Goal: Task Accomplishment & Management: Manage account settings

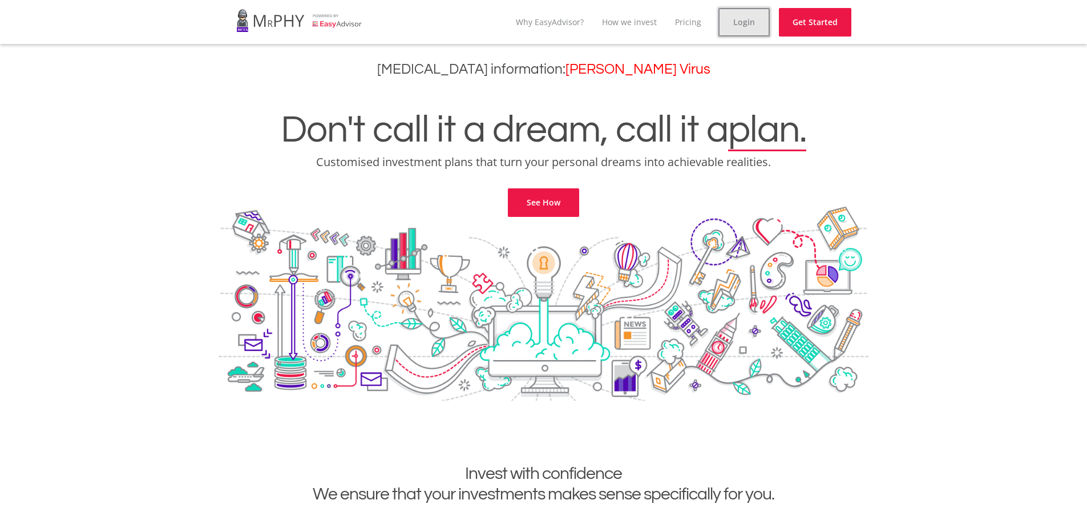
click at [751, 29] on link "Login" at bounding box center [744, 22] width 51 height 29
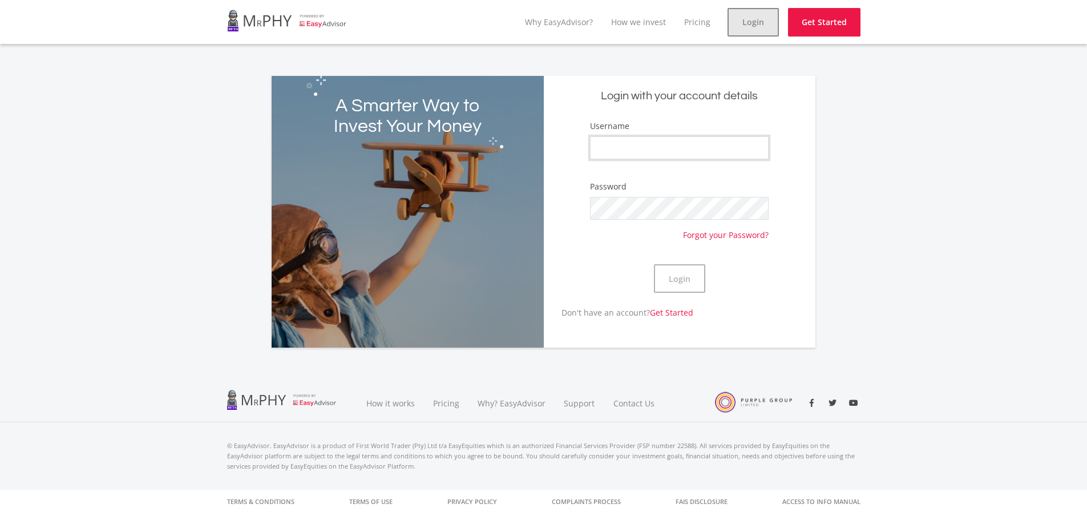
type input "mkthosago"
click at [693, 285] on button "Login" at bounding box center [679, 278] width 51 height 29
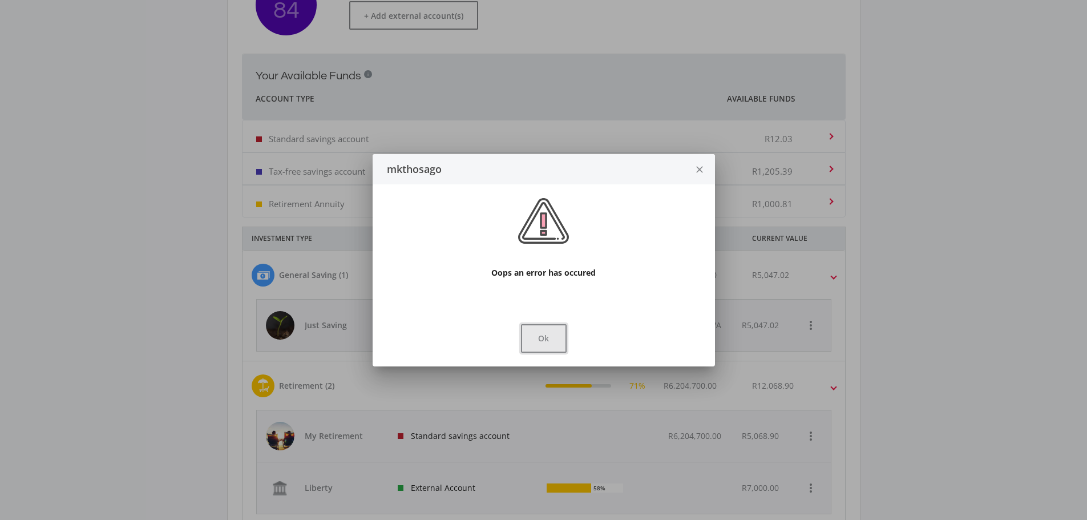
click at [551, 339] on button "Ok" at bounding box center [544, 338] width 46 height 29
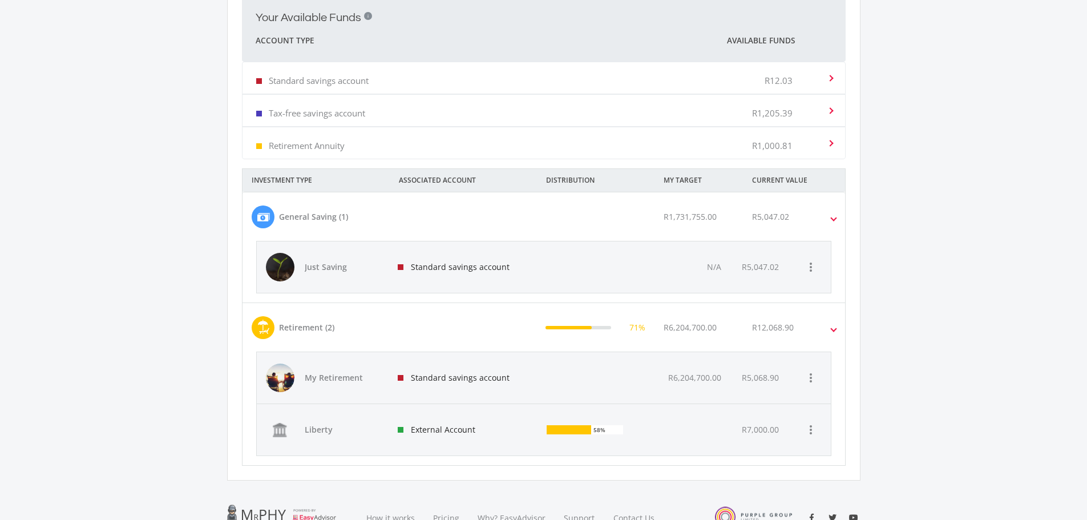
scroll to position [426, 0]
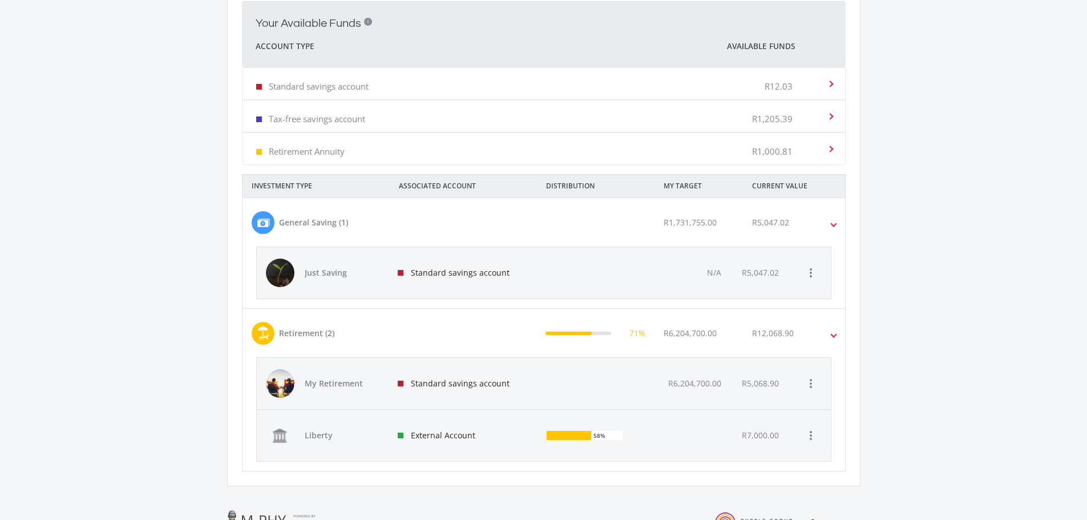
click at [819, 332] on div "R12,068.90" at bounding box center [802, 333] width 118 height 23
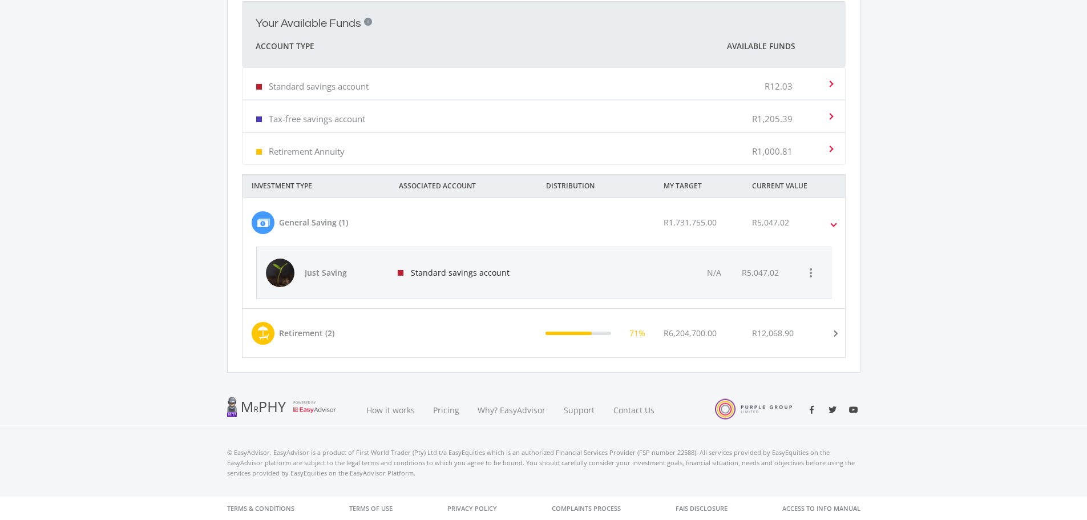
click at [819, 332] on div "R12,068.90" at bounding box center [802, 333] width 118 height 23
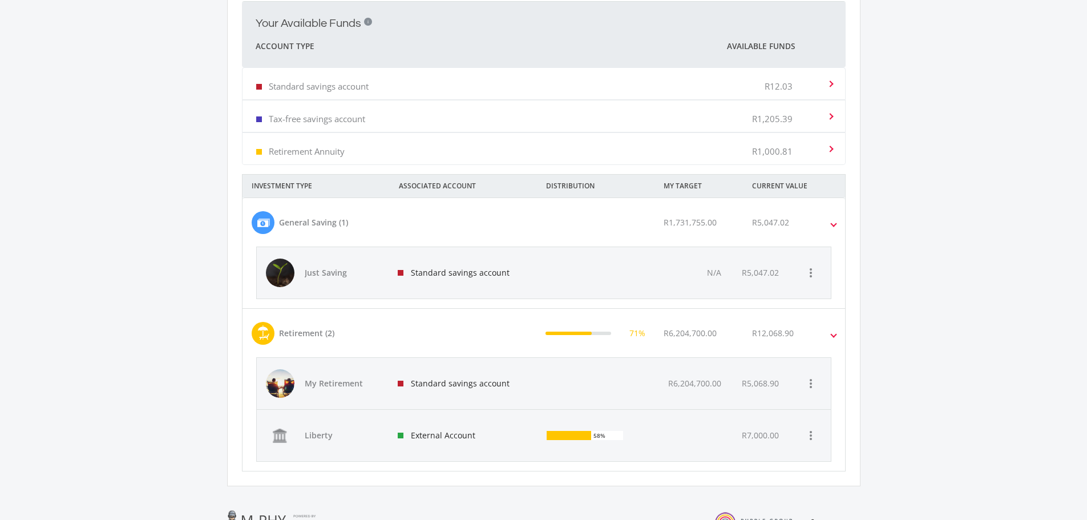
click at [599, 337] on div "71%" at bounding box center [595, 333] width 99 height 9
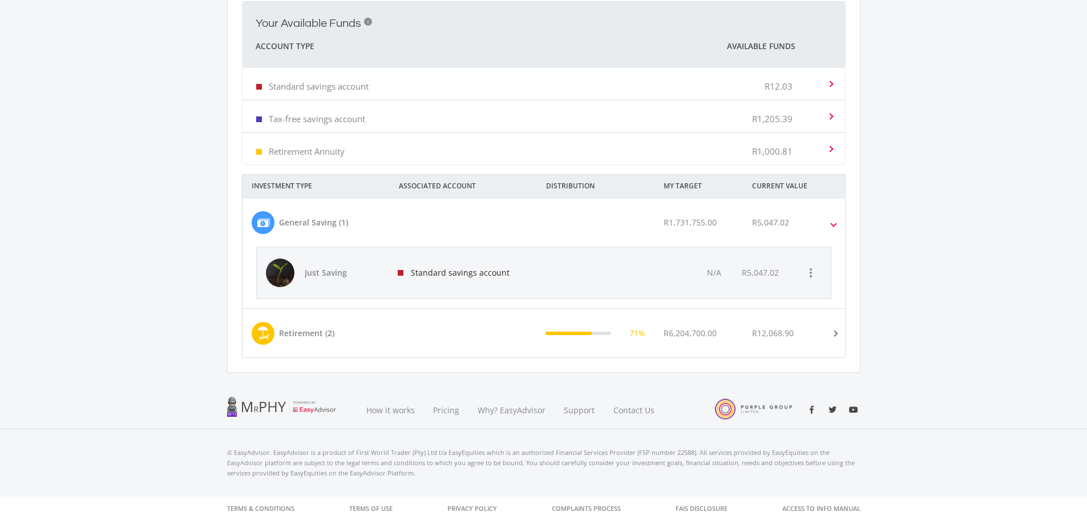
click at [599, 337] on div "71%" at bounding box center [595, 333] width 99 height 9
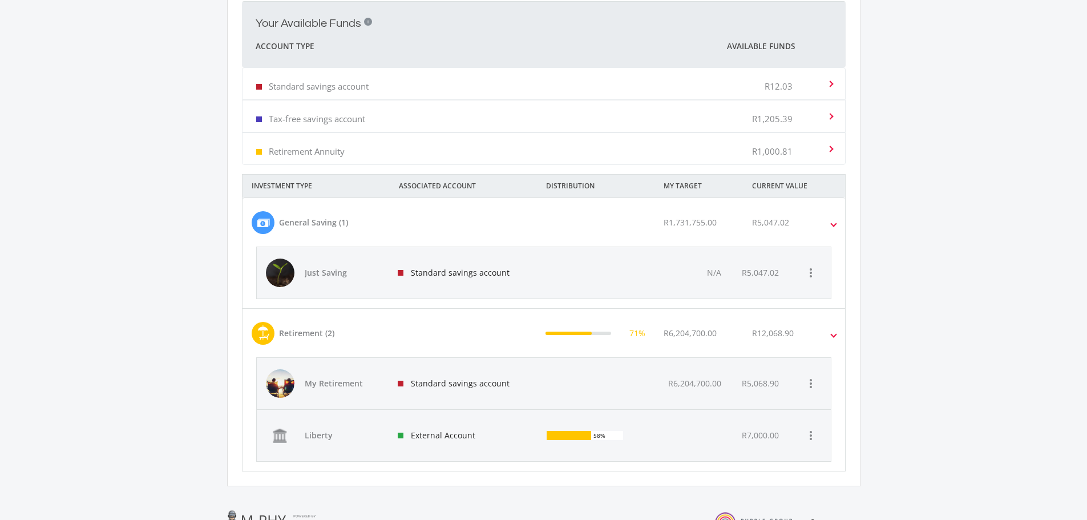
click at [582, 433] on div "58%" at bounding box center [569, 435] width 44 height 11
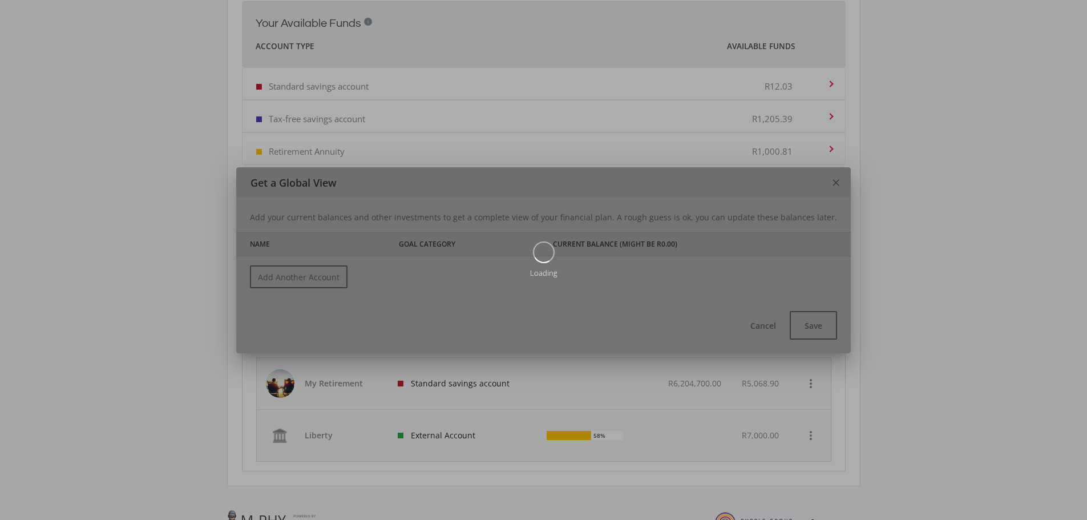
scroll to position [0, 0]
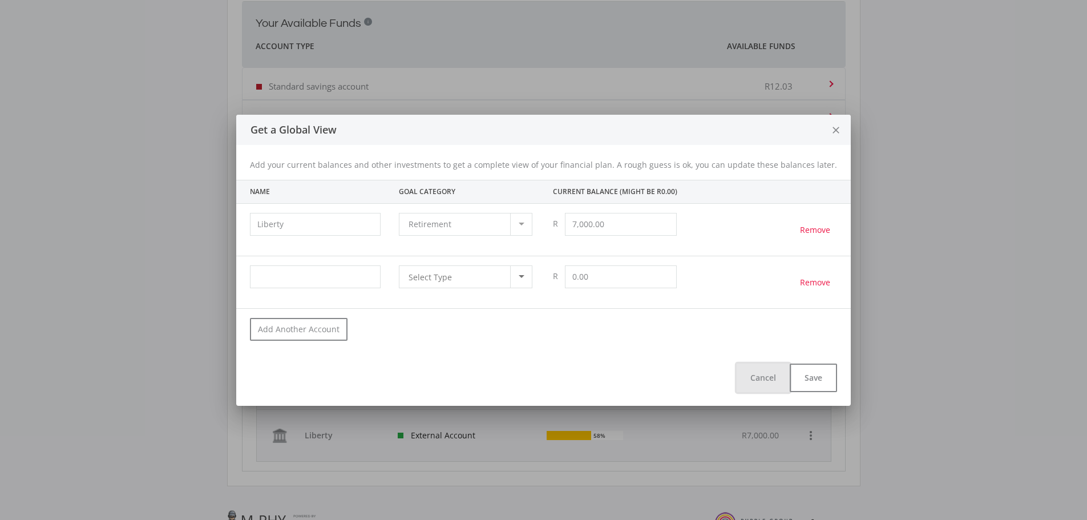
click at [766, 380] on button "Cancel" at bounding box center [763, 378] width 53 height 29
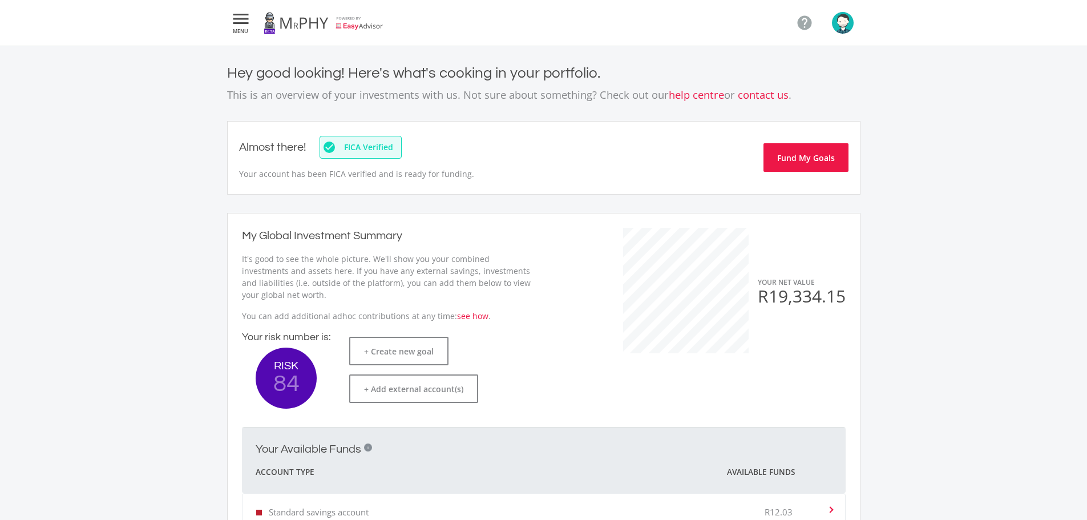
scroll to position [426, 0]
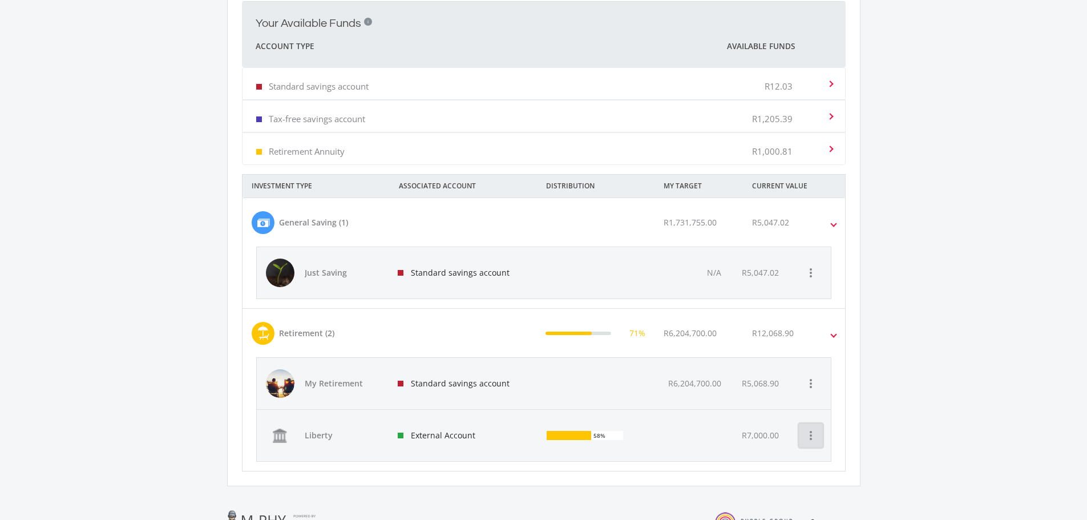
click at [816, 437] on icon "more_vert" at bounding box center [811, 436] width 14 height 14
click at [823, 463] on button "Manage External Funds" at bounding box center [854, 464] width 108 height 27
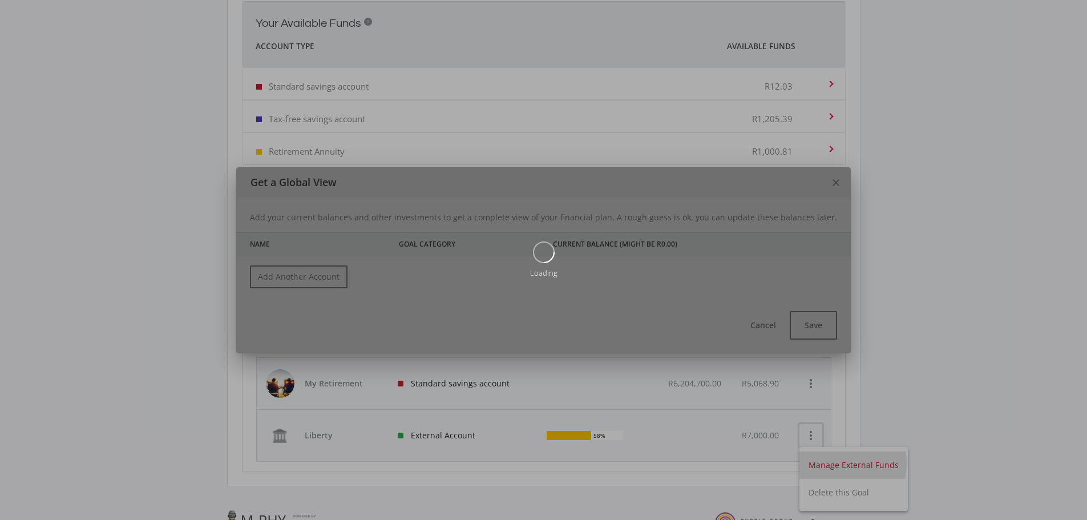
scroll to position [0, 0]
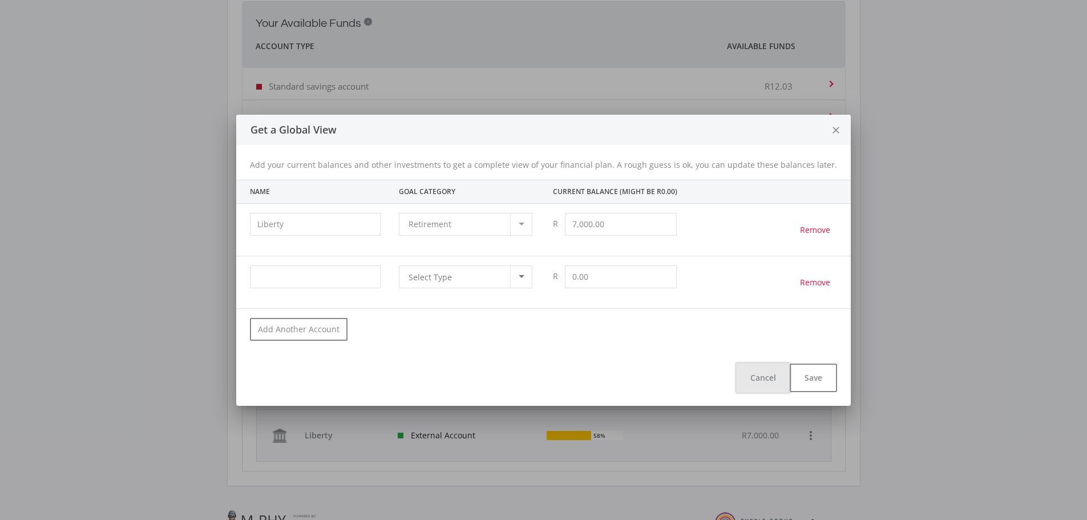
click at [746, 376] on button "Cancel" at bounding box center [763, 378] width 53 height 29
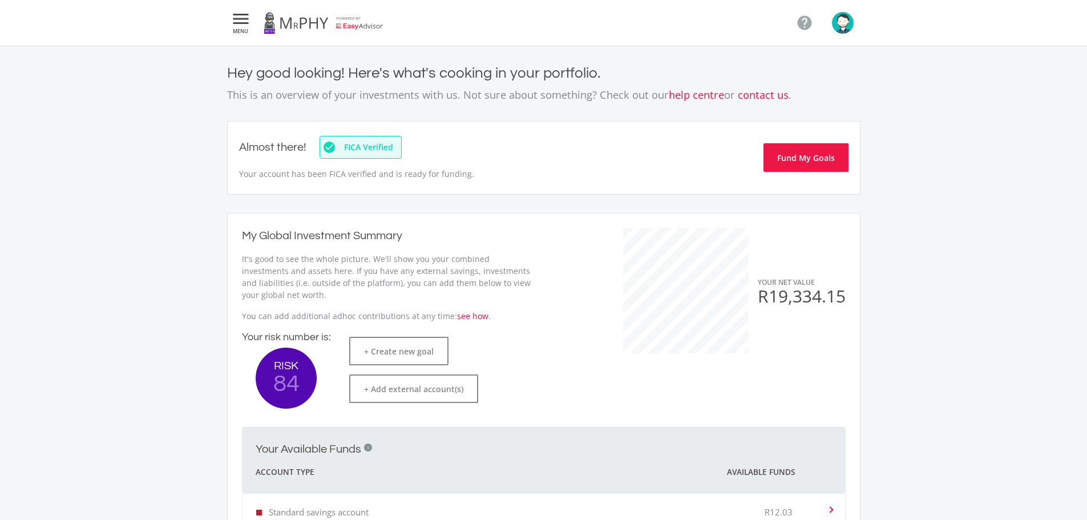
scroll to position [426, 0]
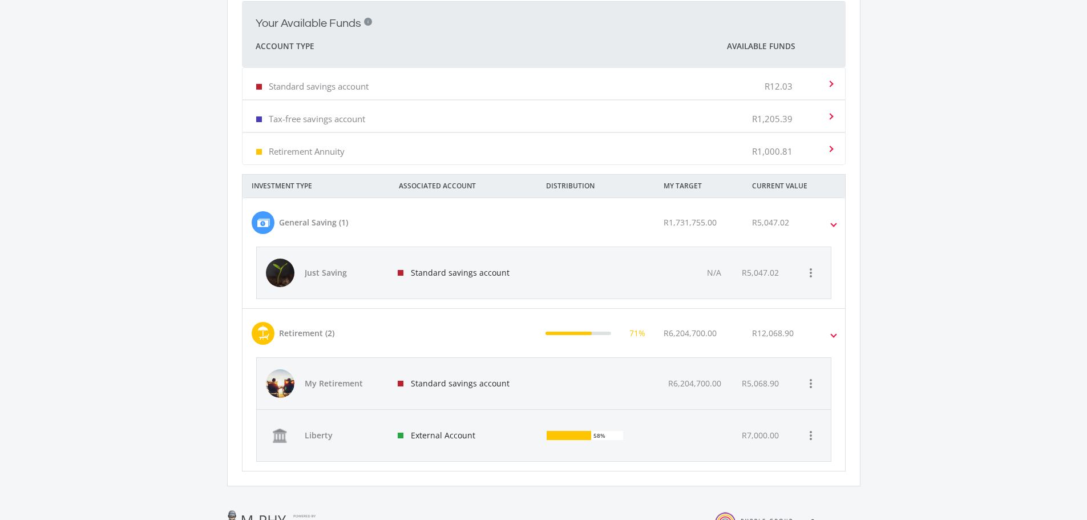
click at [769, 386] on div "R5,068.90" at bounding box center [760, 383] width 37 height 11
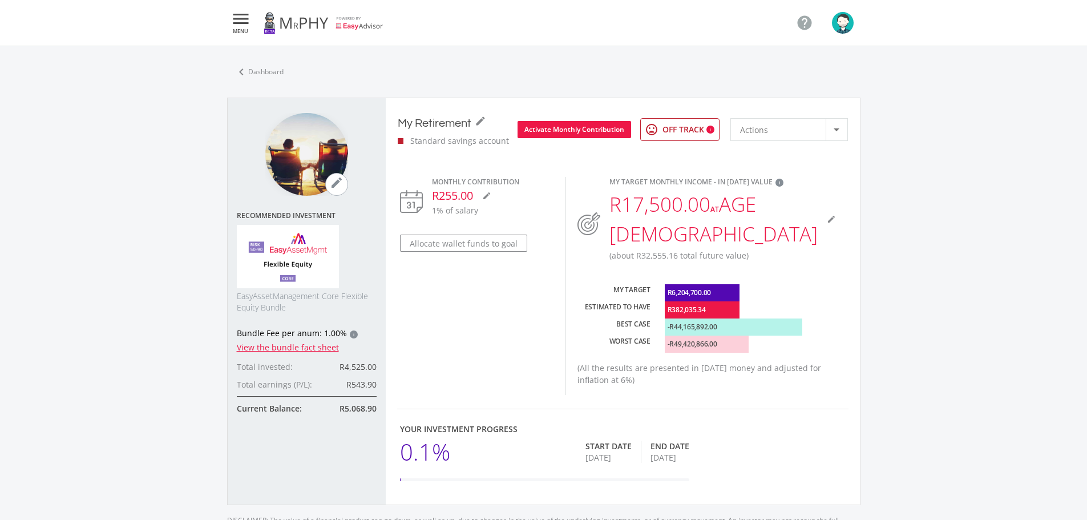
scroll to position [325, 605]
click at [598, 130] on button "Activate Monthly Contribution" at bounding box center [575, 129] width 114 height 17
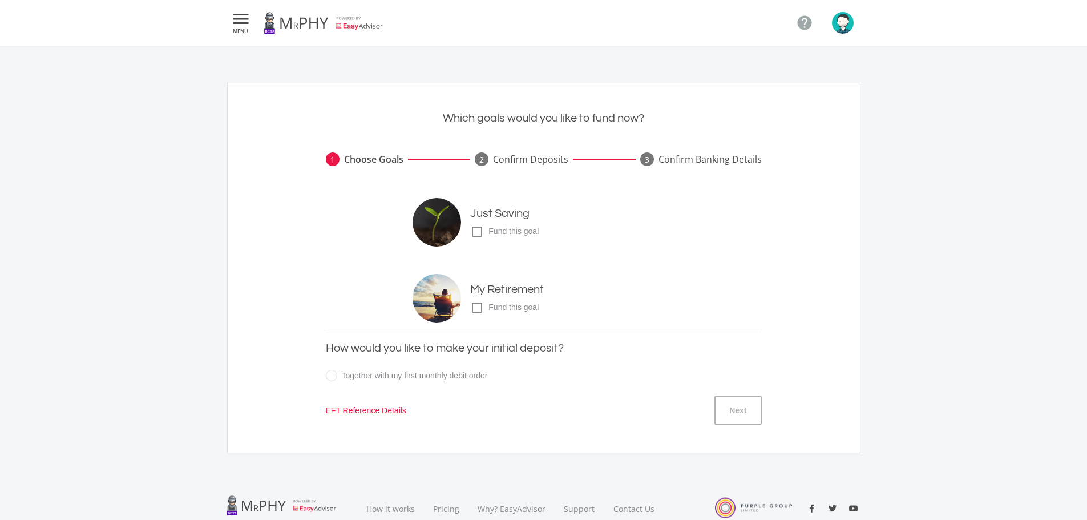
click at [480, 312] on icon "check_box_outline_blank" at bounding box center [477, 308] width 14 height 14
click at [459, 303] on input "check_box_outline_blank check_box Fund this goal" at bounding box center [459, 303] width 0 height 0
click at [481, 308] on icon "check_box" at bounding box center [477, 308] width 14 height 14
click at [459, 303] on input "check_box_outline_blank check_box Fund this goal" at bounding box center [459, 303] width 0 height 0
click at [481, 236] on icon "check_box_outline_blank" at bounding box center [477, 232] width 14 height 14
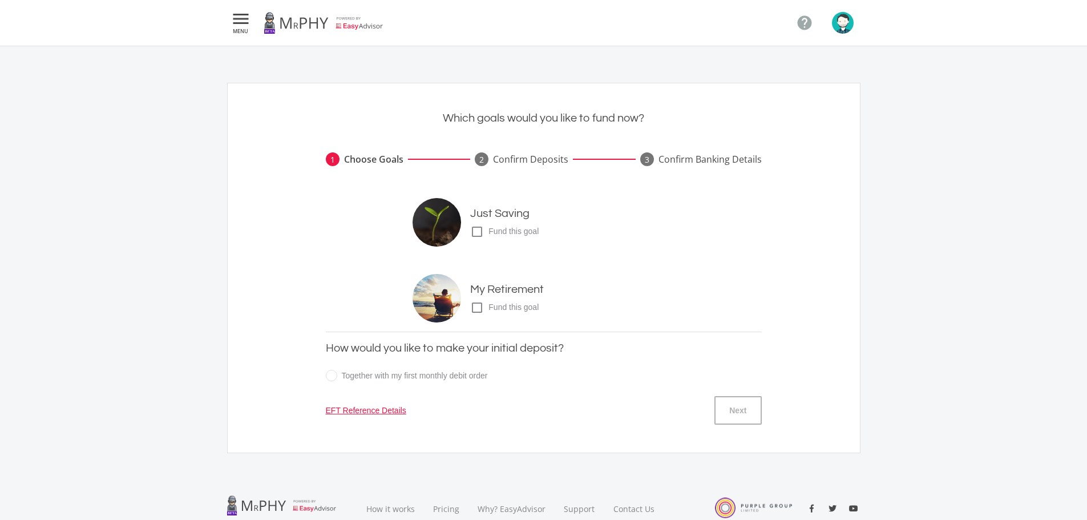
click at [459, 227] on input "check_box_outline_blank check_box Fund this goal" at bounding box center [459, 227] width 0 height 0
click at [746, 415] on button "Next" at bounding box center [738, 410] width 47 height 29
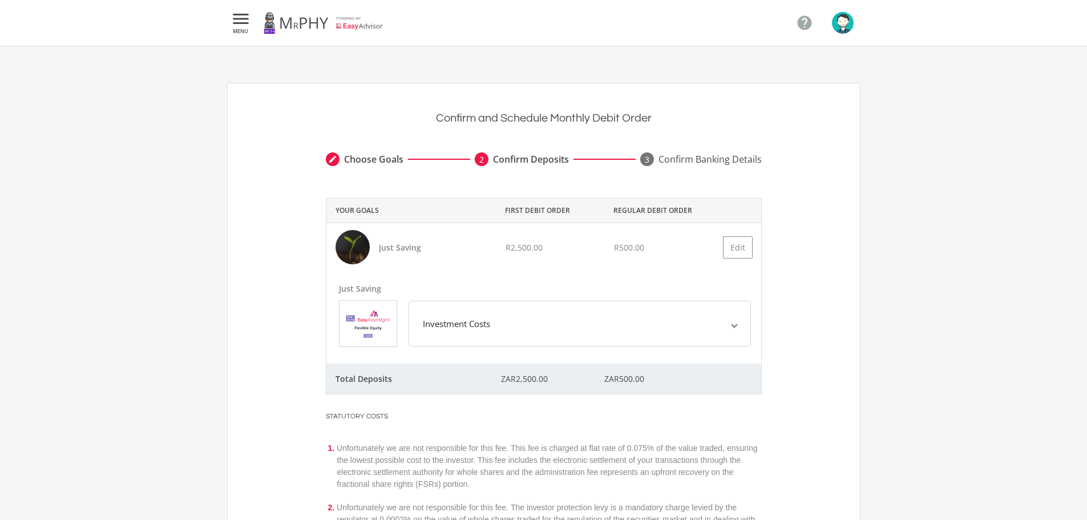
click at [640, 316] on mat-expansion-panel-header "Investment Costs" at bounding box center [580, 324] width 342 height 46
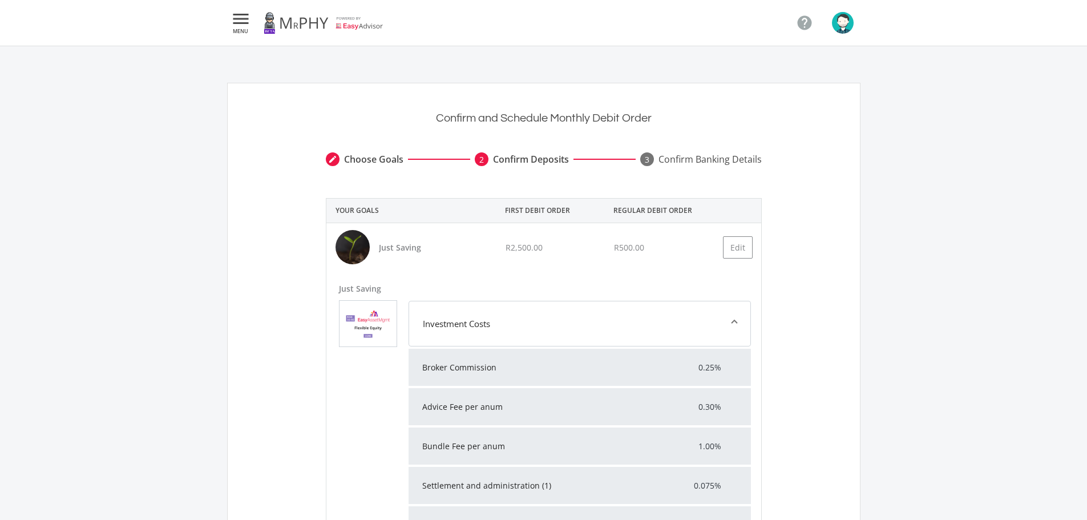
click at [640, 316] on mat-expansion-panel-header "Investment Costs" at bounding box center [580, 324] width 342 height 46
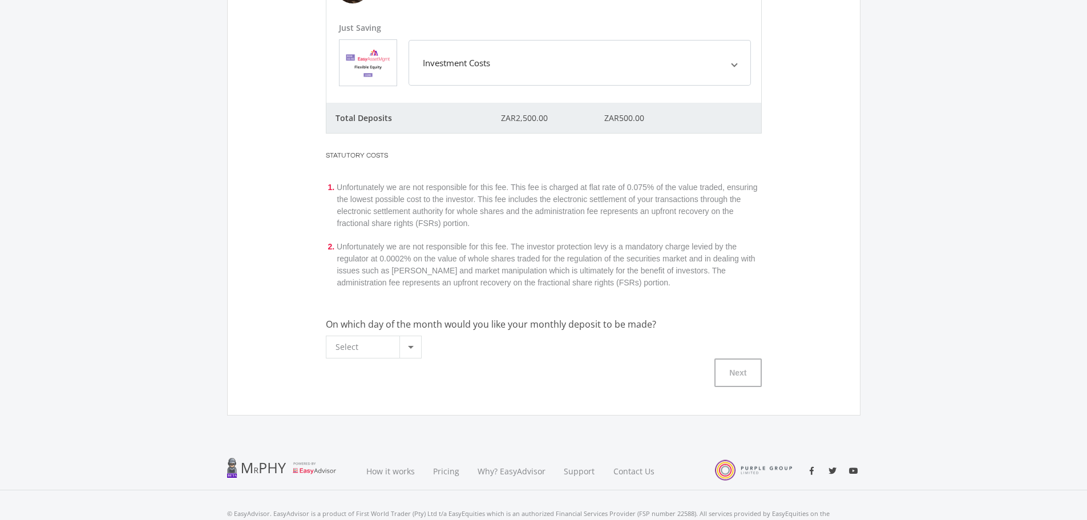
scroll to position [285, 0]
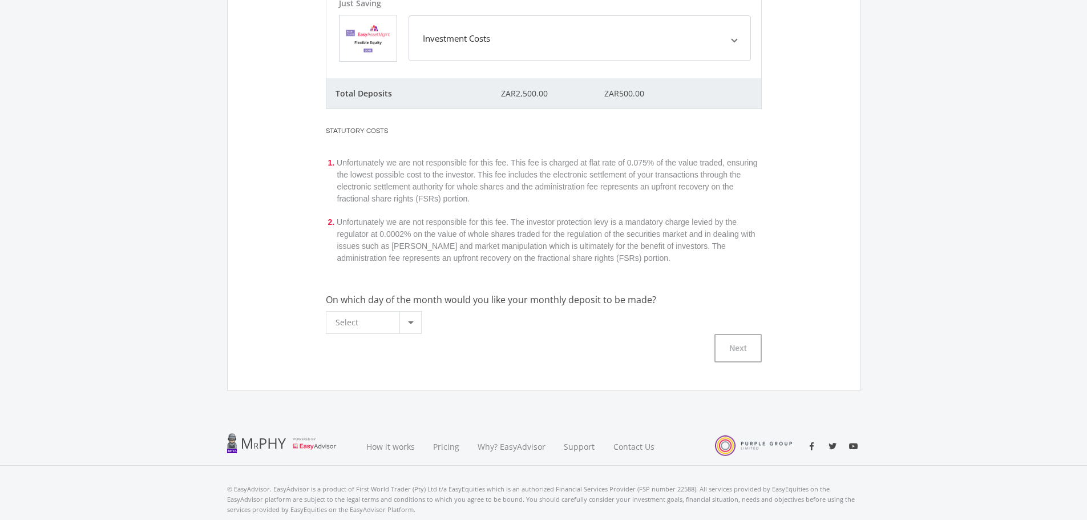
click at [419, 328] on div at bounding box center [411, 323] width 22 height 22
click at [399, 338] on span "1" at bounding box center [377, 336] width 82 height 16
click at [750, 354] on button "Next" at bounding box center [738, 348] width 47 height 29
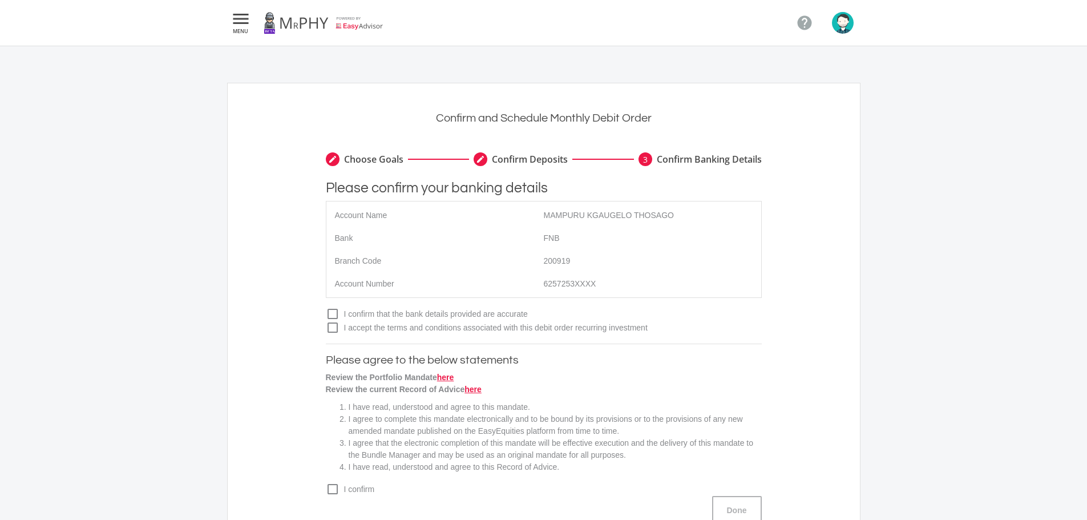
click at [445, 314] on span "I confirm that the bank details provided are accurate" at bounding box center [551, 314] width 422 height 12
click at [314, 309] on input "check_box_outline_blank check_box I confirm that the bank details provided are …" at bounding box center [314, 309] width 0 height 0
click at [450, 330] on span "I accept the terms and conditions associated with this debit order recurring in…" at bounding box center [551, 328] width 422 height 12
click at [314, 323] on input "check_box_outline_blank check_box I accept the terms and conditions associated …" at bounding box center [314, 323] width 0 height 0
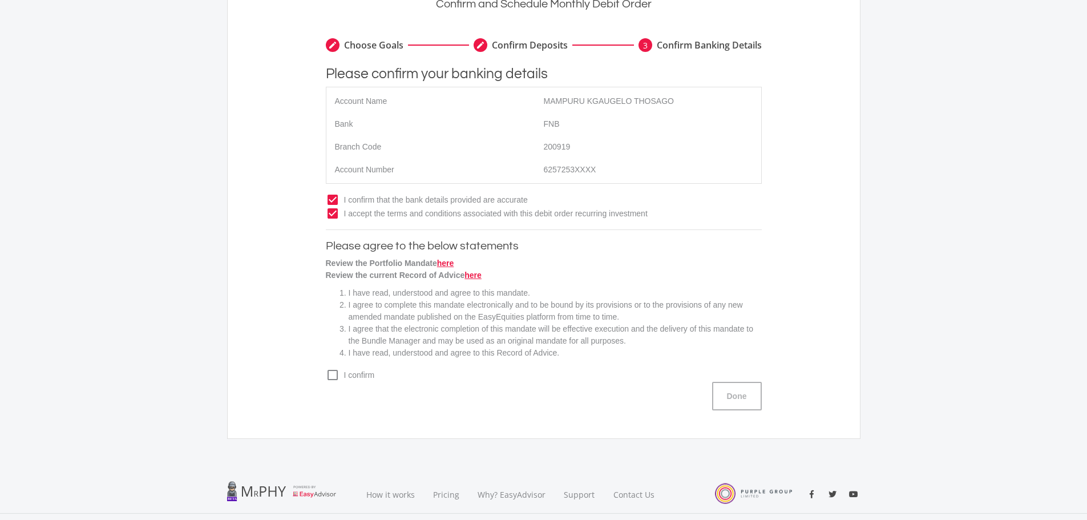
click at [356, 374] on span "I confirm" at bounding box center [551, 375] width 422 height 12
click at [314, 370] on input "check_box_outline_blank check_box I confirm" at bounding box center [314, 370] width 0 height 0
click at [737, 397] on button "Done" at bounding box center [737, 396] width 50 height 29
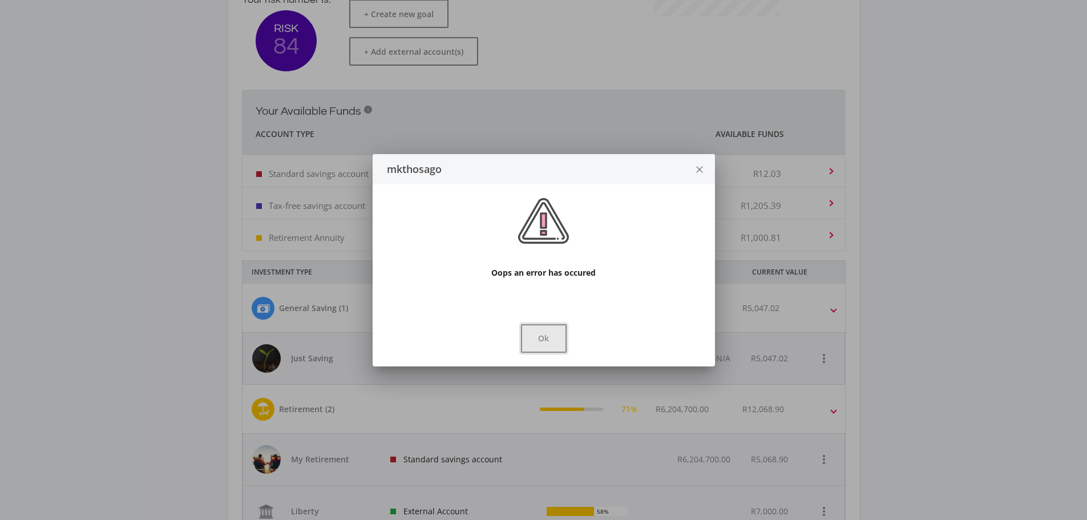
click at [549, 336] on button "Ok" at bounding box center [544, 338] width 46 height 29
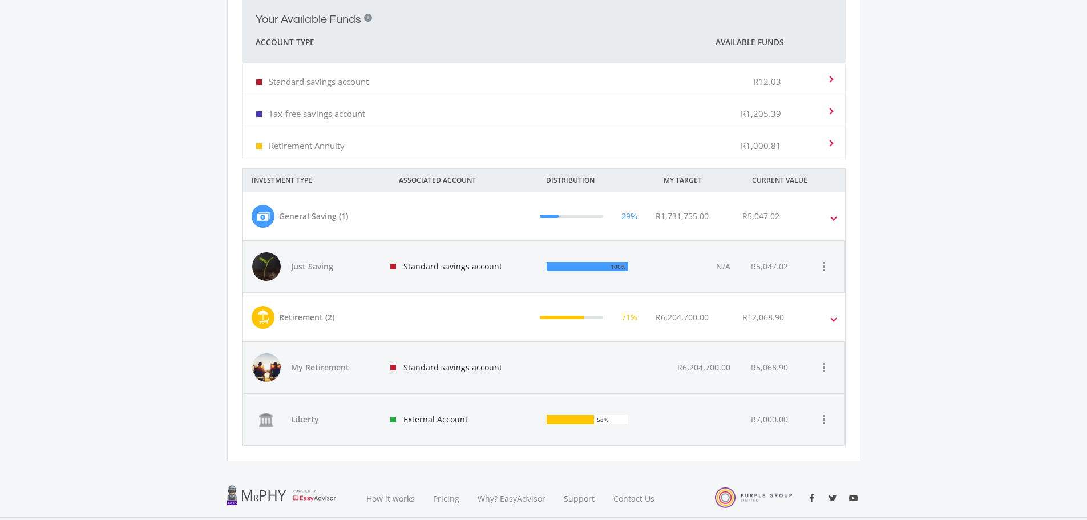
scroll to position [451, 0]
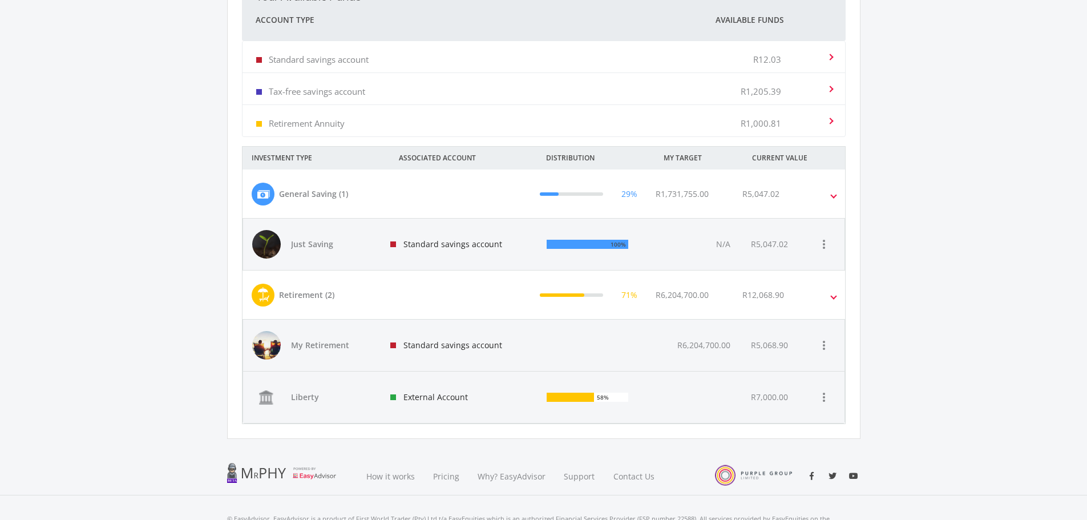
click at [558, 349] on div at bounding box center [598, 345] width 120 height 51
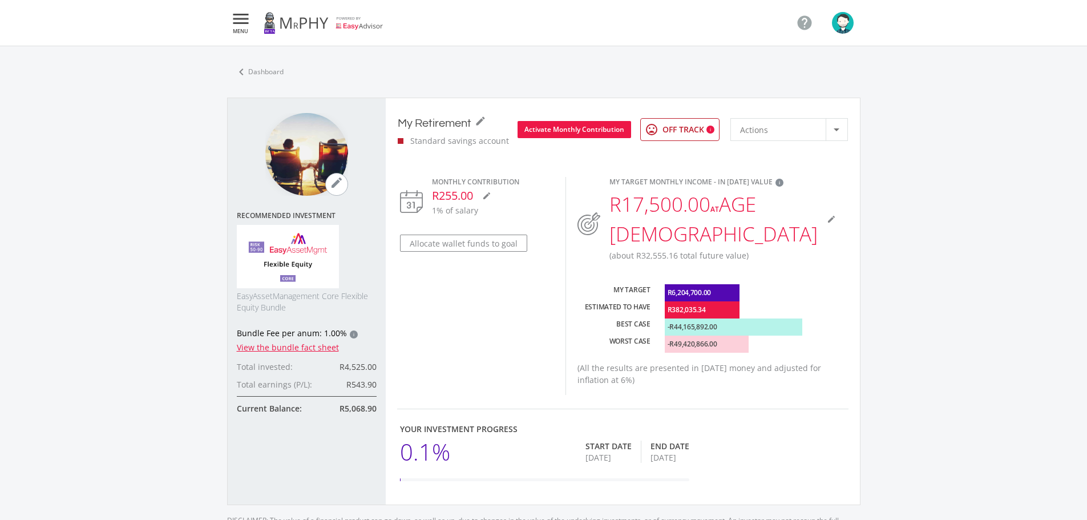
scroll to position [325, 605]
click at [788, 132] on div "Actions" at bounding box center [783, 130] width 86 height 22
click at [530, 266] on div at bounding box center [543, 260] width 1087 height 520
click at [576, 125] on button "Activate Monthly Contribution" at bounding box center [575, 129] width 114 height 17
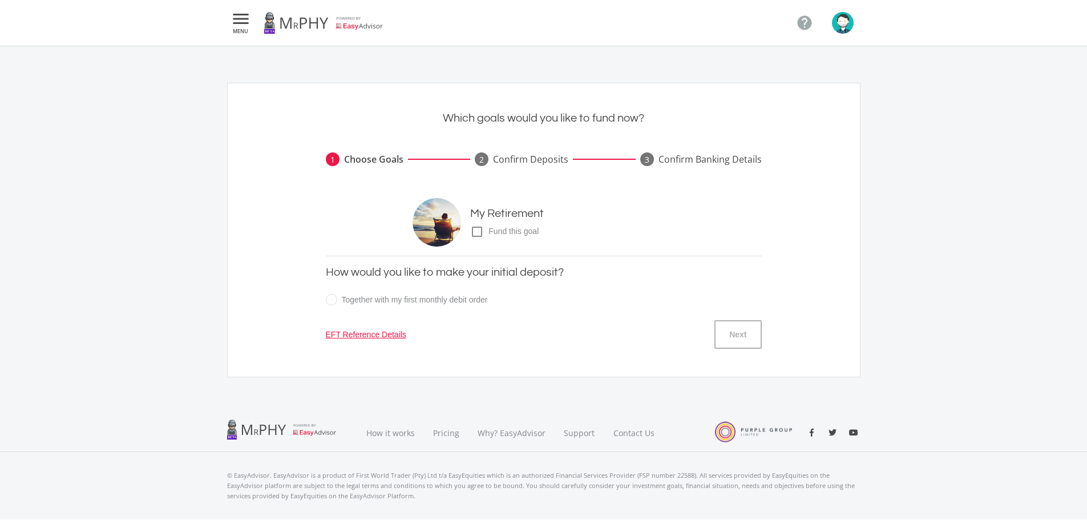
click at [474, 241] on div "My Retirement check_box_outline_blank check_box Fund this goal" at bounding box center [543, 222] width 261 height 49
click at [477, 235] on icon "check_box_outline_blank" at bounding box center [477, 232] width 14 height 14
click at [459, 227] on input "check_box_outline_blank check_box Fund this goal" at bounding box center [459, 227] width 0 height 0
click at [724, 344] on button "Next" at bounding box center [738, 334] width 47 height 29
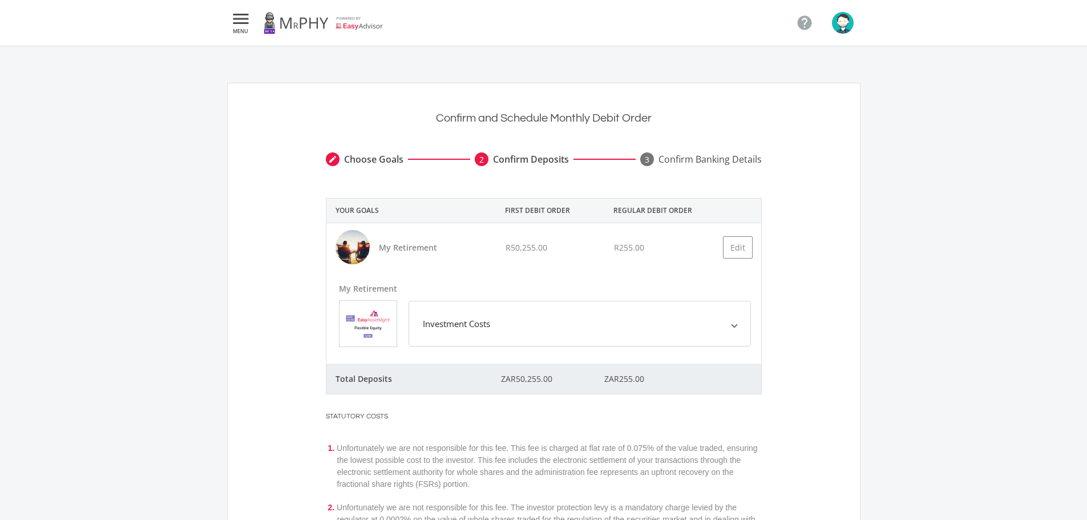
click at [247, 25] on icon "" at bounding box center [241, 19] width 21 height 14
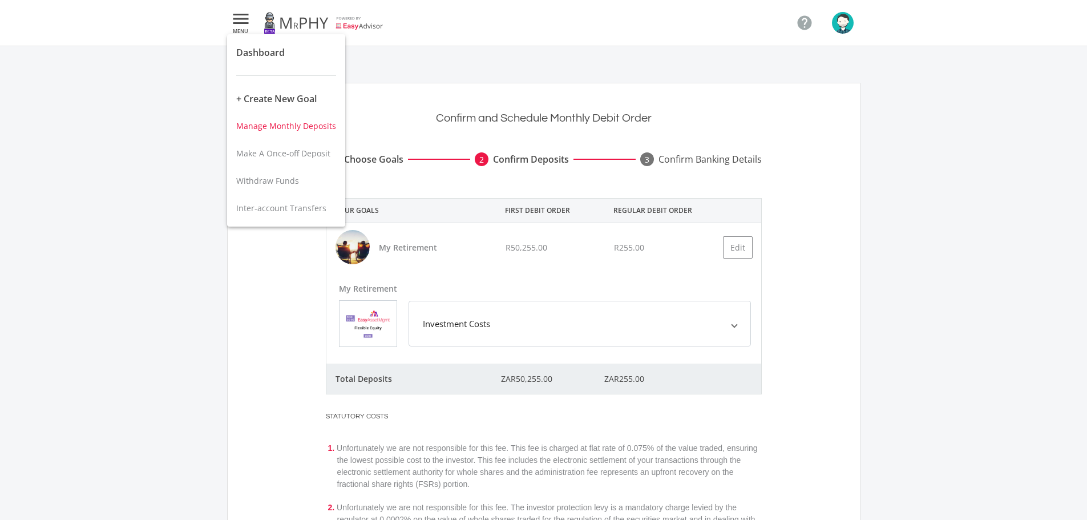
click at [298, 132] on button "Manage Monthly Deposits" at bounding box center [286, 125] width 118 height 27
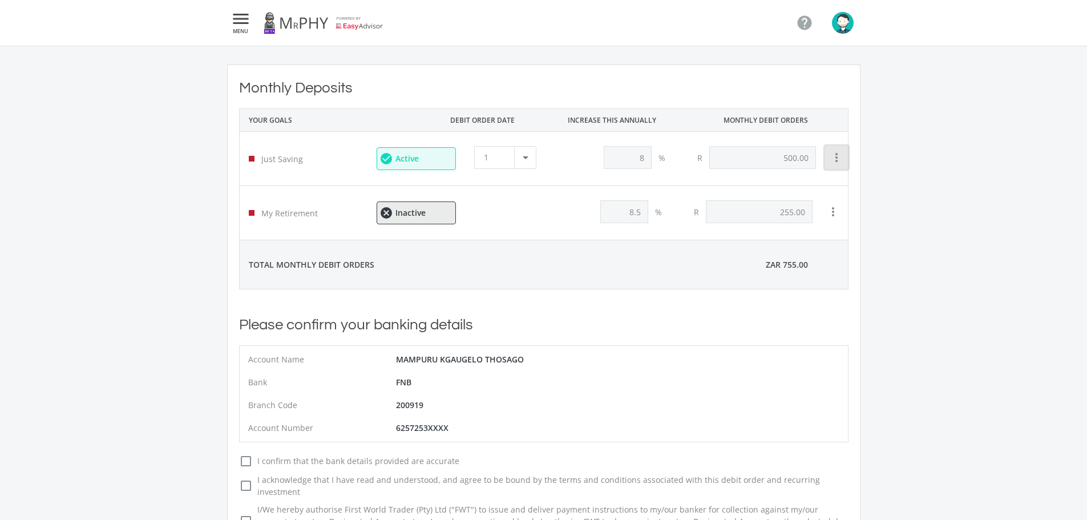
click at [834, 156] on icon "more_vert" at bounding box center [837, 158] width 14 height 14
click at [849, 190] on button "View Goal" at bounding box center [863, 186] width 77 height 27
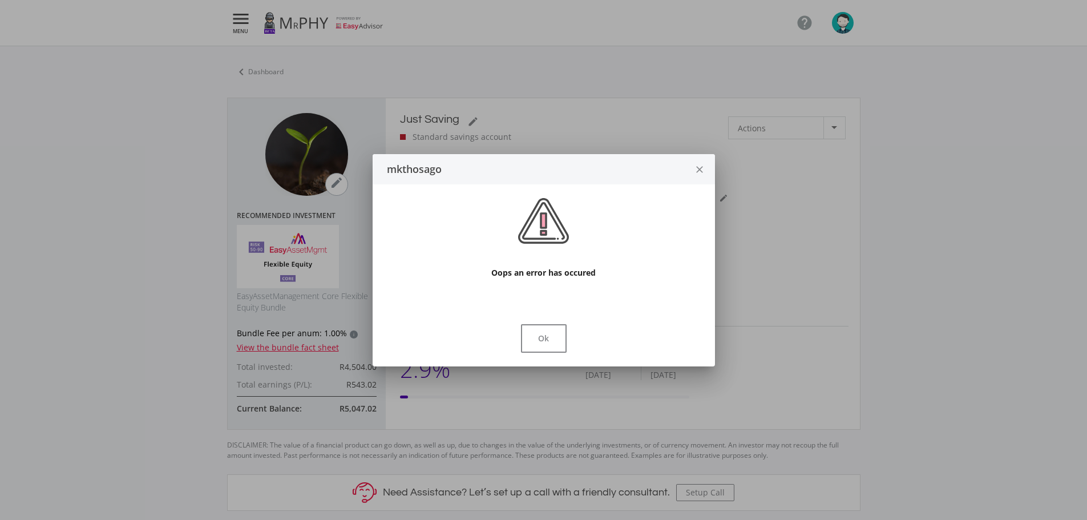
click at [516, 338] on div "Ok" at bounding box center [543, 338] width 315 height 29
click at [538, 339] on button "Ok" at bounding box center [544, 338] width 46 height 29
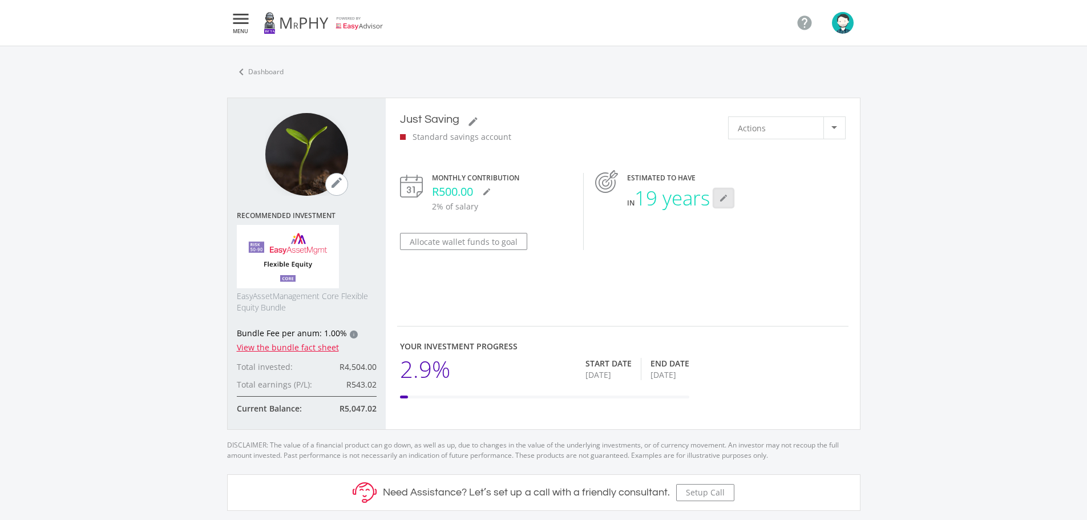
click at [728, 199] on icon "mode_edit" at bounding box center [723, 197] width 9 height 9
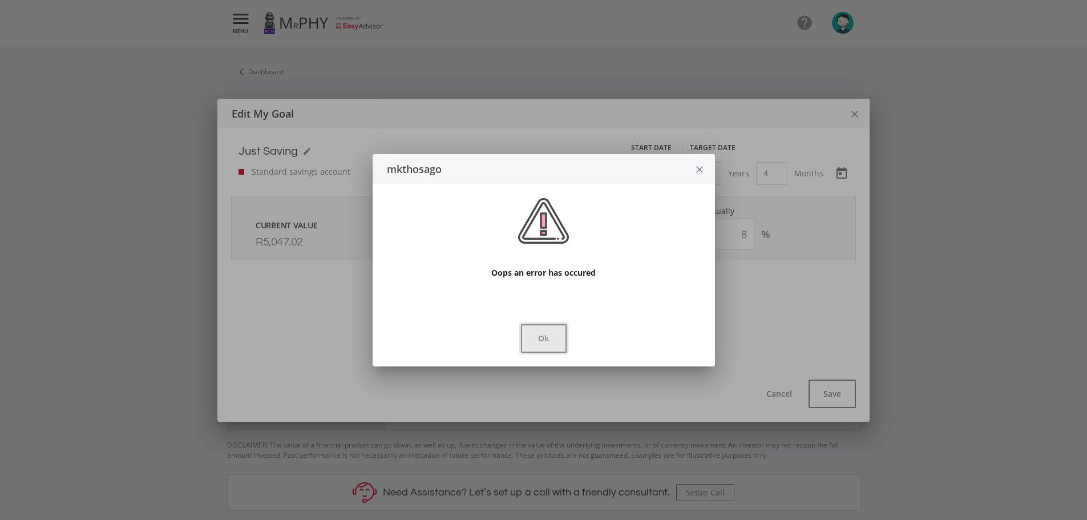
click at [555, 337] on button "Ok" at bounding box center [544, 338] width 46 height 29
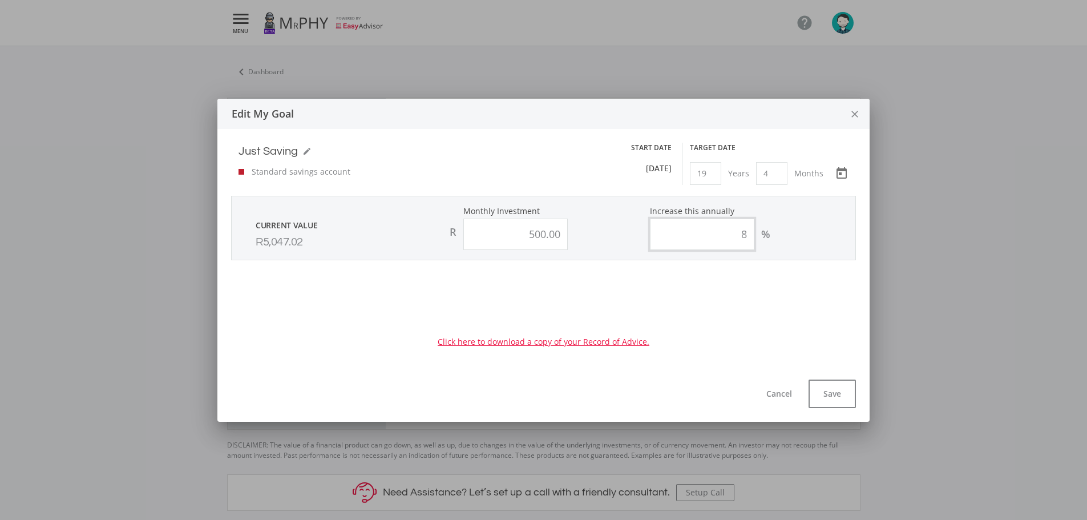
click at [744, 236] on input "8" at bounding box center [702, 234] width 104 height 31
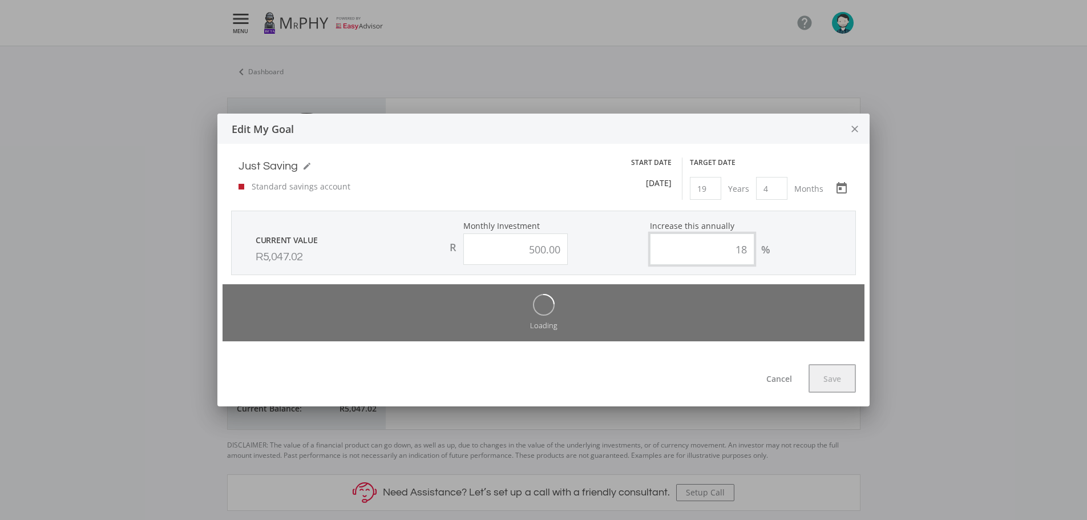
type input "18"
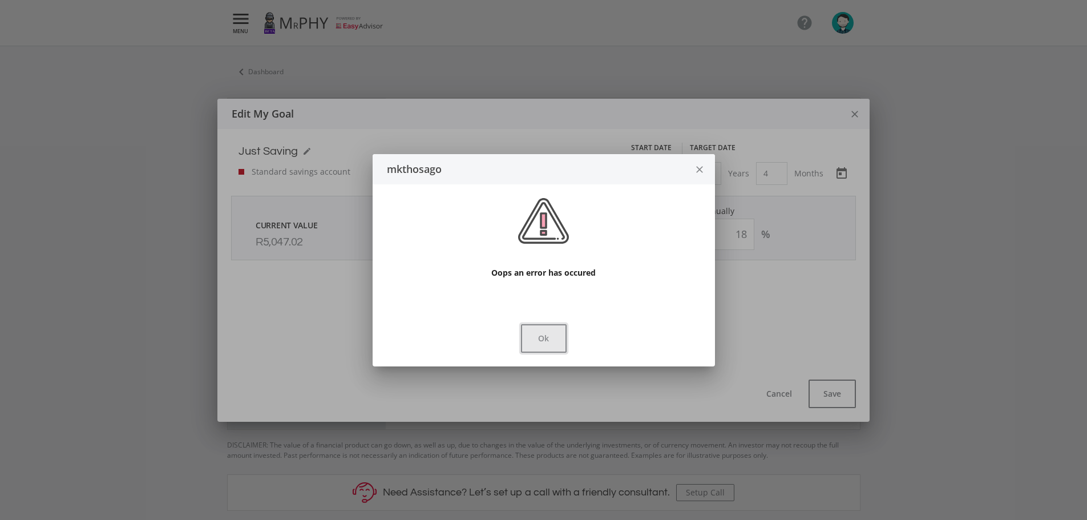
click at [544, 338] on button "Ok" at bounding box center [544, 338] width 46 height 29
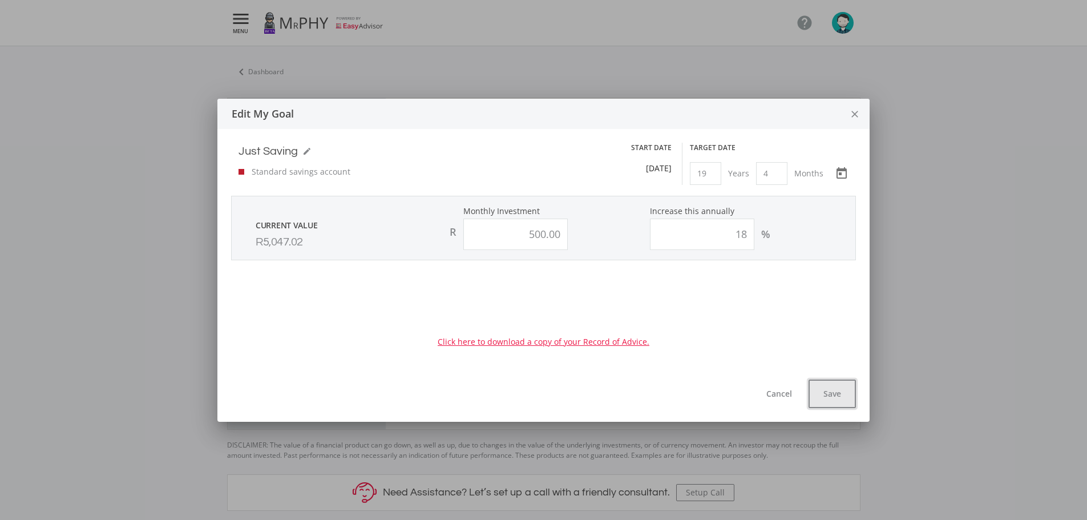
click at [820, 393] on button "Save" at bounding box center [832, 394] width 47 height 29
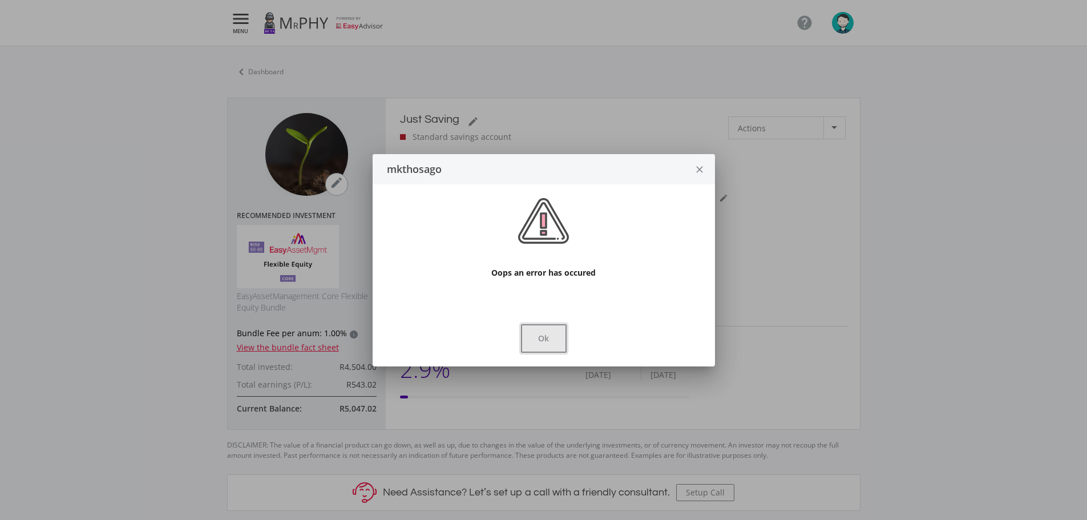
click at [551, 345] on button "Ok" at bounding box center [544, 338] width 46 height 29
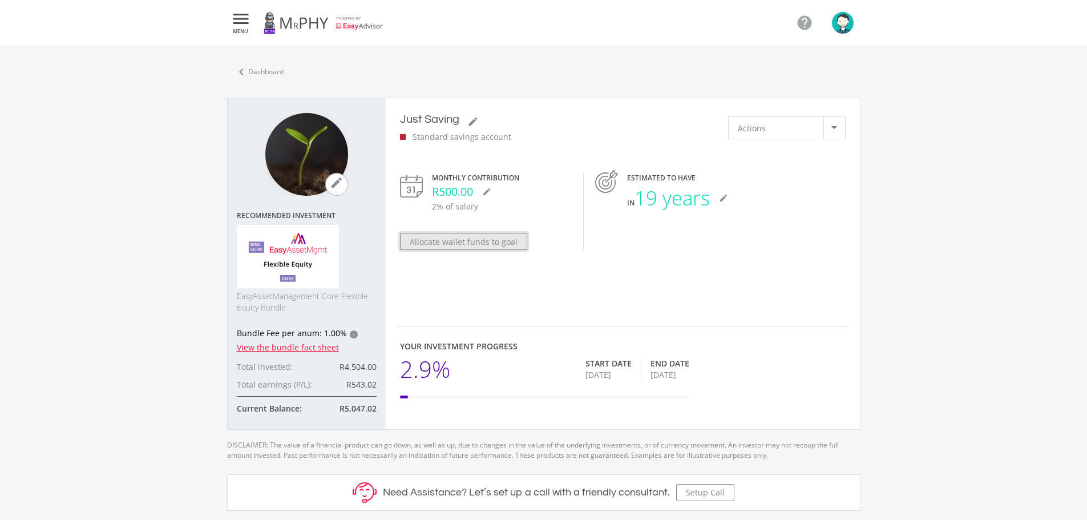
click at [465, 244] on button "Allocate wallet funds to goal" at bounding box center [463, 241] width 127 height 17
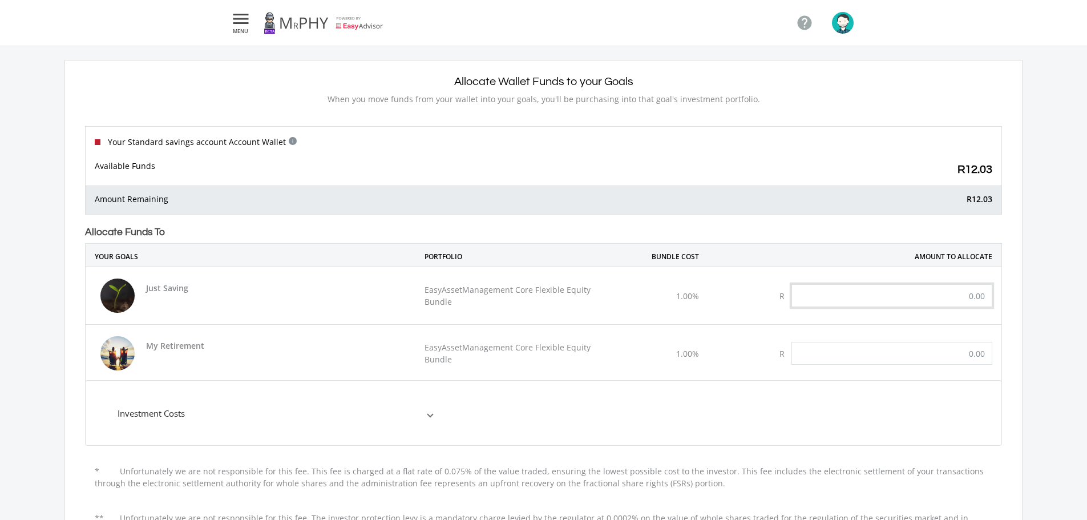
click at [968, 296] on input "text" at bounding box center [892, 295] width 201 height 23
type input "6.00"
click at [820, 415] on mat-expansion-panel "Investment Costs Broker Commission 0.25% Advice Fee per anum 0.30% Bundle Fee p…" at bounding box center [543, 413] width 917 height 66
click at [978, 350] on input "text" at bounding box center [892, 353] width 201 height 23
click at [972, 355] on input "text" at bounding box center [892, 353] width 201 height 23
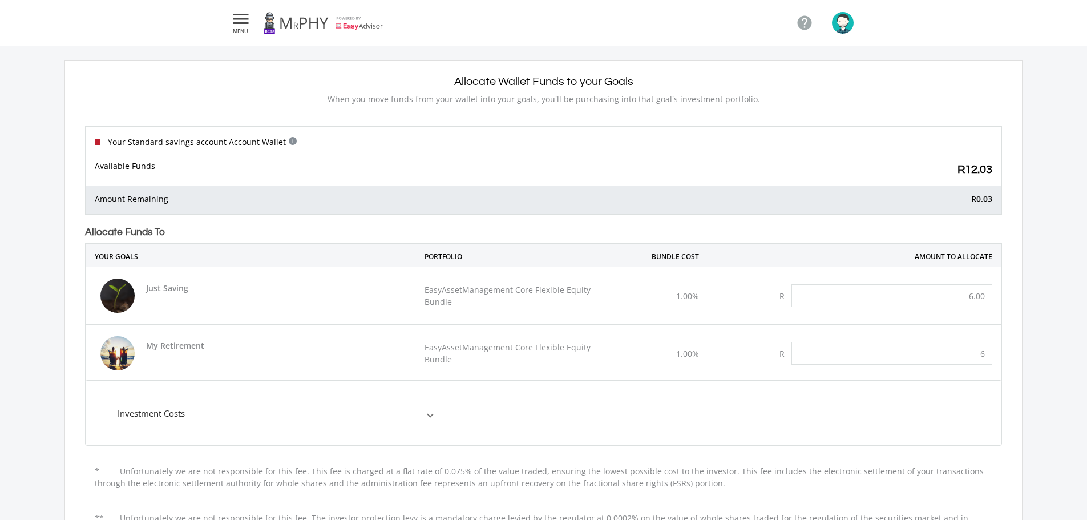
type input "6.00"
click at [770, 414] on mat-expansion-panel "Investment Costs Broker Commission 0.25% Advice Fee per anum 0.30% Bundle Fee p…" at bounding box center [543, 413] width 917 height 66
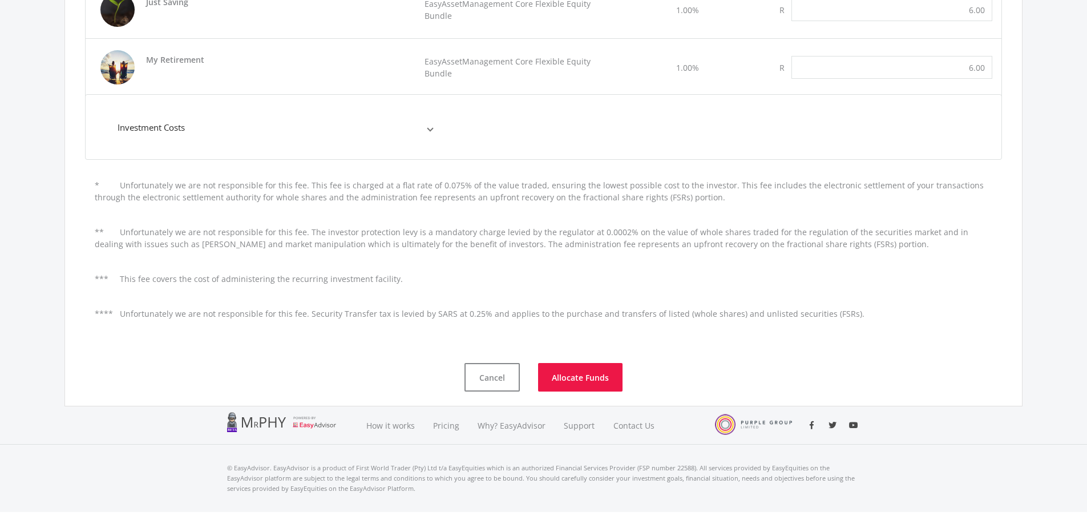
scroll to position [302, 0]
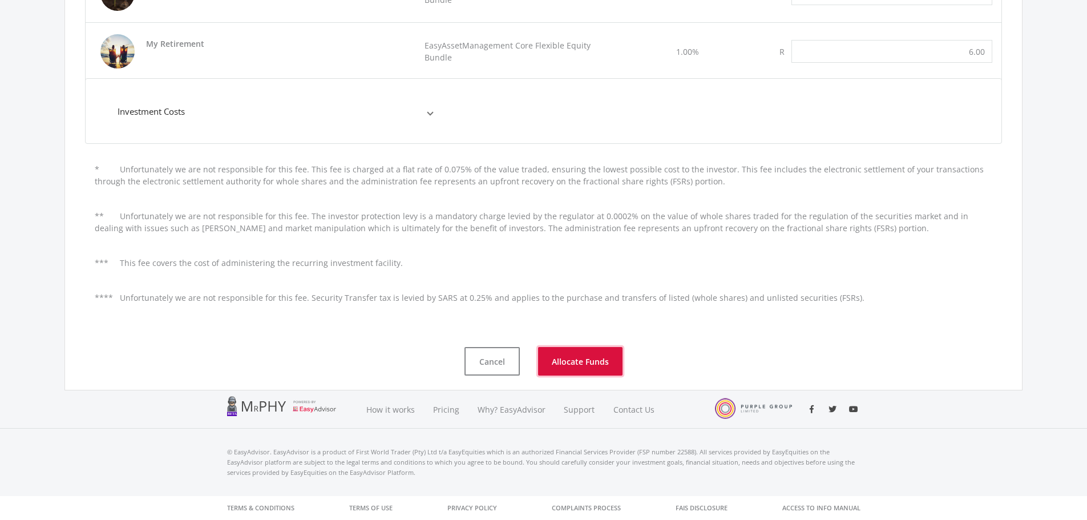
click at [580, 361] on button "Allocate Funds" at bounding box center [580, 361] width 84 height 29
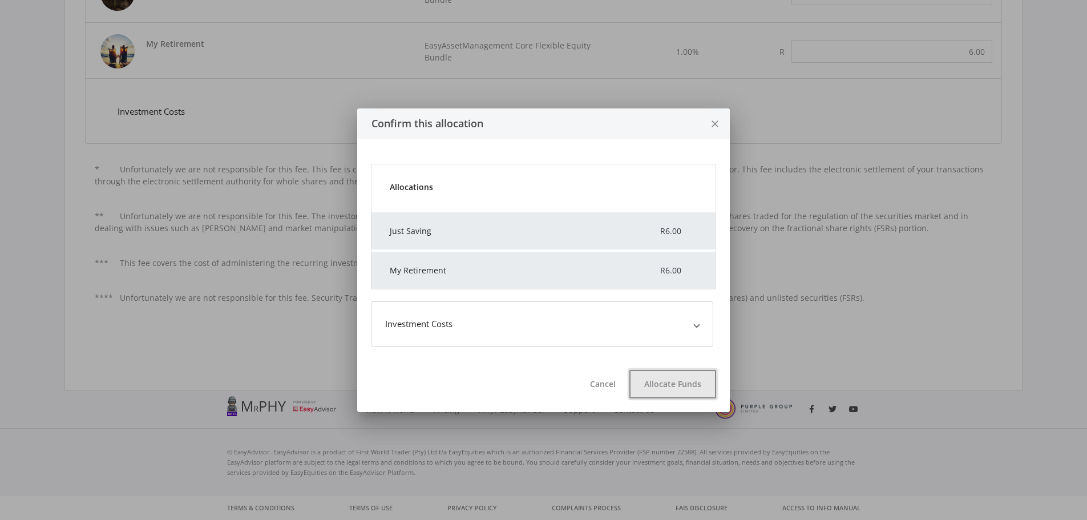
click at [665, 384] on button "Allocate Funds" at bounding box center [672, 384] width 87 height 29
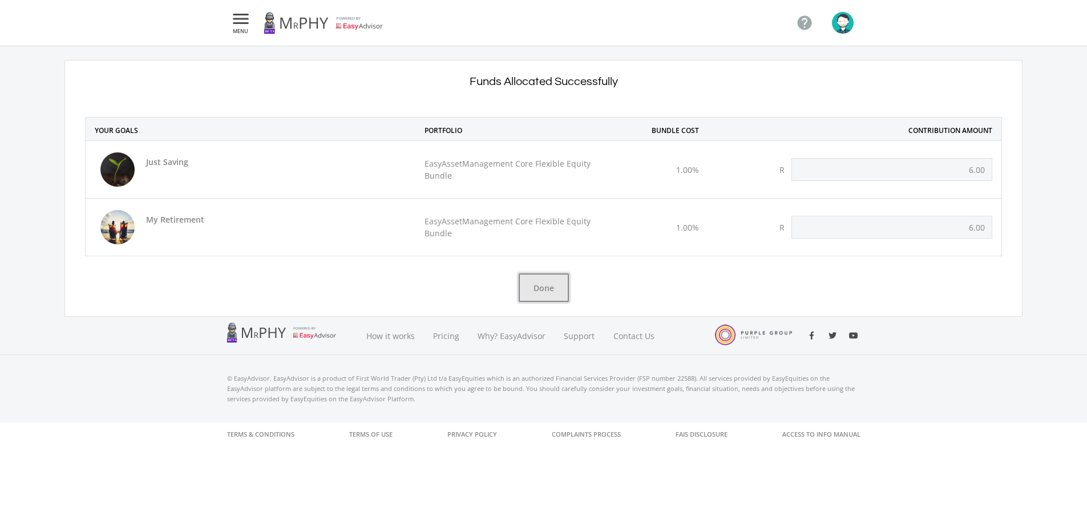
click at [542, 288] on button "Done" at bounding box center [544, 287] width 50 height 29
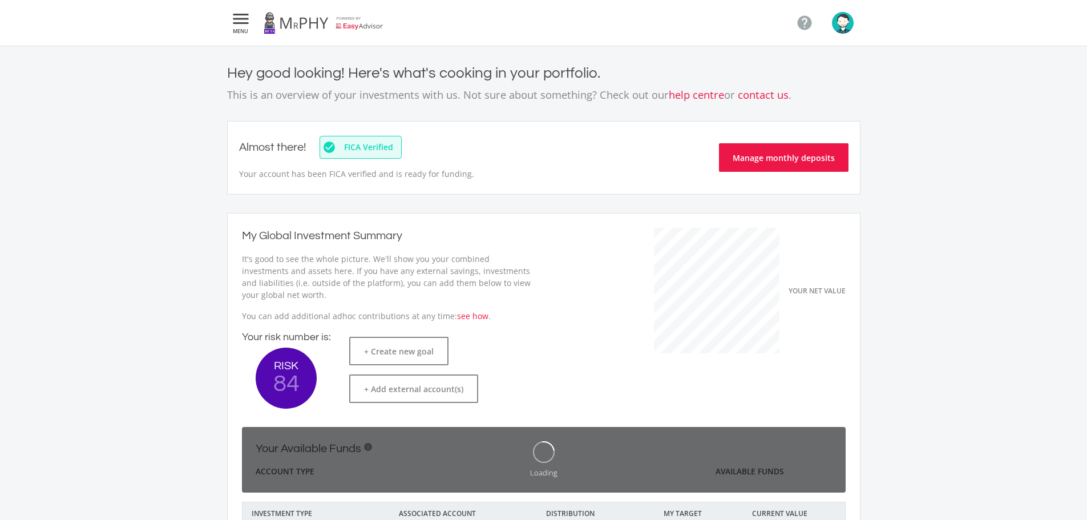
scroll to position [181, 313]
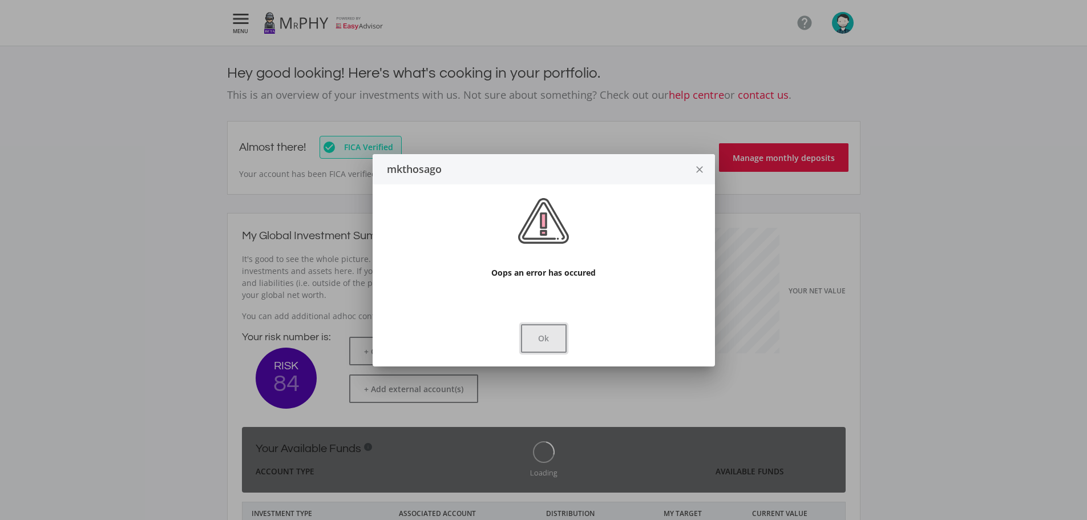
click at [543, 330] on button "Ok" at bounding box center [544, 338] width 46 height 29
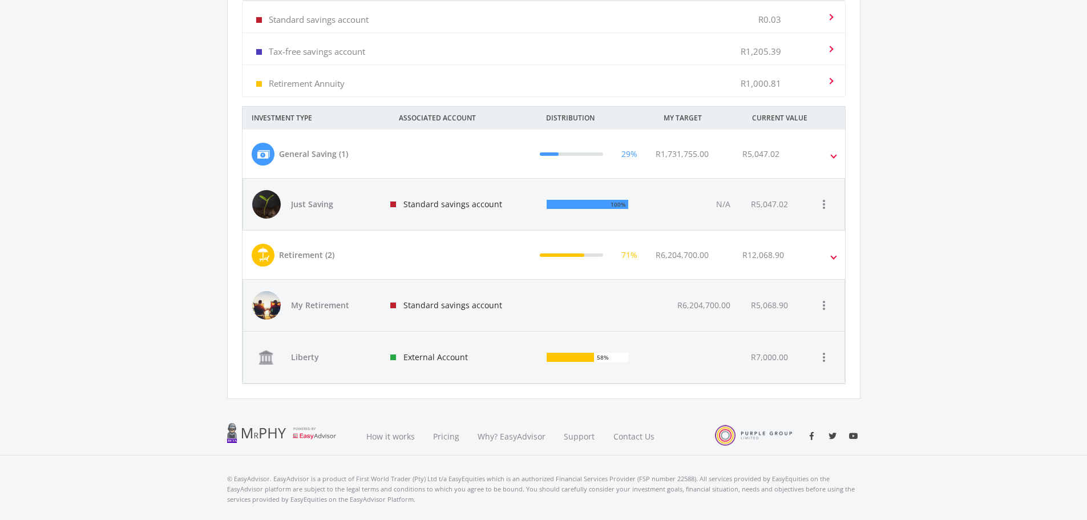
scroll to position [518, 0]
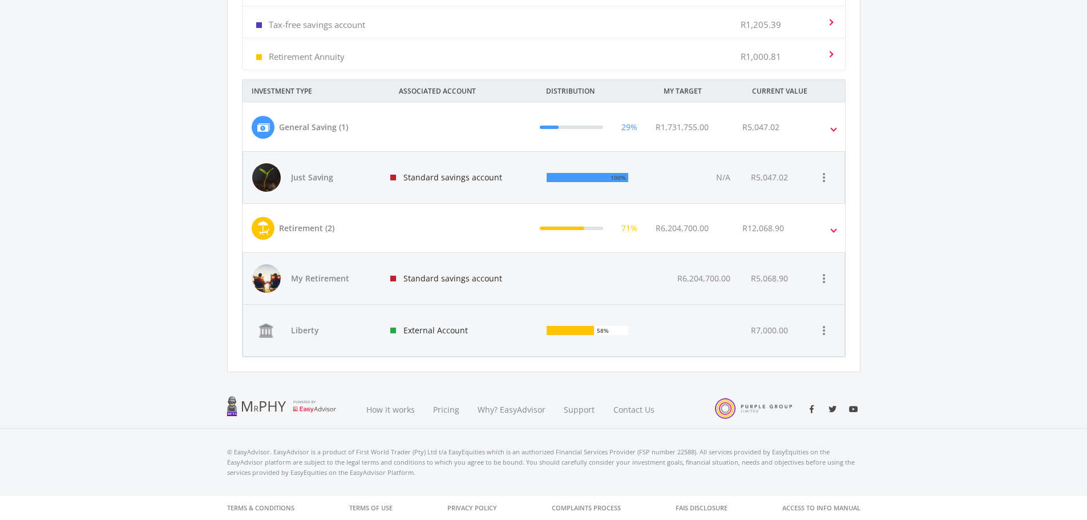
click at [651, 136] on div "R1,731,755.00" at bounding box center [690, 127] width 87 height 23
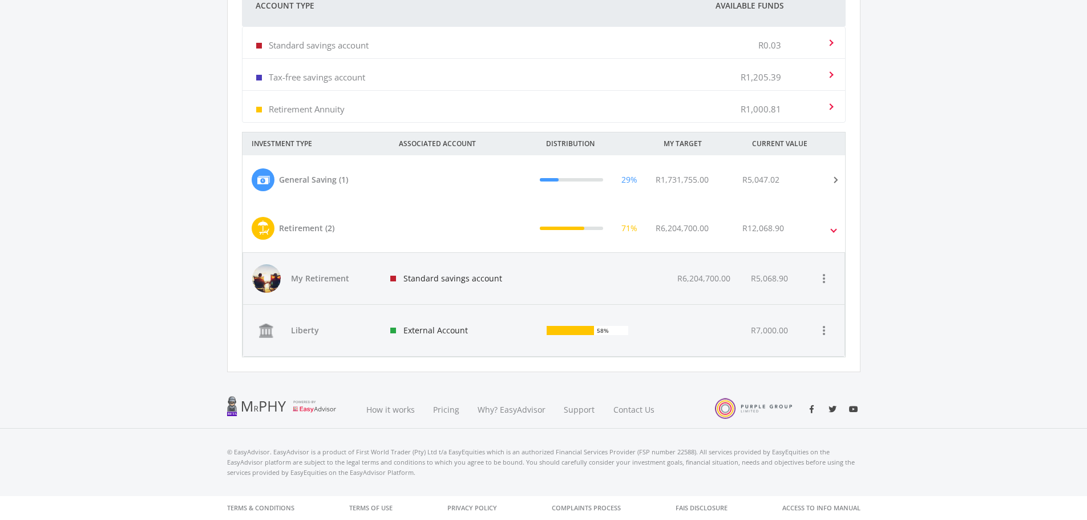
scroll to position [466, 0]
click at [706, 187] on div "R1,731,755.00" at bounding box center [690, 179] width 87 height 23
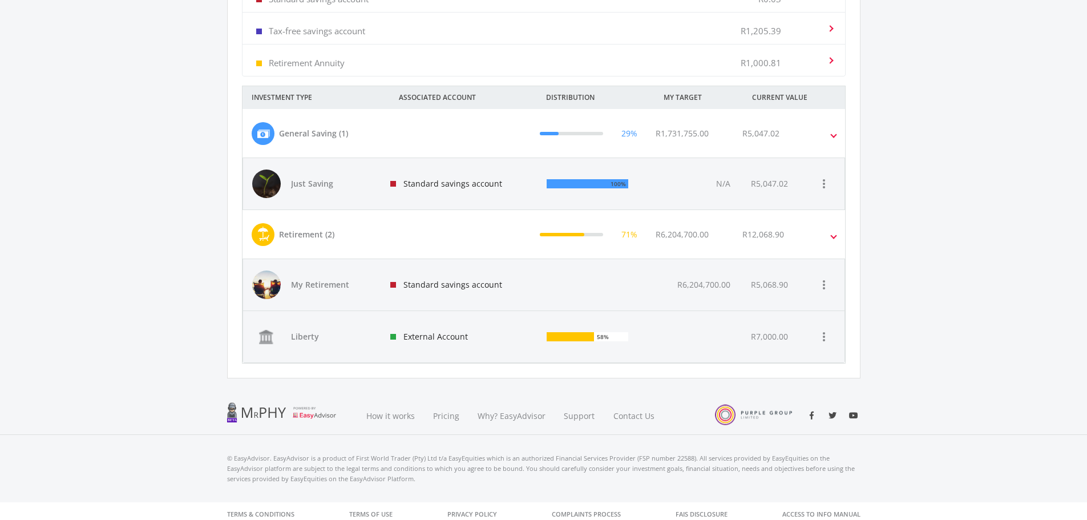
scroll to position [518, 0]
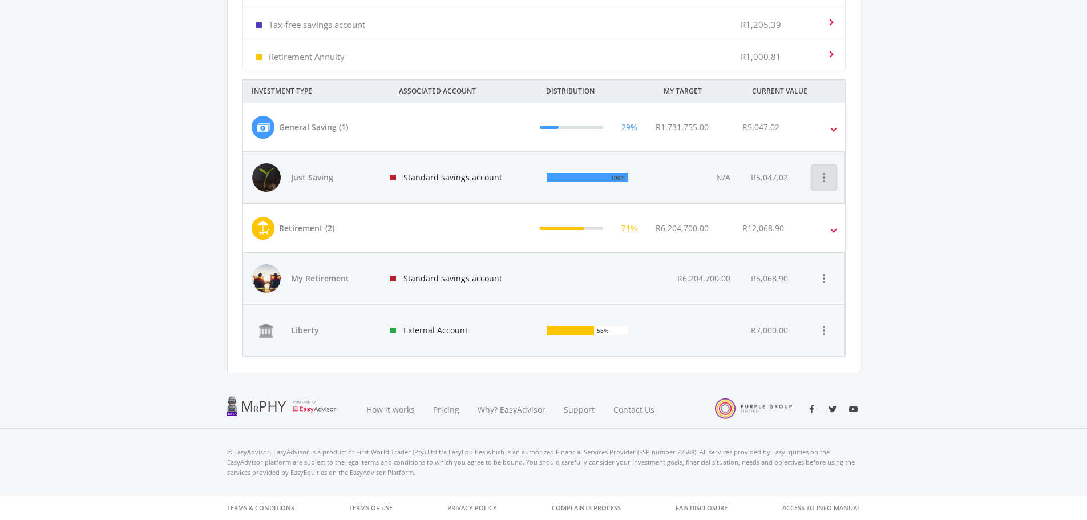
click at [830, 180] on icon "more_vert" at bounding box center [824, 178] width 14 height 14
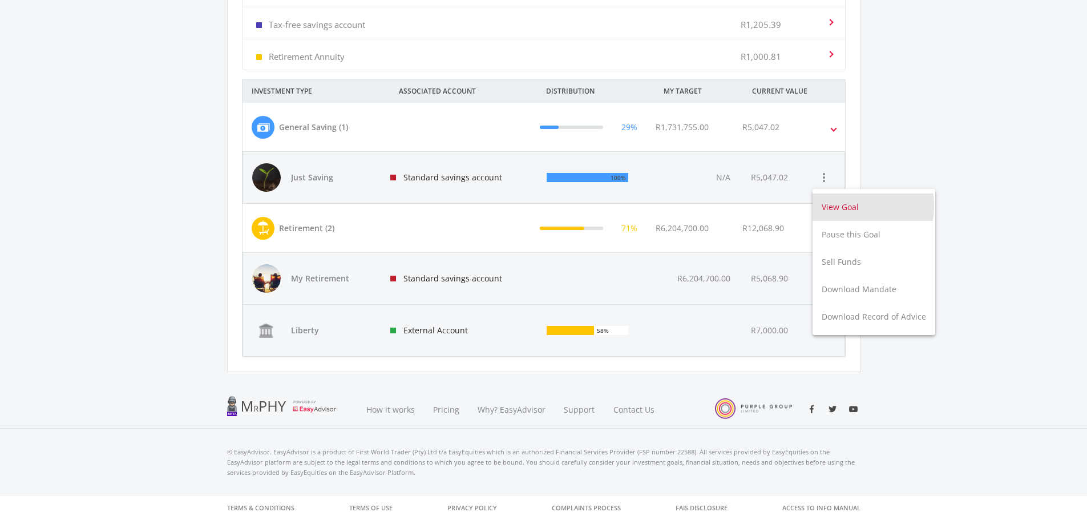
click at [836, 207] on button "View Goal" at bounding box center [874, 206] width 123 height 27
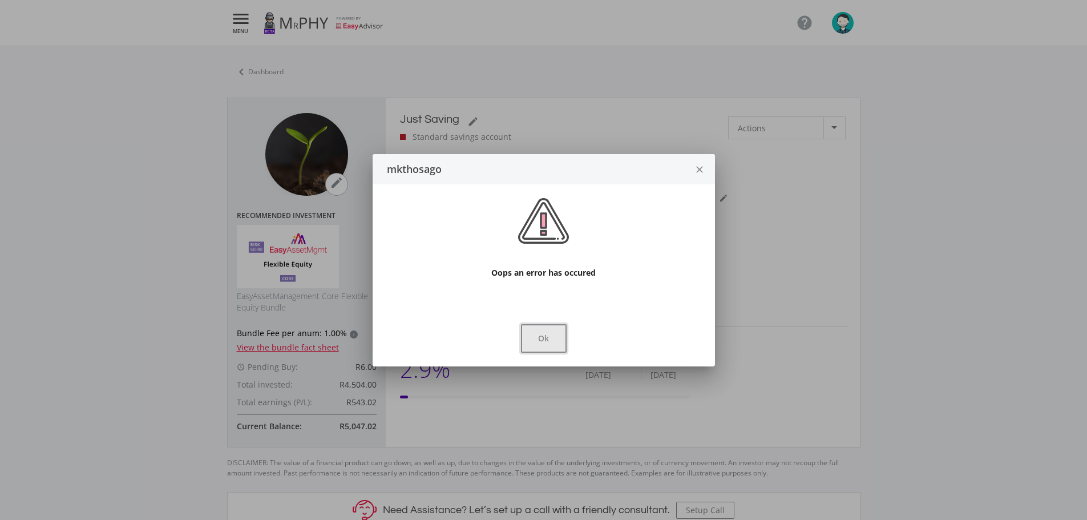
click at [534, 339] on button "Ok" at bounding box center [544, 338] width 46 height 29
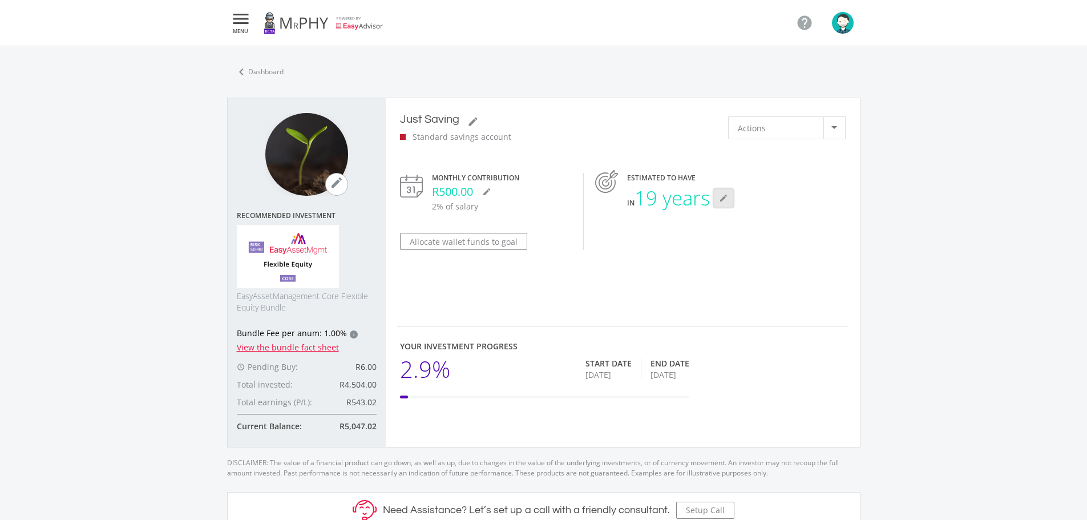
click at [725, 200] on icon "mode_edit" at bounding box center [723, 197] width 9 height 9
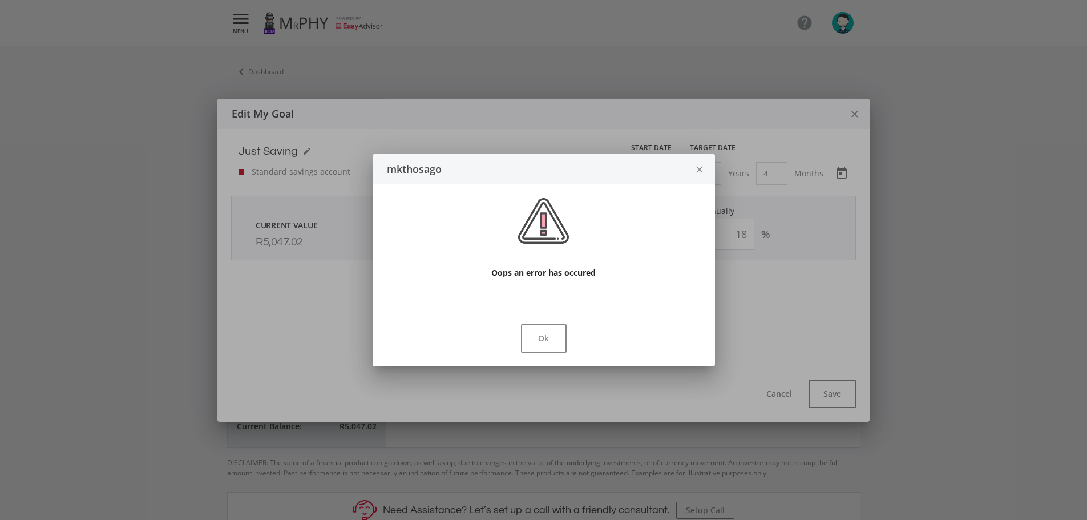
click at [699, 176] on icon "close" at bounding box center [699, 170] width 11 height 30
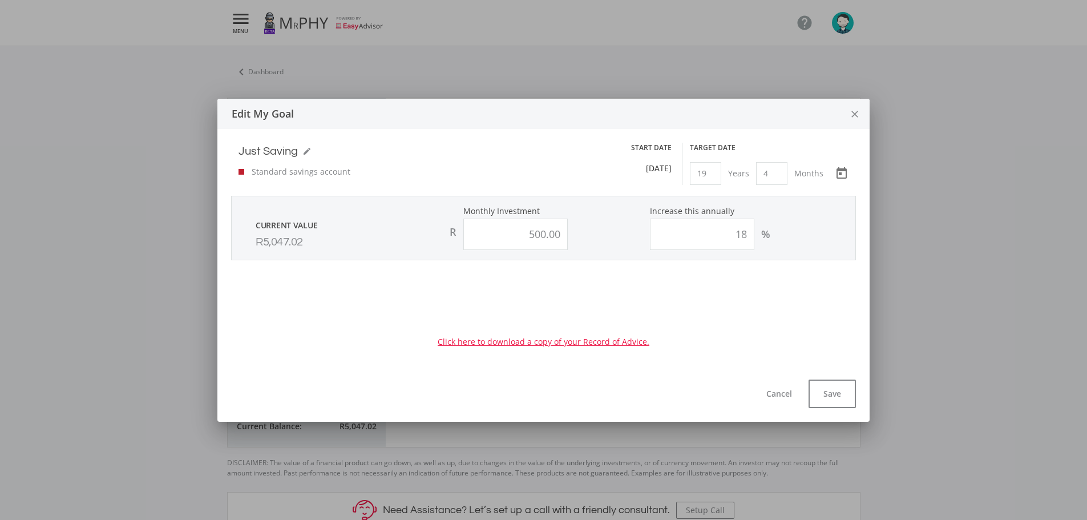
click at [855, 113] on icon "close" at bounding box center [854, 114] width 11 height 30
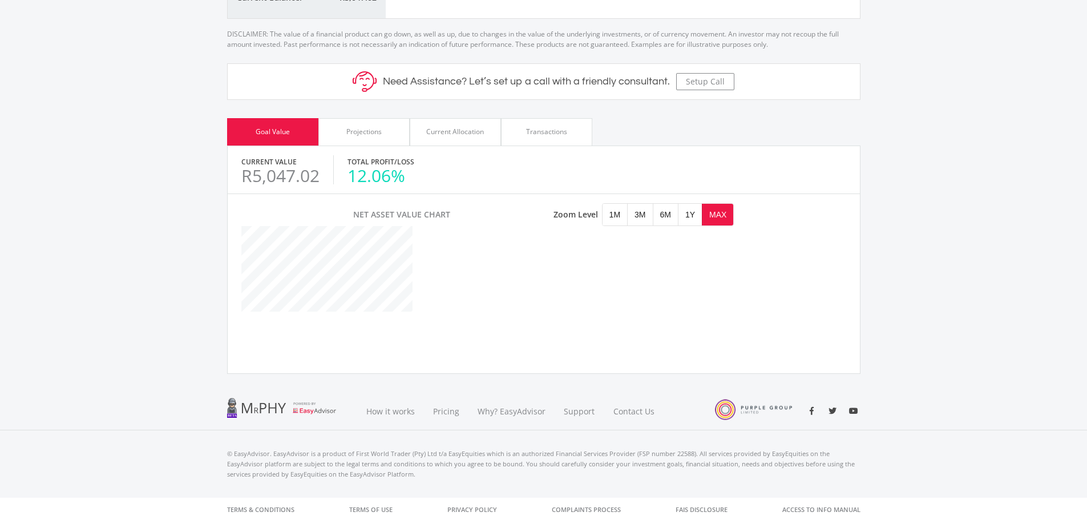
scroll to position [430, 0]
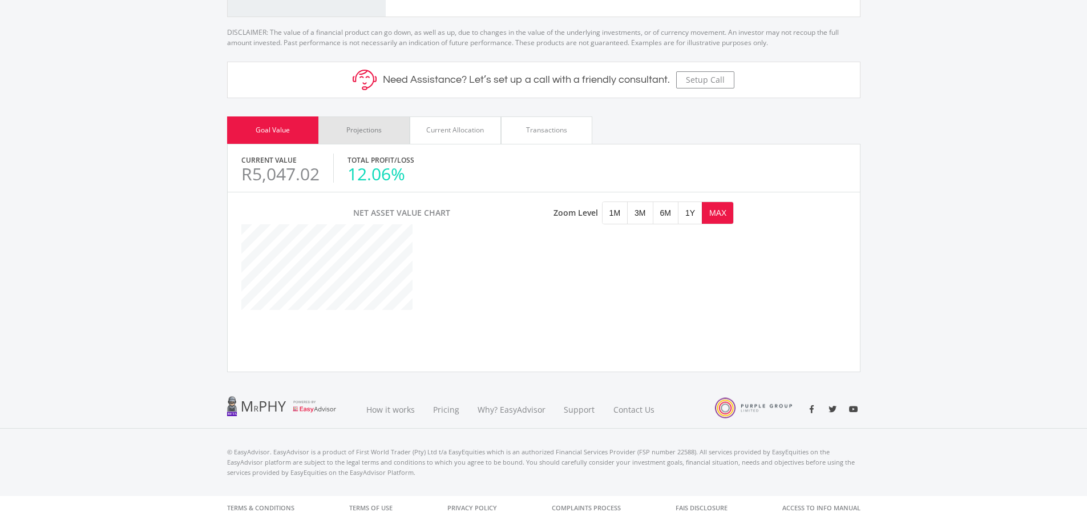
click at [370, 131] on div "Projections" at bounding box center [363, 130] width 35 height 10
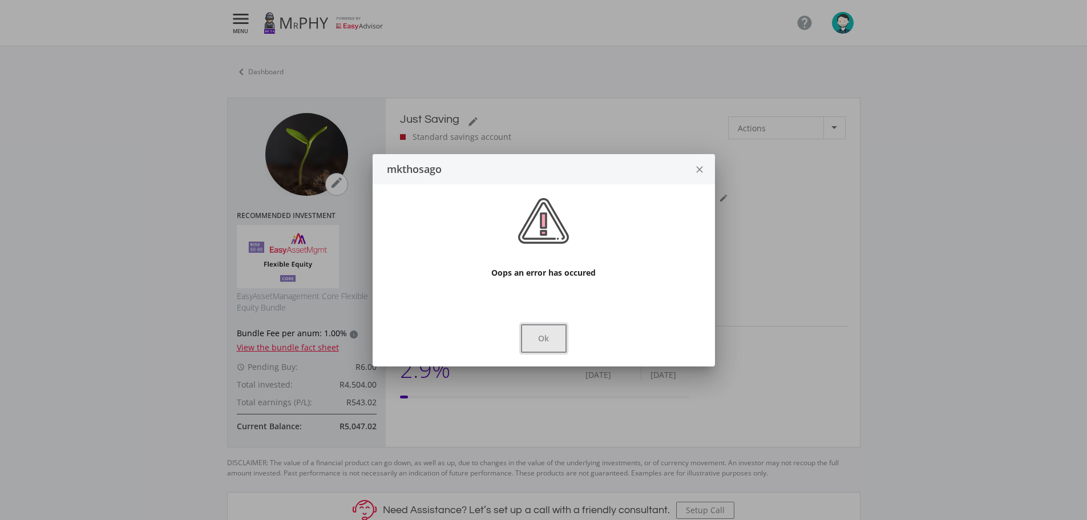
click at [546, 341] on button "Ok" at bounding box center [544, 338] width 46 height 29
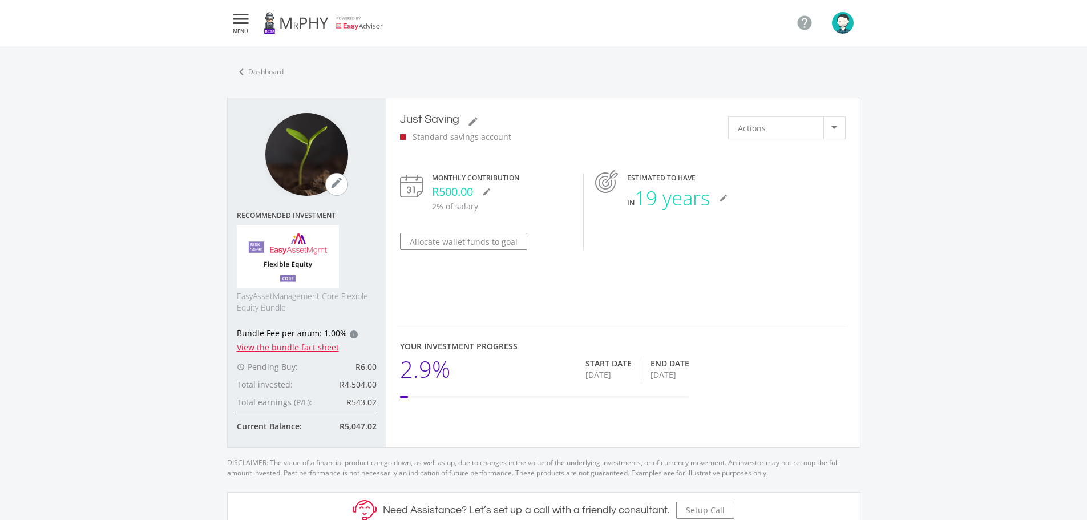
click at [804, 131] on div "Actions" at bounding box center [781, 128] width 86 height 22
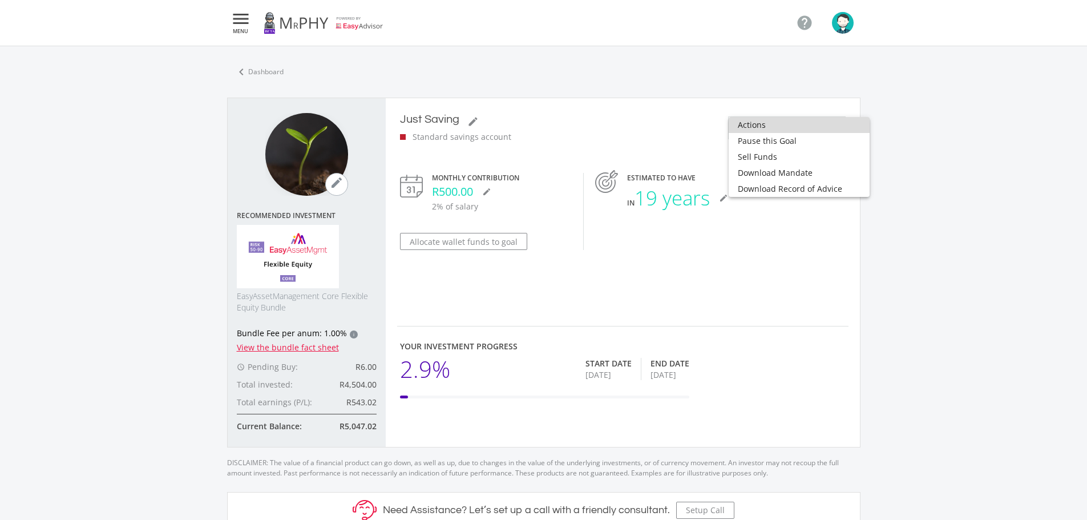
click at [804, 131] on span "Actions" at bounding box center [799, 125] width 123 height 16
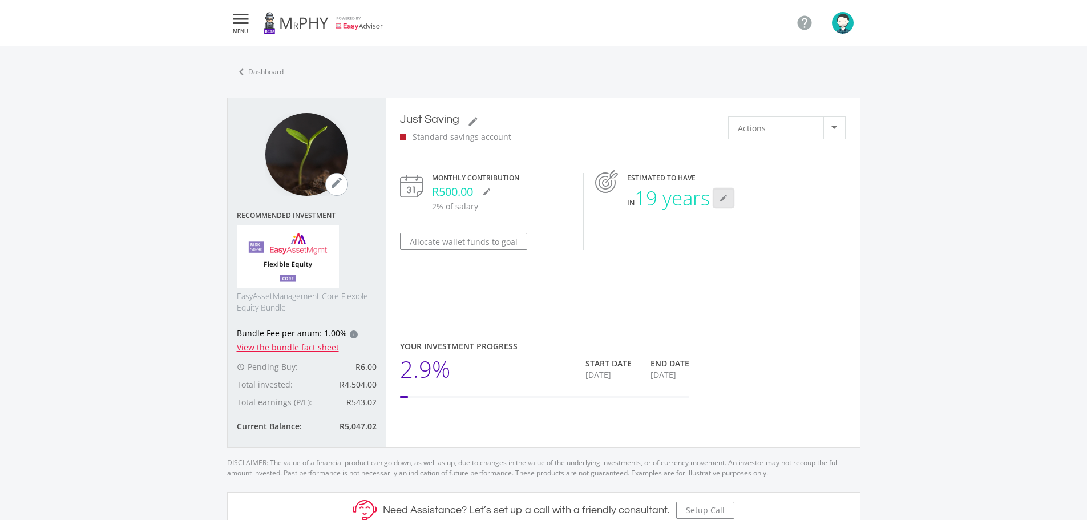
click at [728, 201] on icon "mode_edit" at bounding box center [723, 197] width 9 height 9
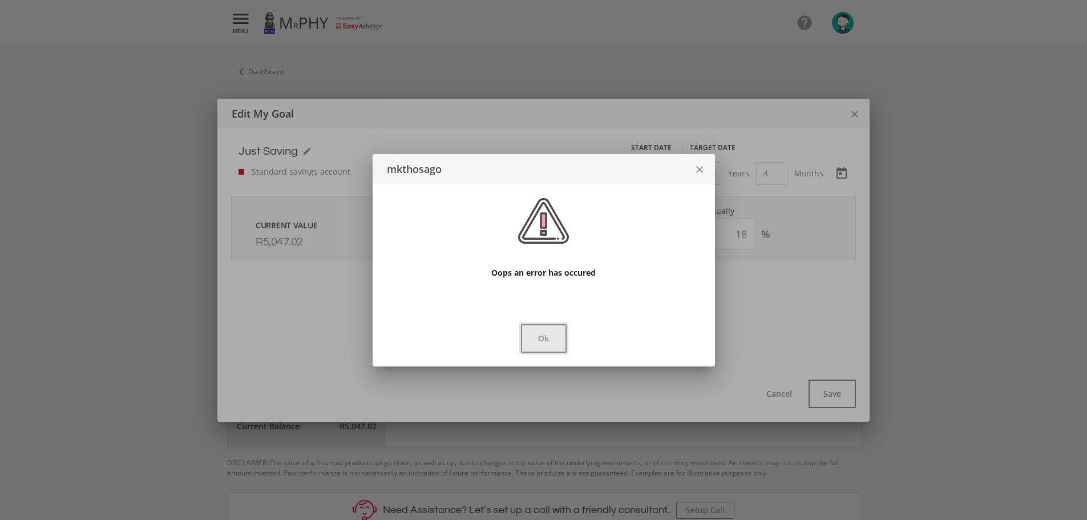
click at [553, 330] on button "Ok" at bounding box center [544, 338] width 46 height 29
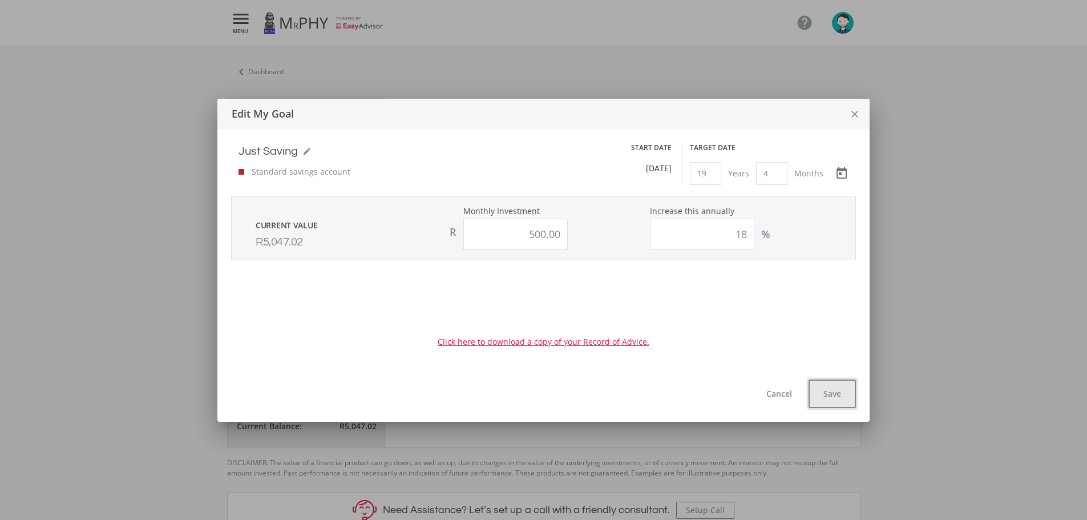
click at [825, 392] on button "Save" at bounding box center [832, 394] width 47 height 29
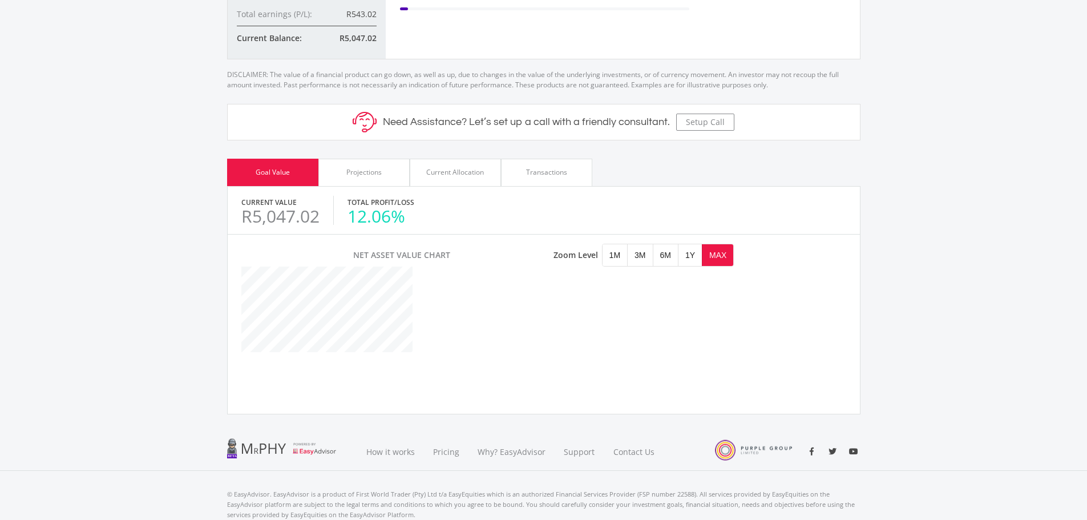
scroll to position [400, 0]
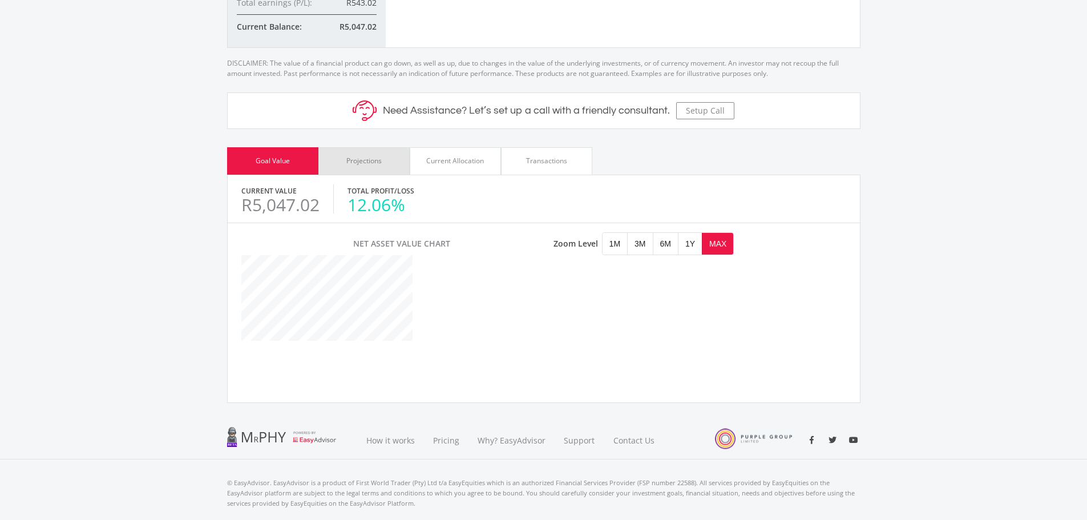
click at [390, 166] on div "Projections" at bounding box center [363, 160] width 91 height 27
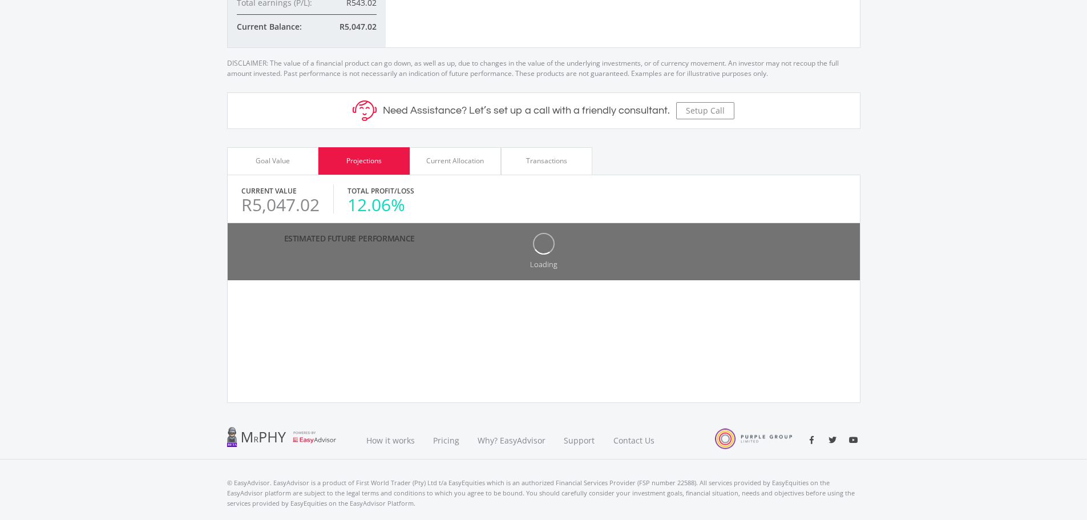
click at [447, 175] on div "Current Value R5,047.02 Total Profit/Loss 12.06%" at bounding box center [544, 199] width 632 height 48
click at [457, 168] on div "Current Allocation" at bounding box center [455, 160] width 91 height 27
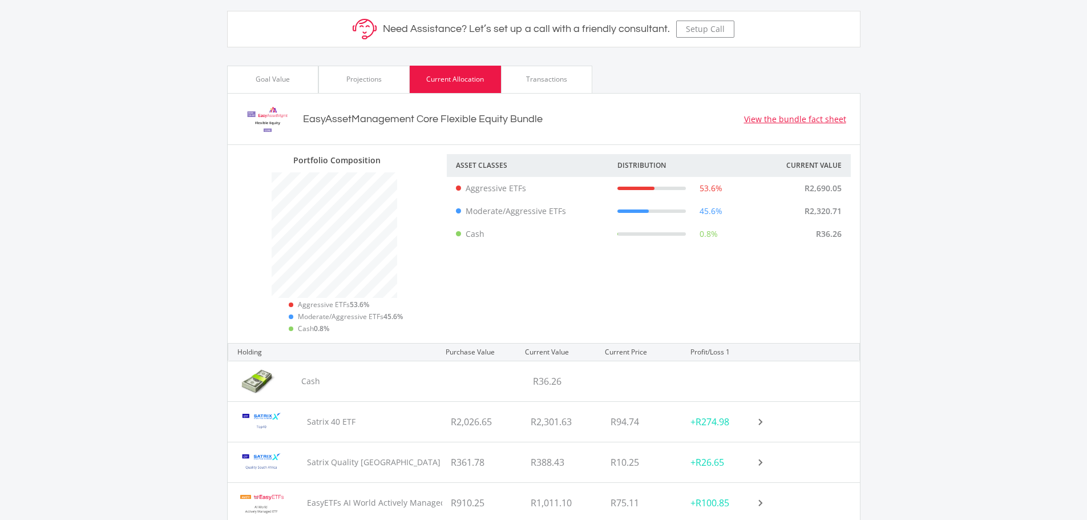
scroll to position [457, 0]
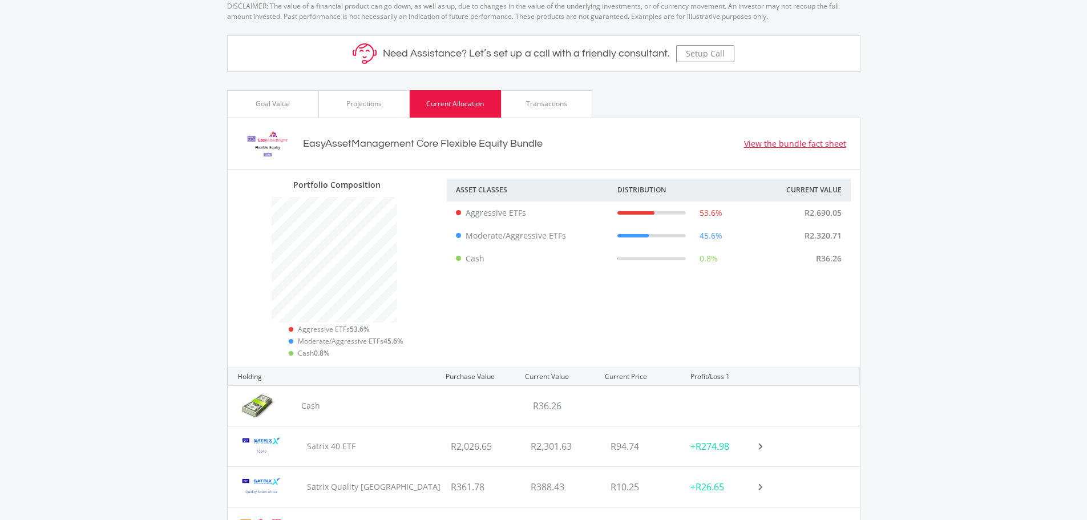
click at [386, 104] on div "Projections" at bounding box center [363, 103] width 91 height 27
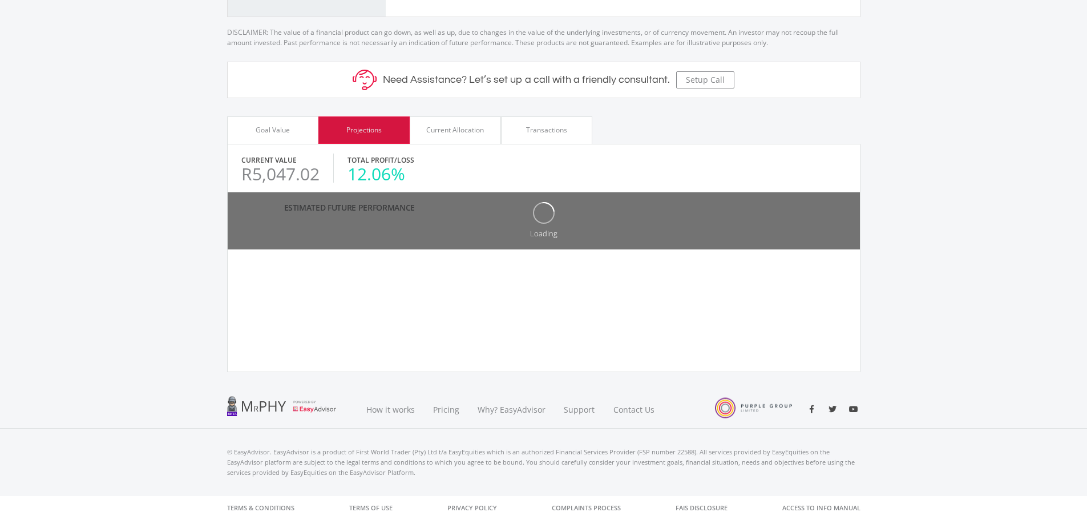
scroll to position [570536, 570508]
click at [280, 130] on div "Goal Value" at bounding box center [273, 130] width 34 height 10
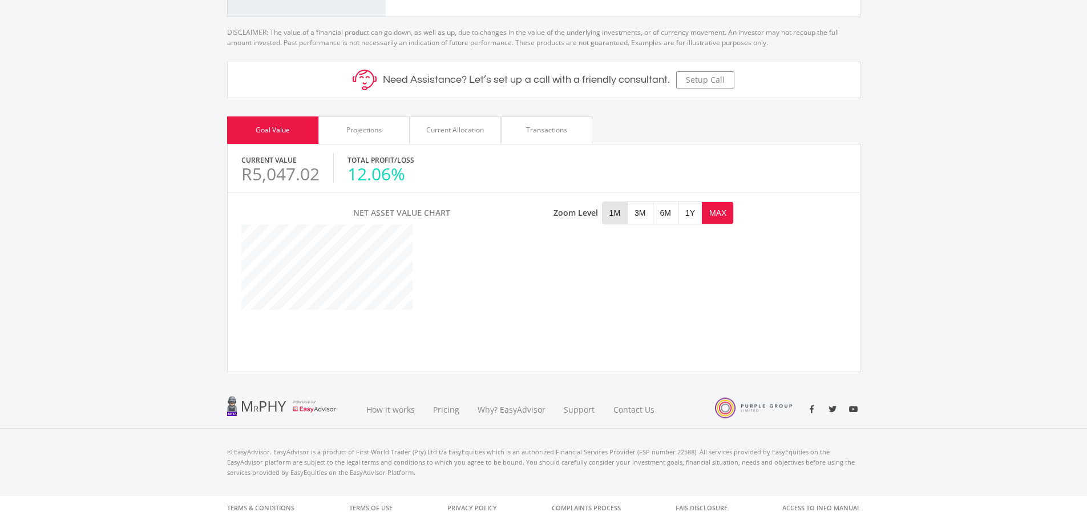
click at [619, 215] on span "1M" at bounding box center [615, 213] width 25 height 22
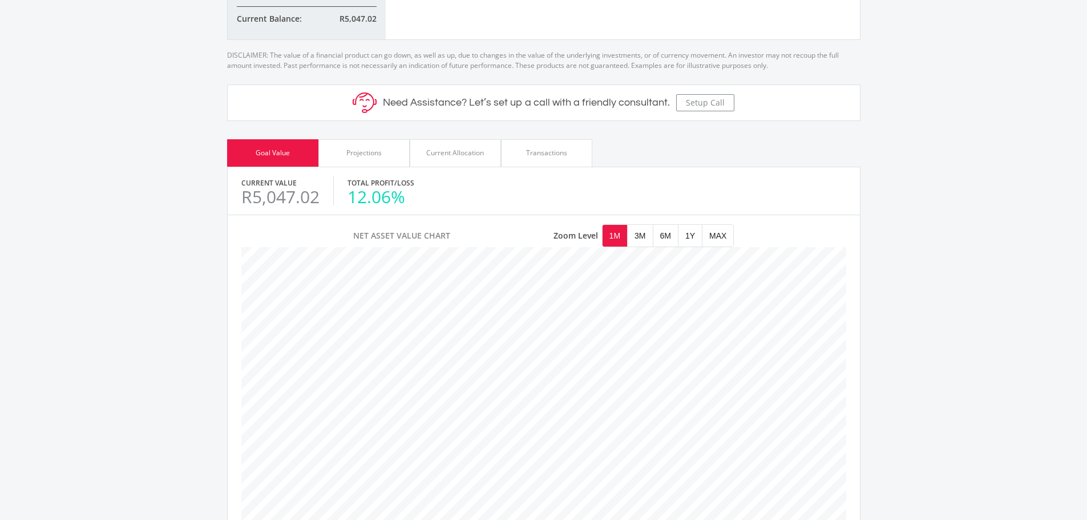
scroll to position [430, 0]
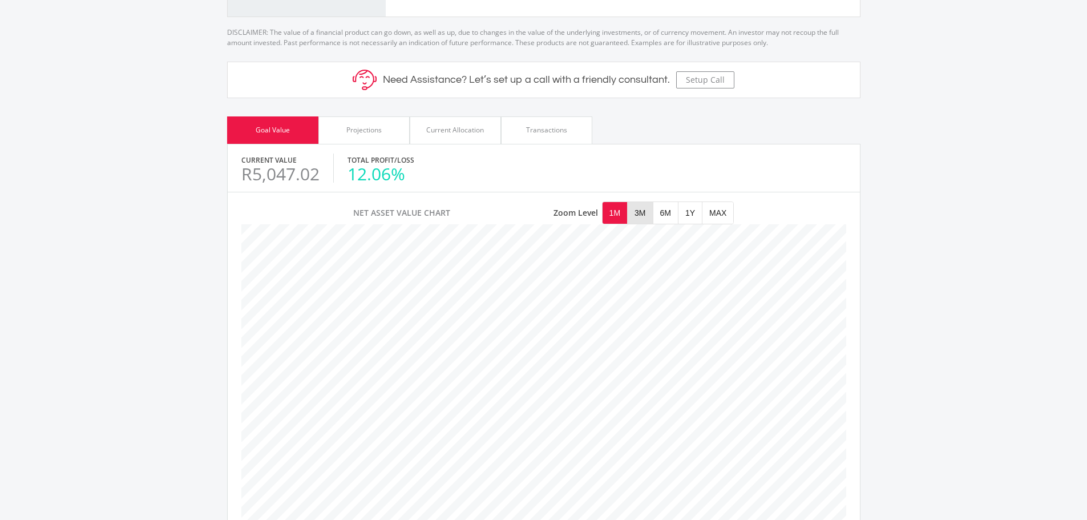
click at [636, 215] on span "3M" at bounding box center [640, 213] width 25 height 22
click at [659, 213] on span "6M" at bounding box center [665, 213] width 25 height 22
click at [689, 213] on span "1Y" at bounding box center [690, 213] width 23 height 22
click at [719, 212] on span "MAX" at bounding box center [718, 213] width 31 height 22
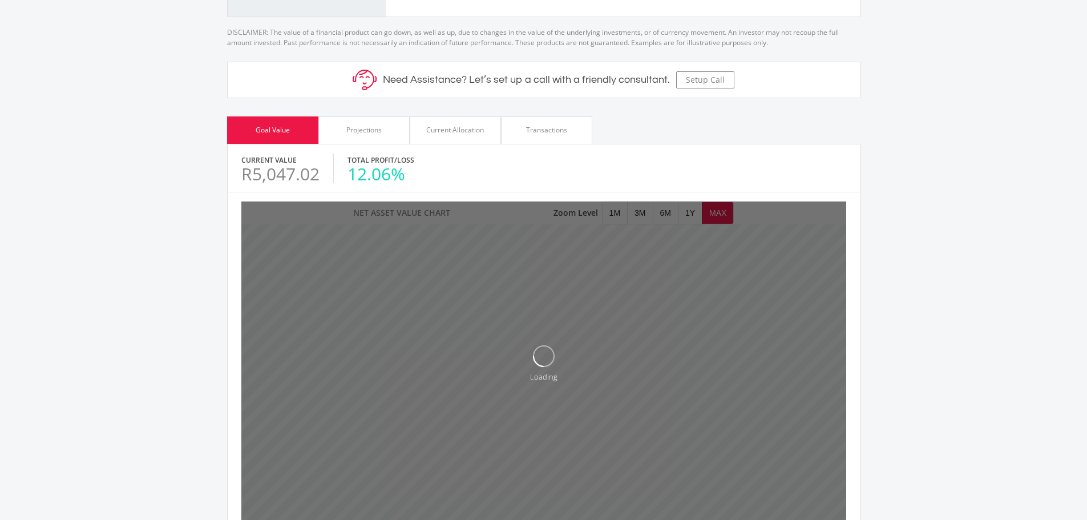
click at [697, 212] on div "Loading" at bounding box center [543, 363] width 605 height 325
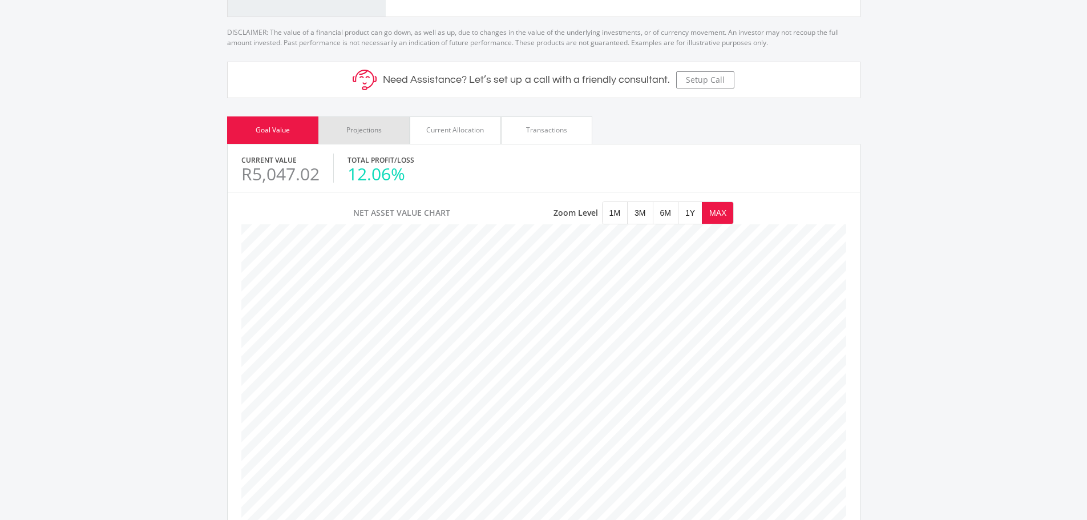
click at [396, 134] on div "Projections" at bounding box center [363, 129] width 91 height 27
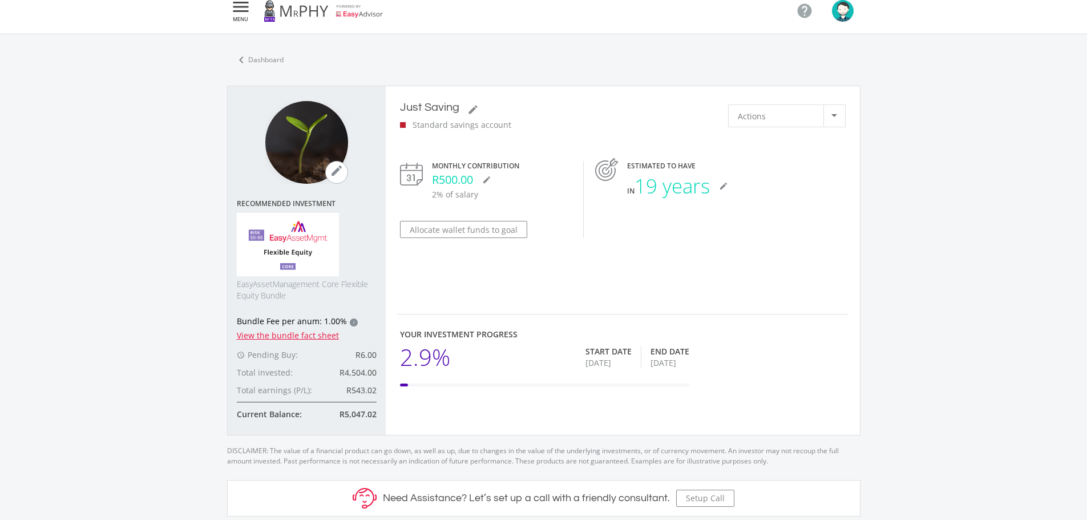
scroll to position [0, 0]
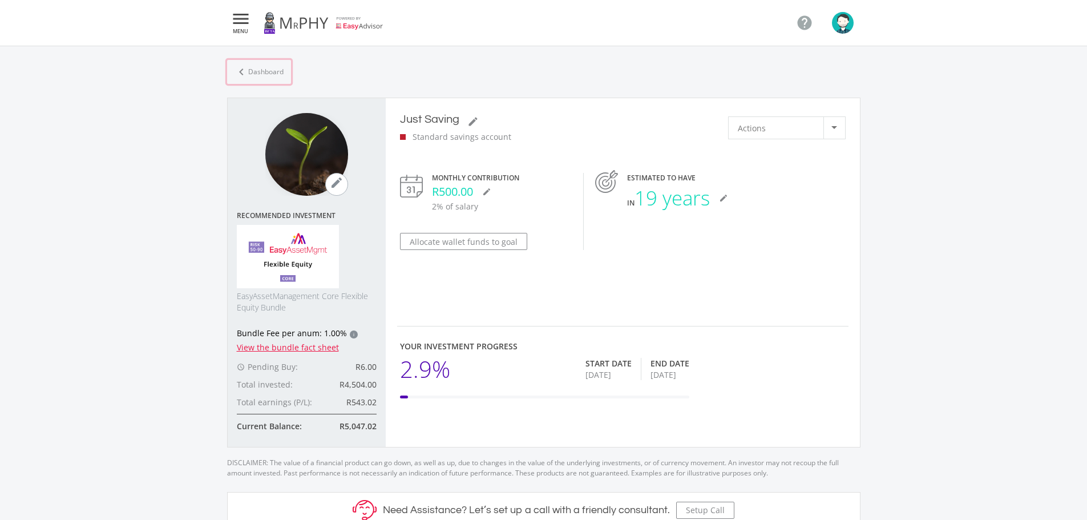
click at [274, 71] on link "chevron_left Dashboard" at bounding box center [259, 72] width 64 height 24
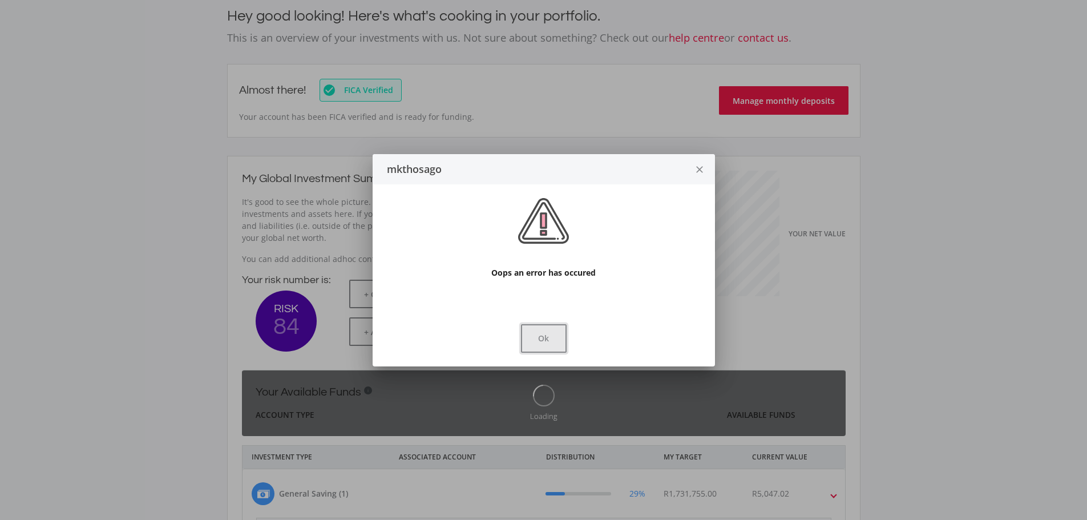
click at [552, 335] on button "Ok" at bounding box center [544, 338] width 46 height 29
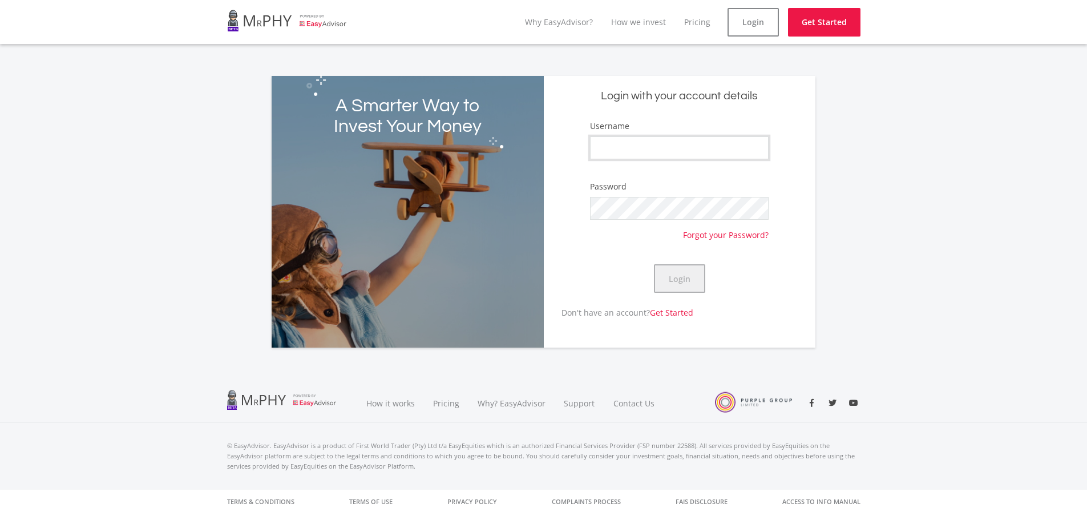
type input "mkthosago"
click at [680, 275] on button "Login" at bounding box center [679, 278] width 51 height 29
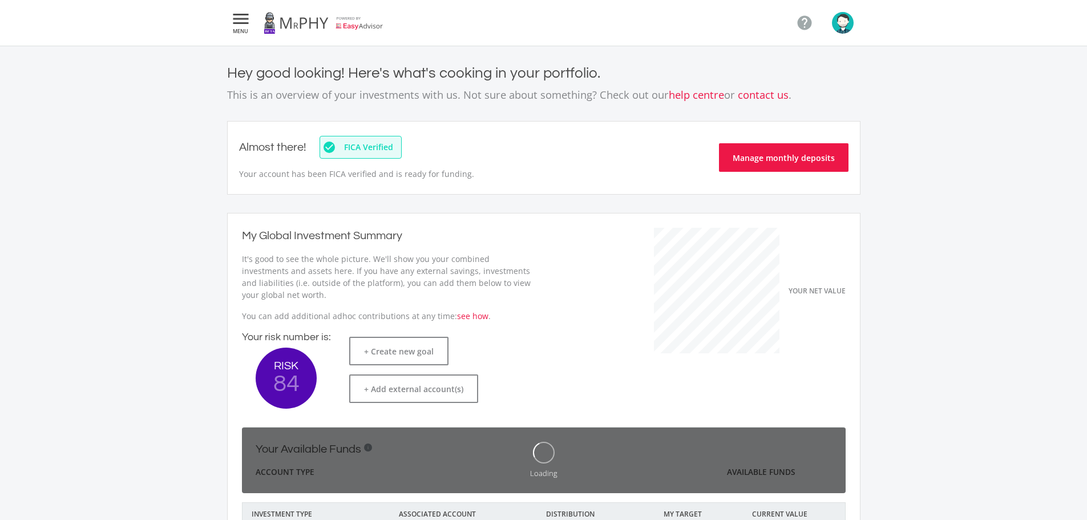
scroll to position [181, 313]
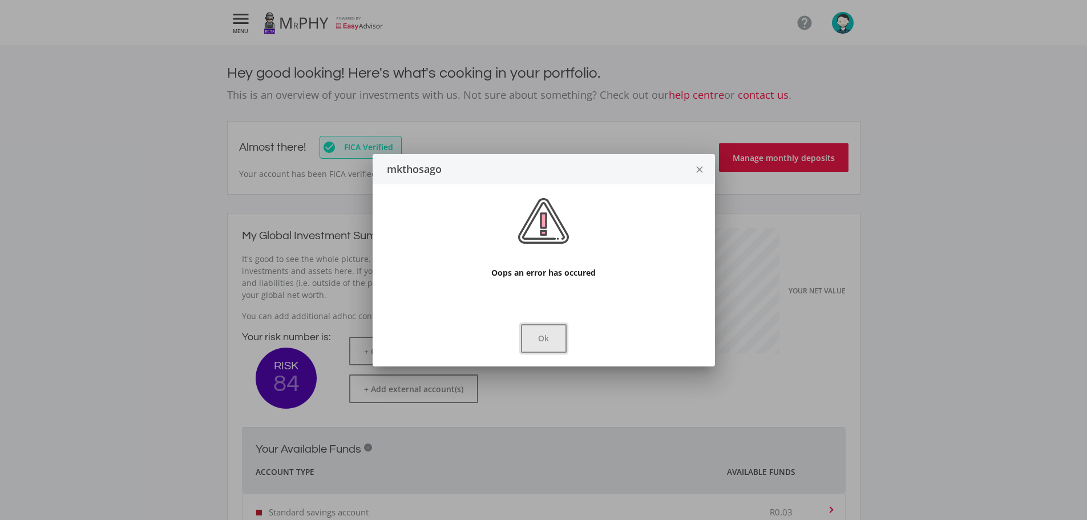
click at [558, 346] on button "Ok" at bounding box center [544, 338] width 46 height 29
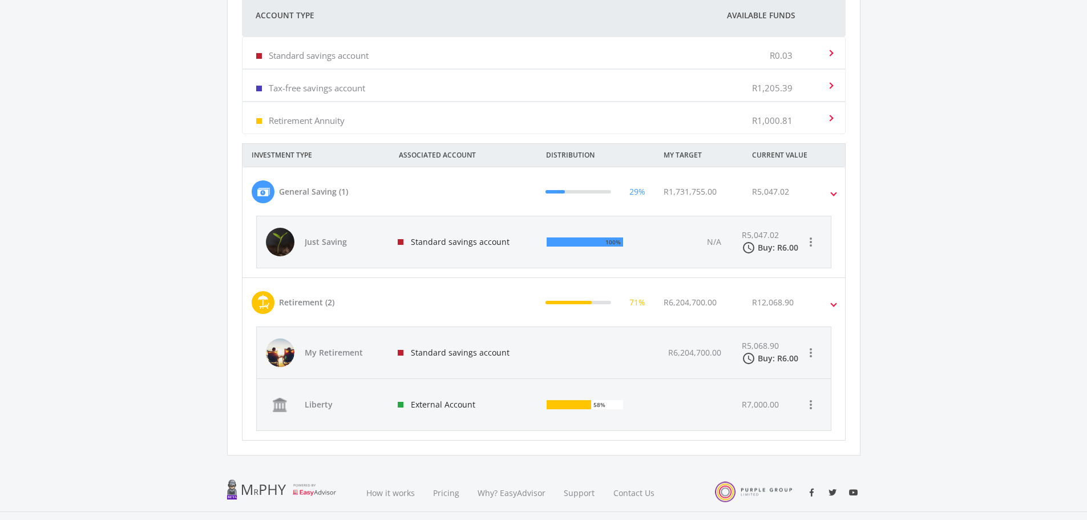
scroll to position [514, 0]
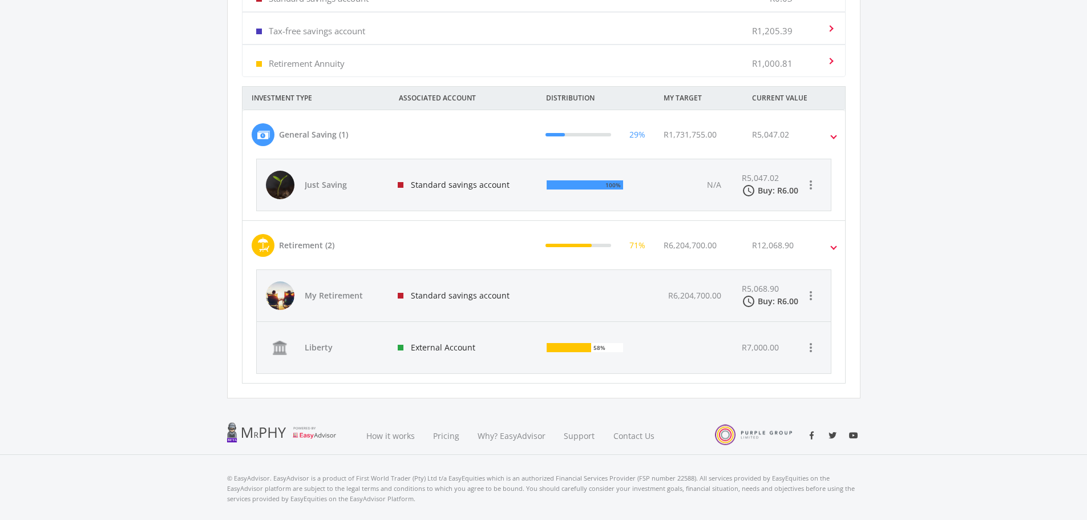
click at [411, 307] on div "Standard savings account" at bounding box center [464, 295] width 150 height 51
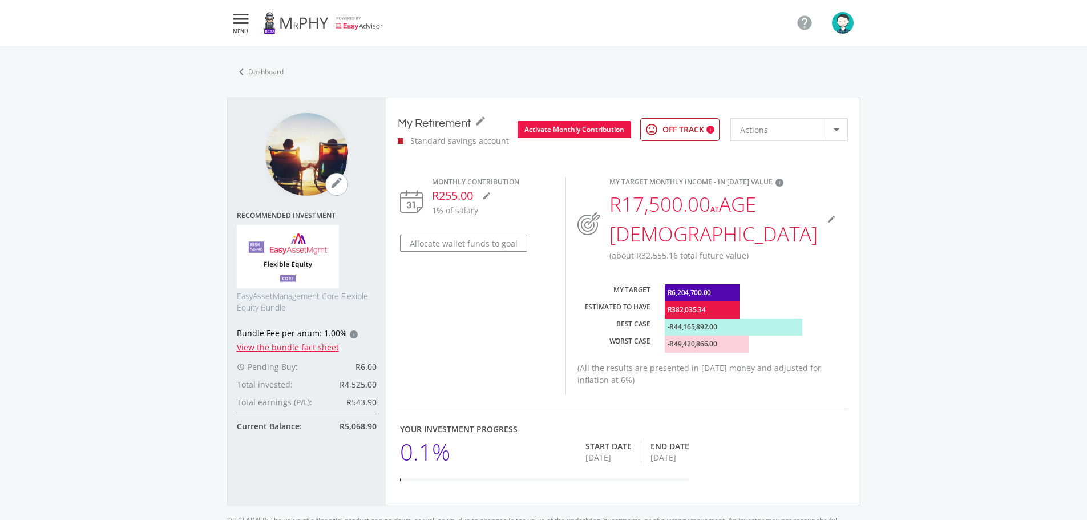
scroll to position [325, 605]
click at [711, 127] on div "i" at bounding box center [711, 130] width 8 height 8
click at [770, 140] on div "Actions Actions" at bounding box center [790, 129] width 118 height 23
click at [817, 244] on div at bounding box center [543, 260] width 1087 height 520
click at [490, 195] on icon "mode_edit" at bounding box center [486, 195] width 9 height 9
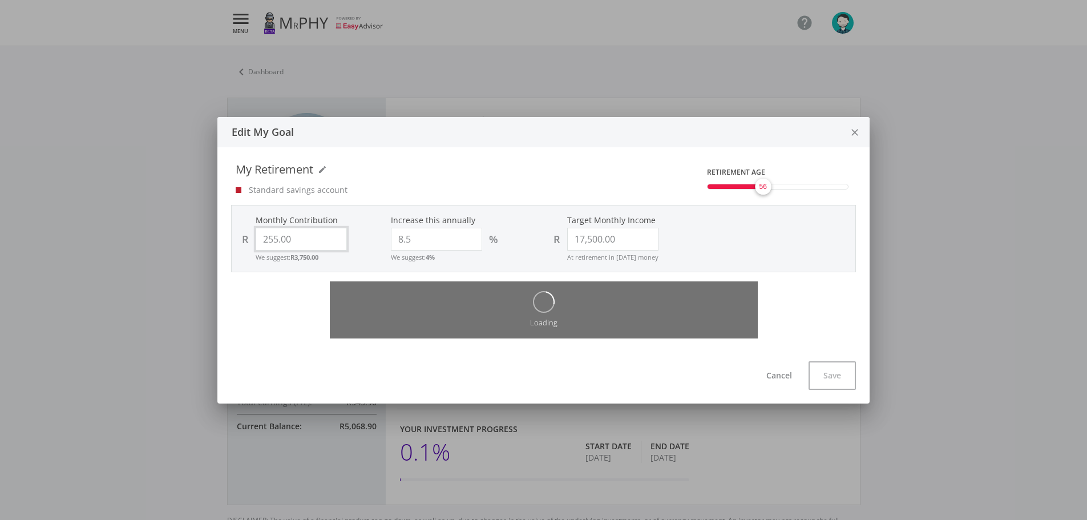
click at [276, 237] on input "255.00" at bounding box center [301, 239] width 91 height 23
type input "25005"
type input "17,500.00"
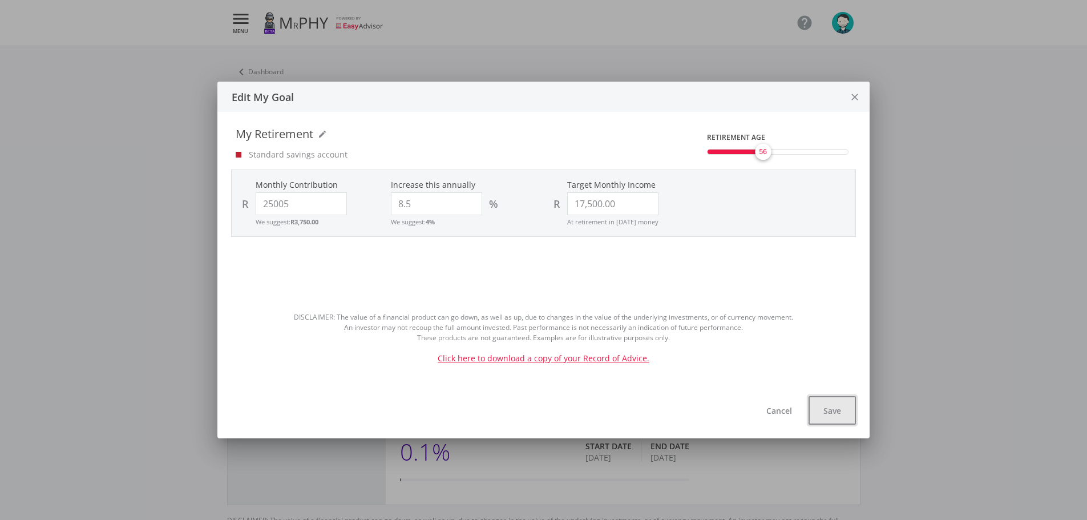
type input "25,005.00"
click at [820, 404] on button "Save" at bounding box center [832, 410] width 47 height 29
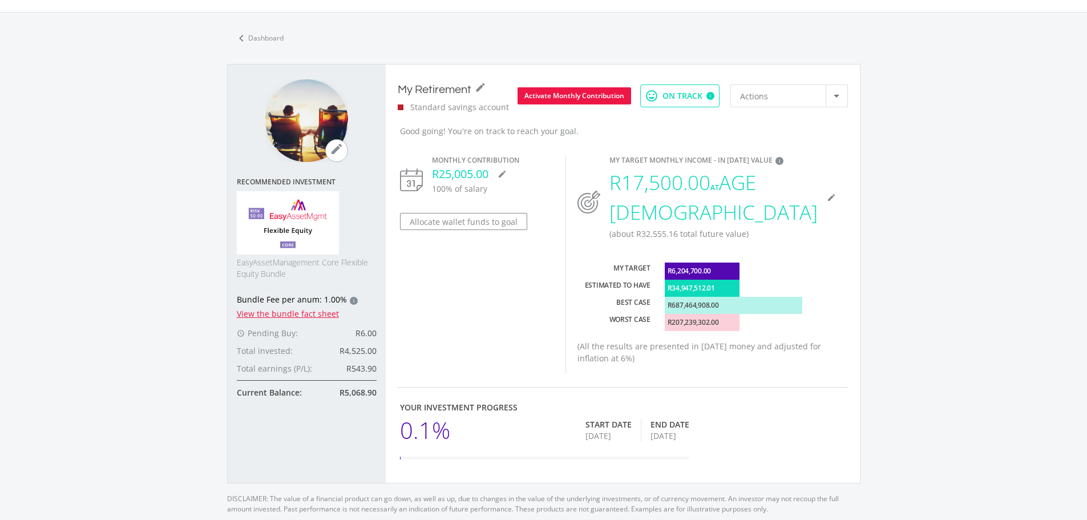
scroll to position [57, 0]
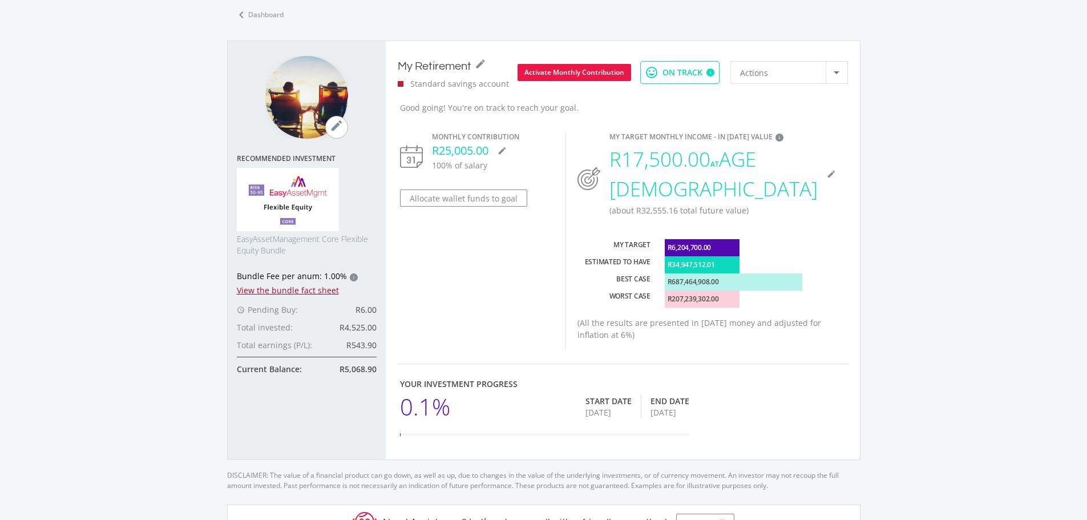
click at [269, 290] on link "View the bundle fact sheet" at bounding box center [288, 290] width 102 height 11
click at [501, 149] on icon "mode_edit" at bounding box center [502, 150] width 9 height 9
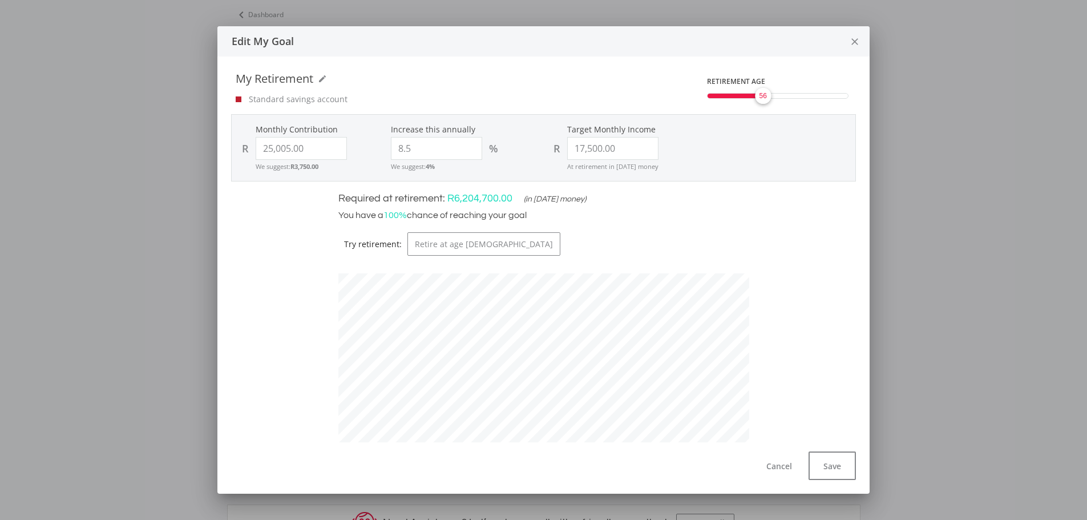
scroll to position [314, 422]
click at [774, 466] on button "Cancel" at bounding box center [779, 465] width 53 height 29
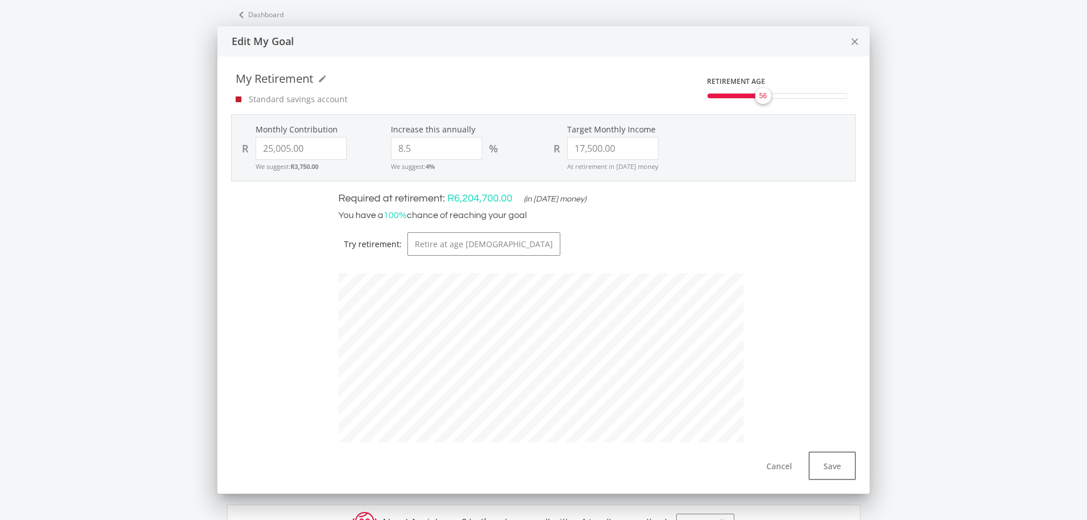
scroll to position [57, 0]
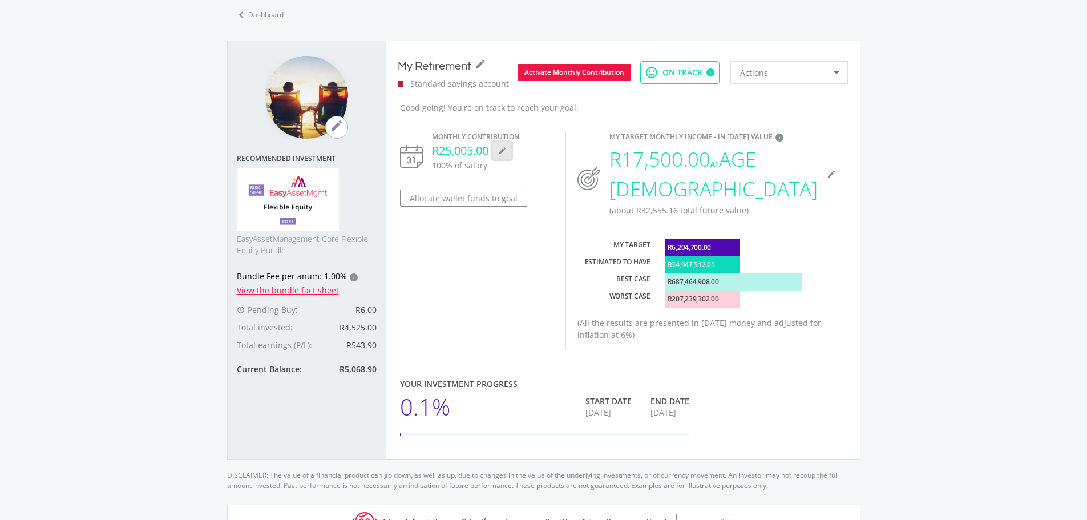
click at [498, 149] on button "mode_edit" at bounding box center [502, 150] width 18 height 17
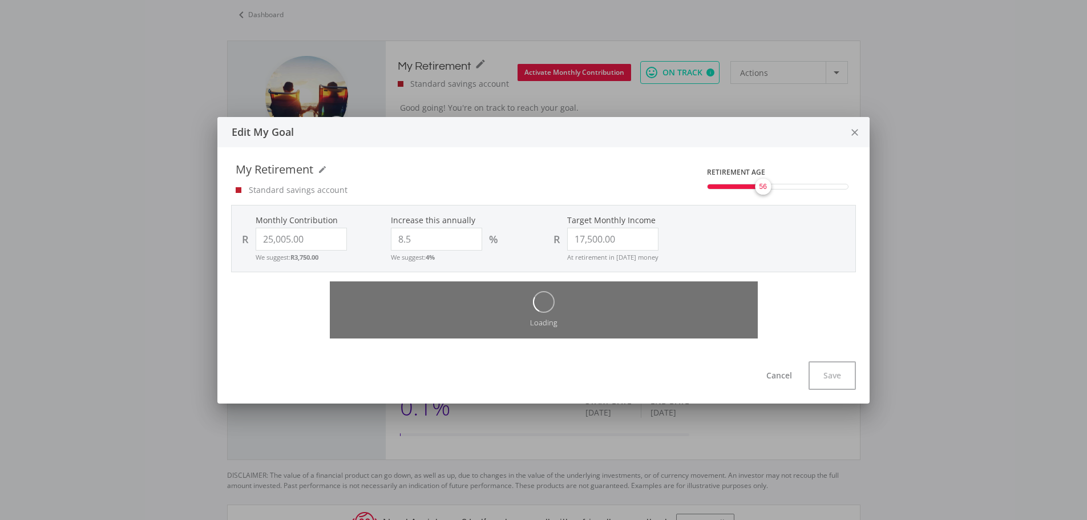
click at [273, 281] on div "Loading" at bounding box center [544, 309] width 642 height 57
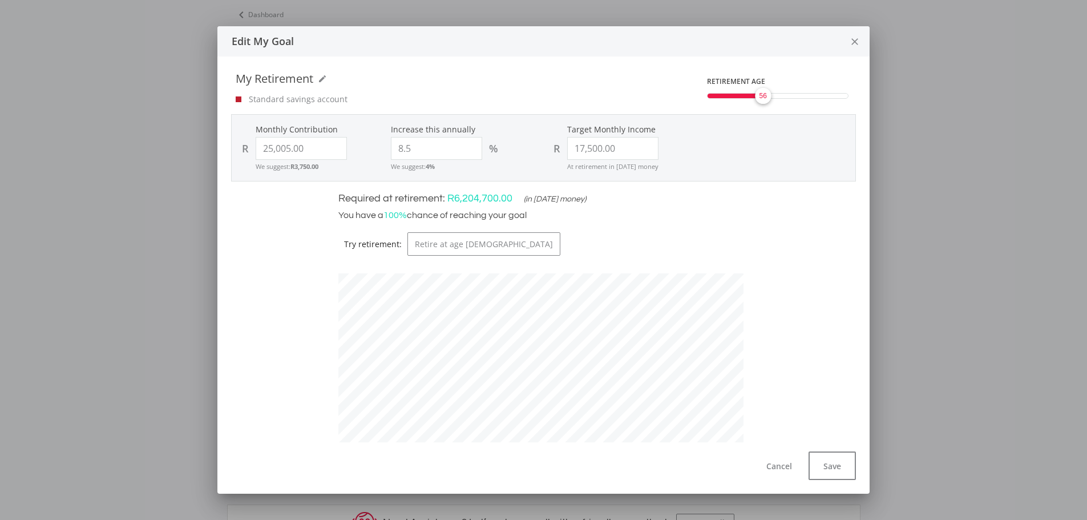
scroll to position [314, 422]
drag, startPoint x: 285, startPoint y: 146, endPoint x: 272, endPoint y: 148, distance: 13.9
click at [272, 148] on input "25005.00" at bounding box center [301, 148] width 91 height 23
type input "5"
type input "17,500.00"
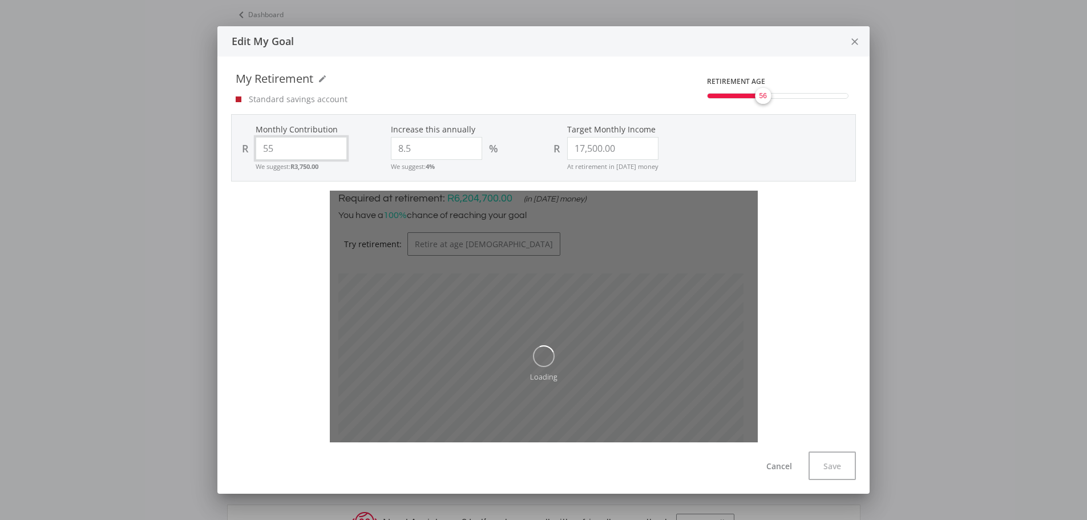
type input "550"
type input "17,500.00"
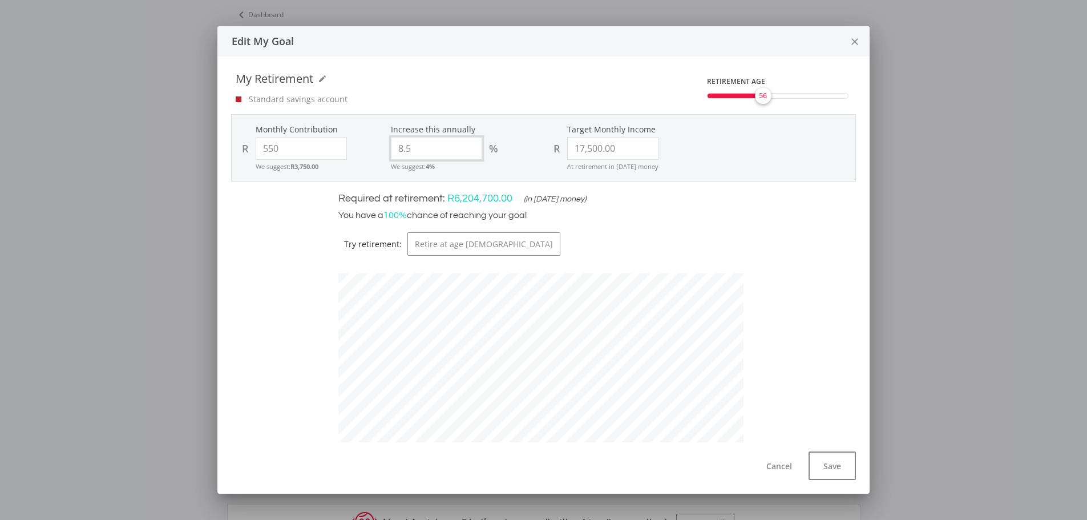
type input "550.00"
click at [398, 148] on input "8.5" at bounding box center [436, 148] width 91 height 23
type input "18.5"
type input "550"
type input "17500"
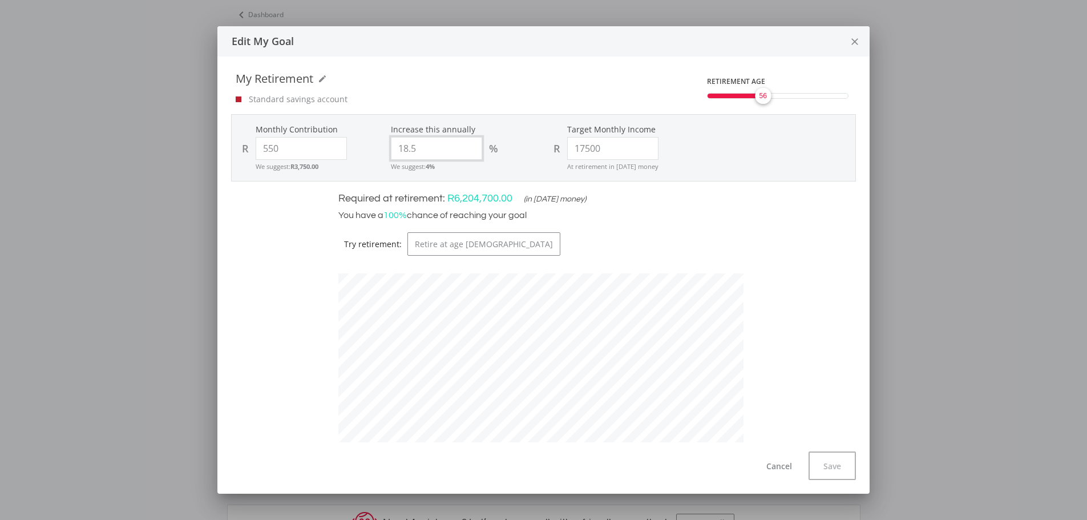
type input "550.00"
type input "17,500.00"
type input "18.5"
click at [519, 158] on div "18.5 %" at bounding box center [466, 148] width 150 height 23
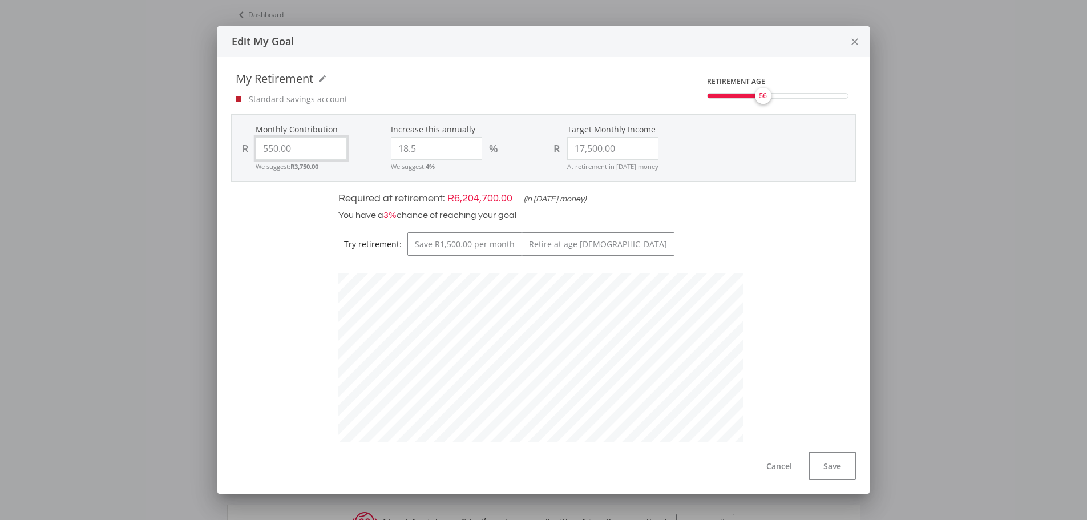
click at [269, 149] on input "550.00" at bounding box center [301, 148] width 91 height 23
type input "50"
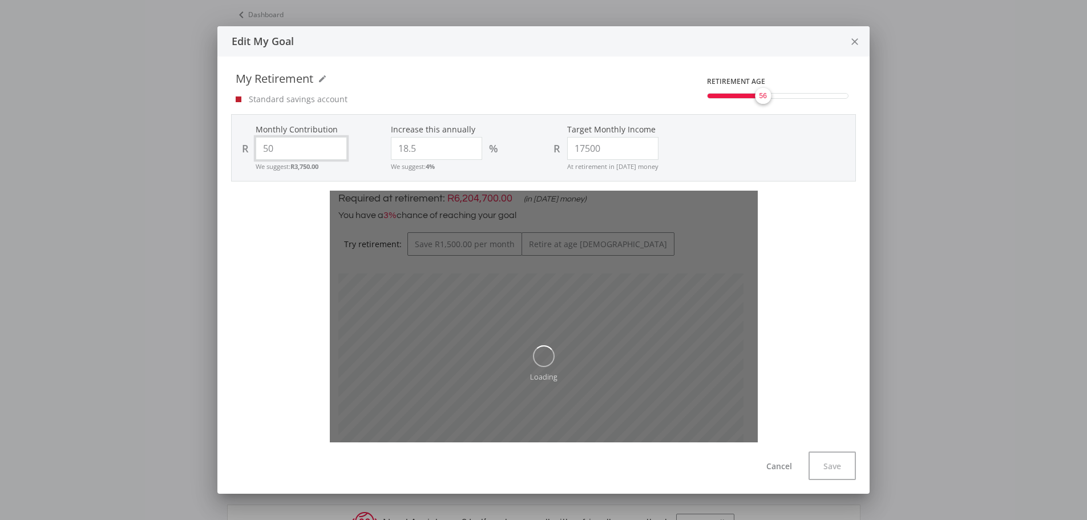
type input "17,500.00"
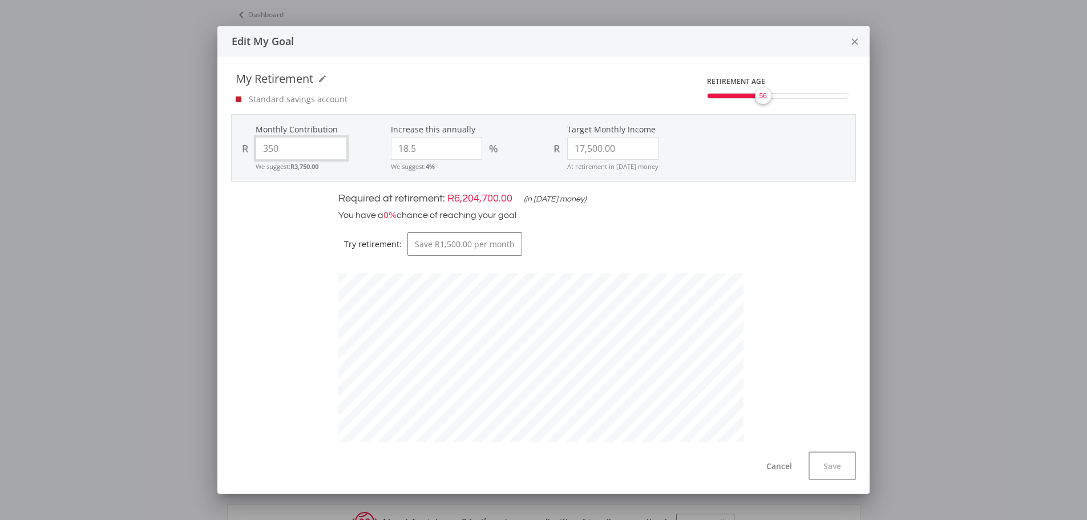
type input "3750"
type input "17,500.00"
type input "750"
type input "17,500.00"
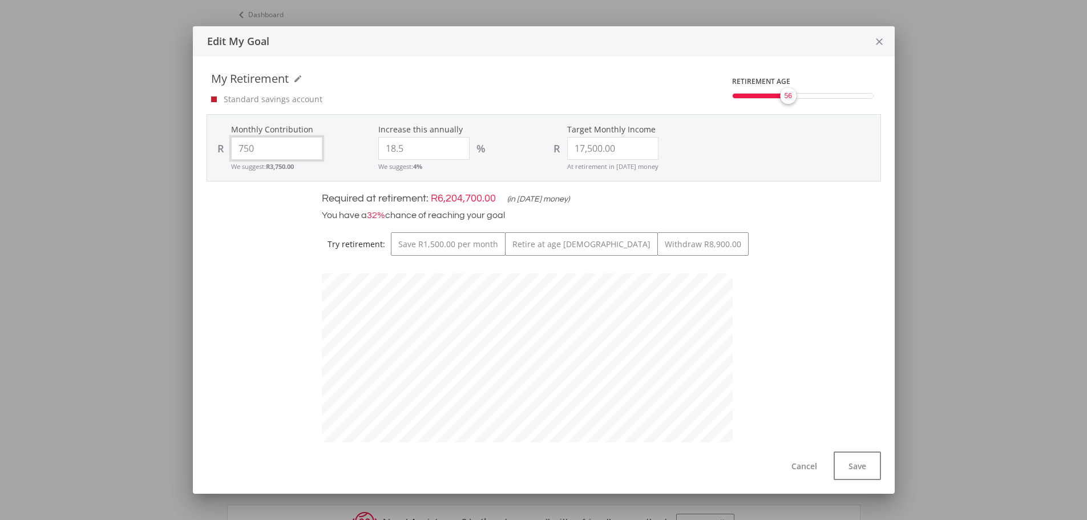
scroll to position [347, 422]
type input "750.00"
click at [781, 465] on button "Cancel" at bounding box center [804, 465] width 53 height 29
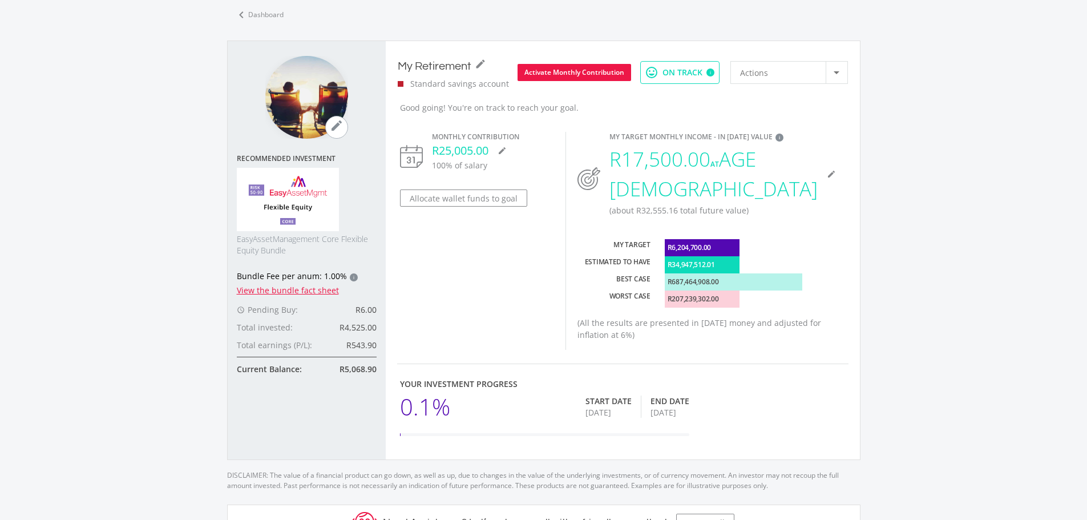
click at [493, 147] on div "R25,005.00 mode_edit" at bounding box center [493, 150] width 123 height 17
click at [503, 149] on icon "mode_edit" at bounding box center [502, 150] width 9 height 9
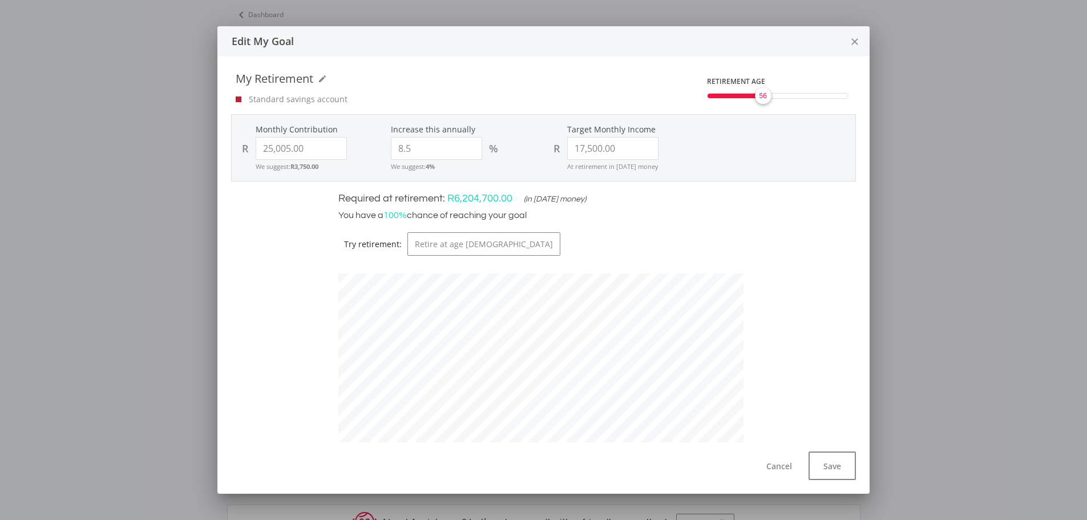
scroll to position [314, 422]
click at [278, 147] on input "25005.00" at bounding box center [301, 148] width 91 height 23
type input "2505"
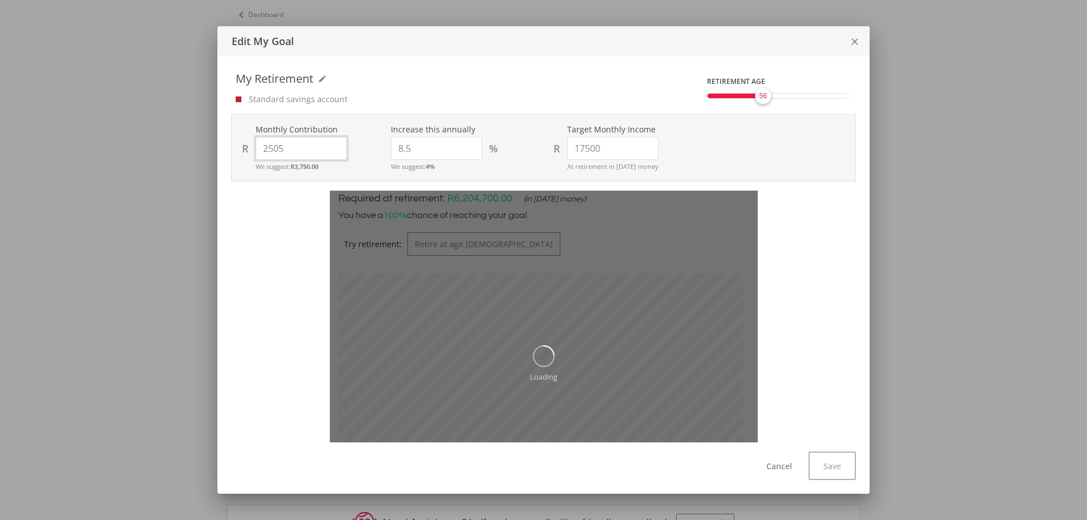
type input "17,500.00"
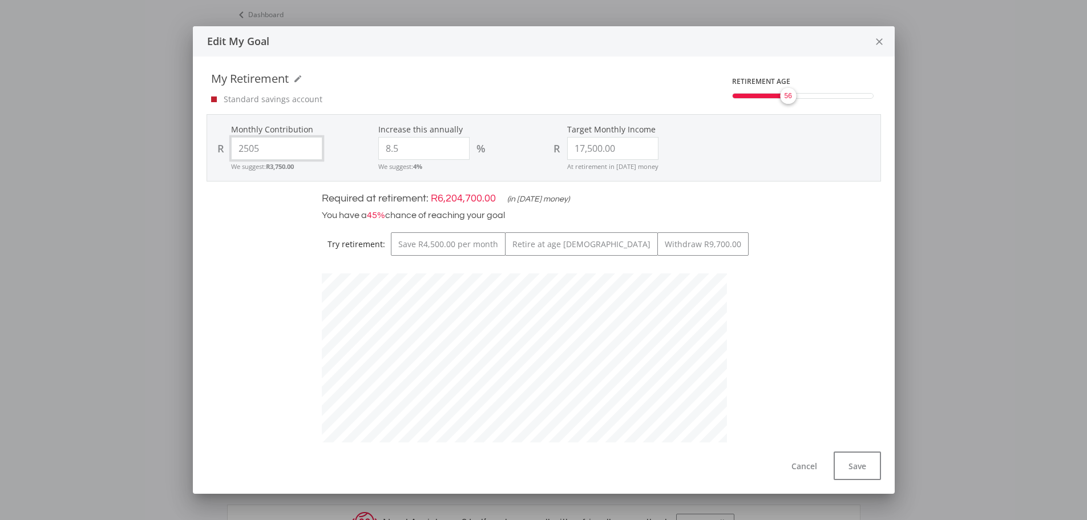
scroll to position [347, 422]
type input "505"
type input "17,500.00"
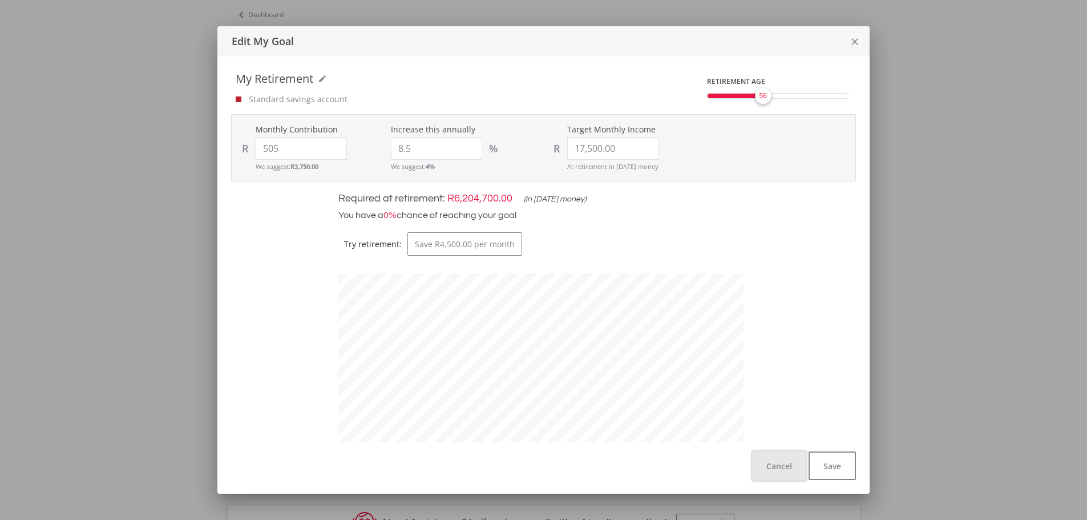
type input "505.00"
click at [792, 467] on button "Cancel" at bounding box center [779, 465] width 53 height 29
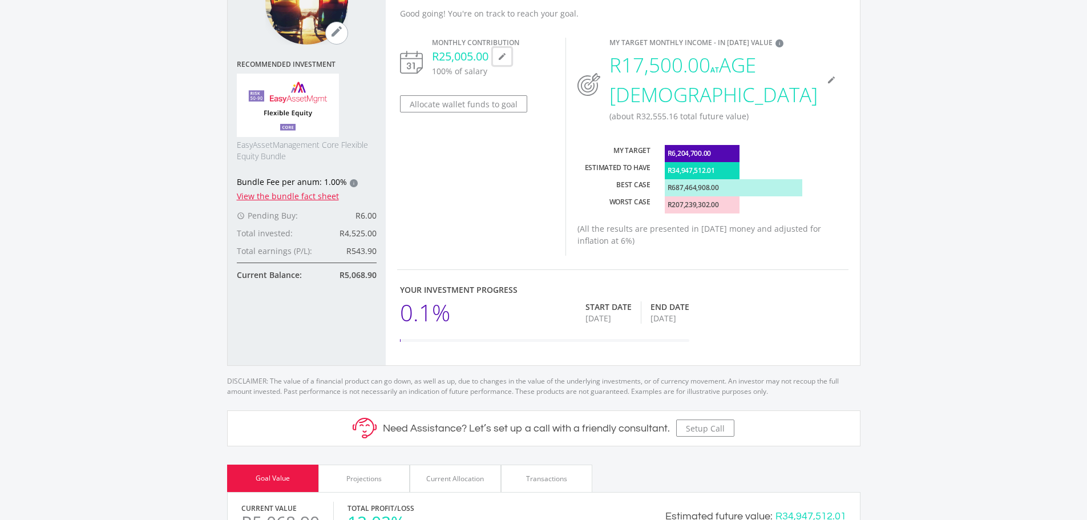
scroll to position [6, 0]
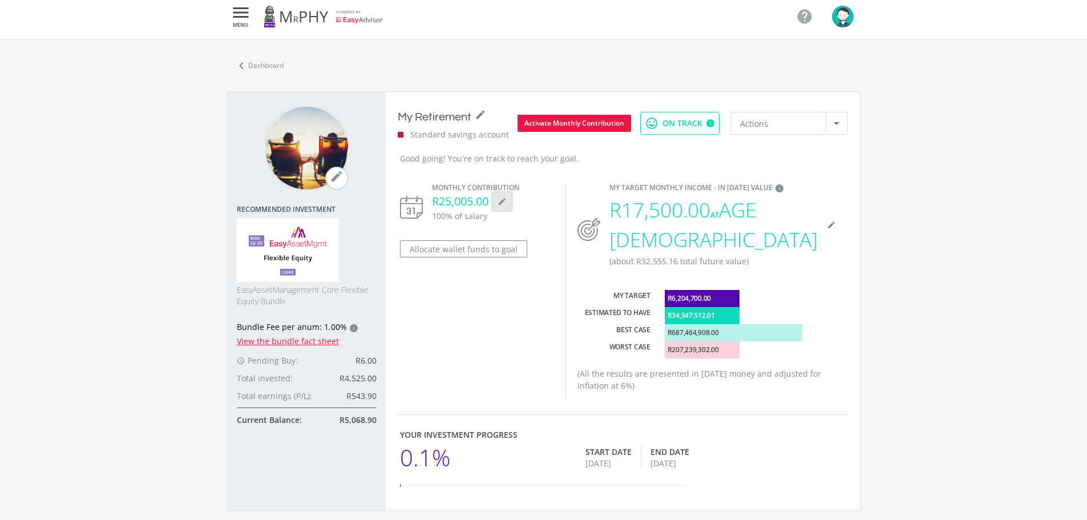
click at [502, 197] on icon "mode_edit" at bounding box center [502, 201] width 9 height 9
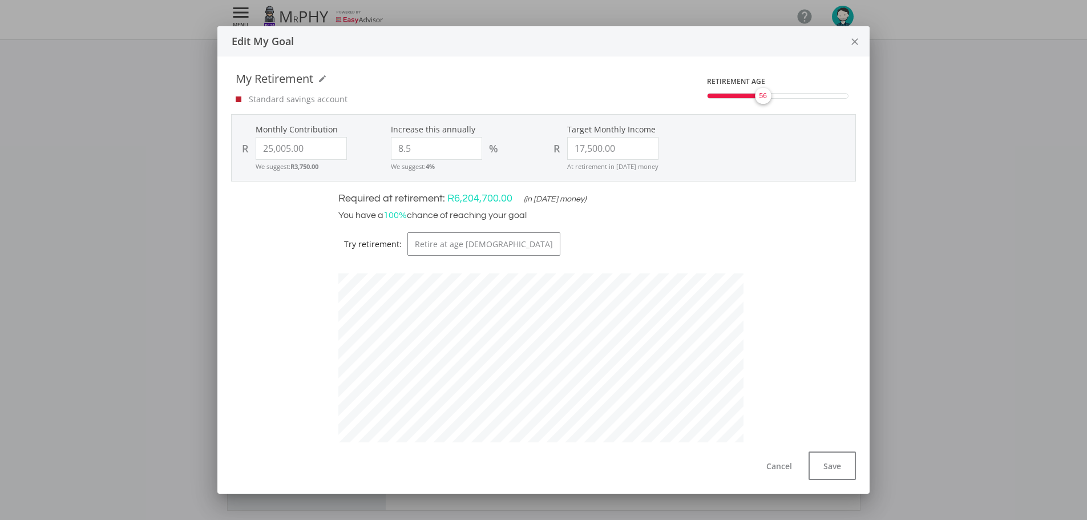
scroll to position [314, 422]
drag, startPoint x: 283, startPoint y: 148, endPoint x: 220, endPoint y: 146, distance: 62.2
click at [220, 146] on div "My Retirement mode_edit My Retirement Standard savings account RETIREMENT AGE 5…" at bounding box center [543, 250] width 652 height 386
type input "55"
type input "17,500.00"
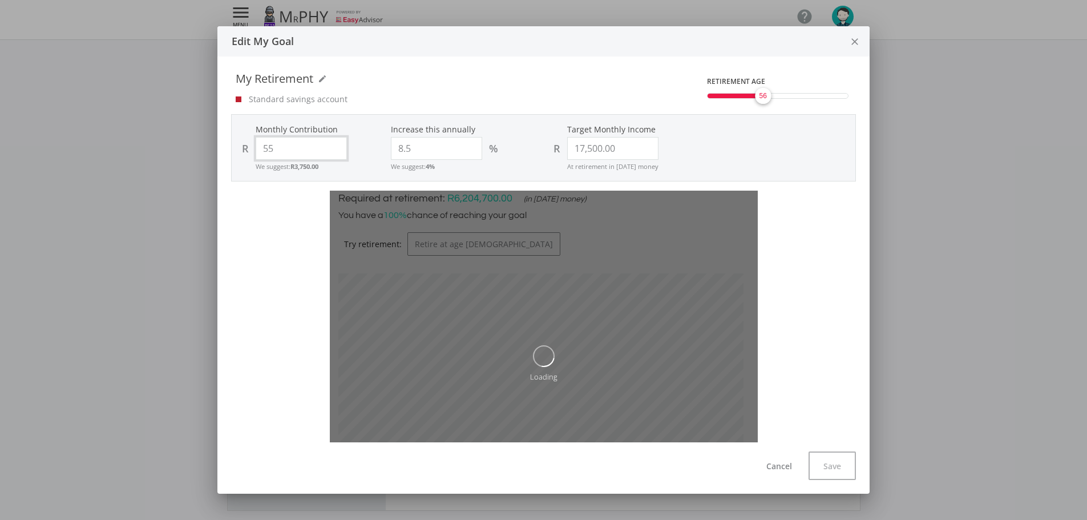
type input "555"
type input "17,500.00"
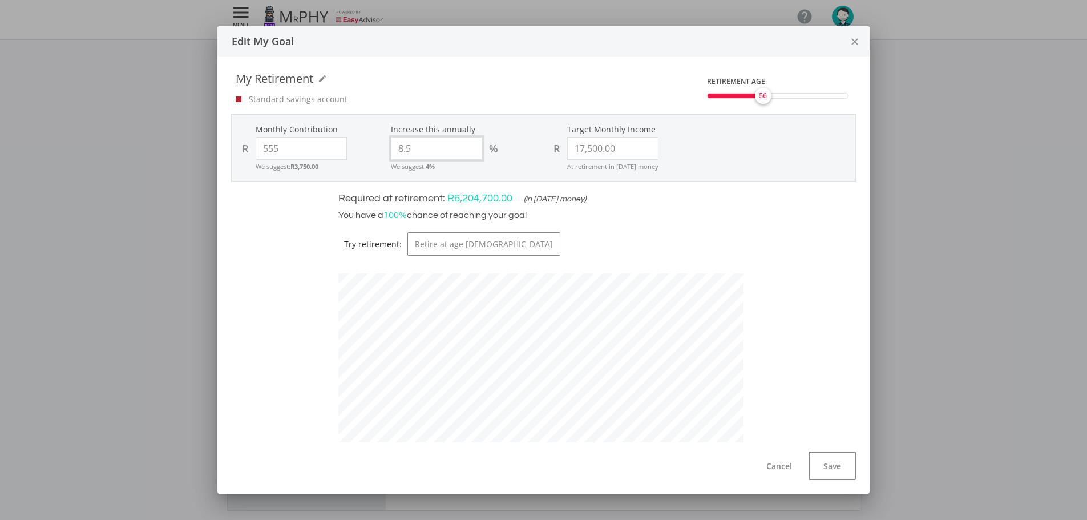
type input "555.00"
click at [401, 151] on input "8.5" at bounding box center [436, 148] width 91 height 23
type input "18.5"
type input "555"
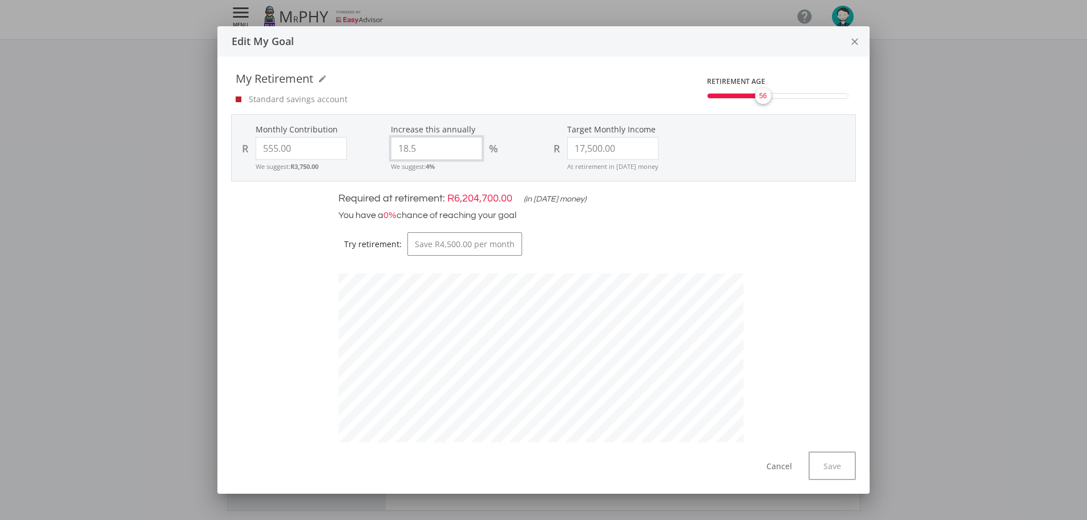
type input "17500"
type input "555.00"
type input "17,500.00"
type input "18.5"
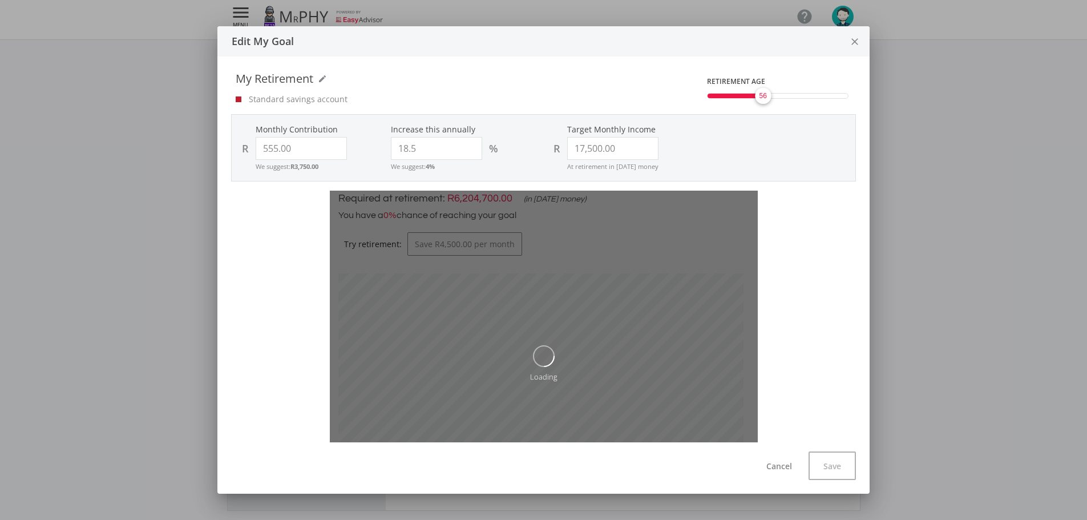
click at [746, 183] on div "My Retirement mode_edit My Retirement Standard savings account RETIREMENT AGE 5…" at bounding box center [543, 250] width 652 height 386
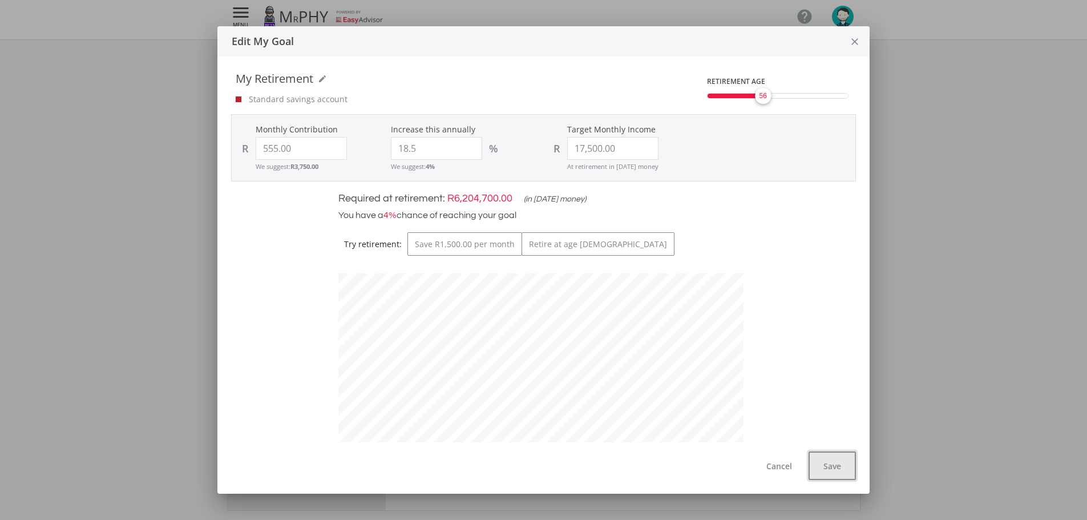
click at [828, 474] on button "Save" at bounding box center [832, 465] width 47 height 29
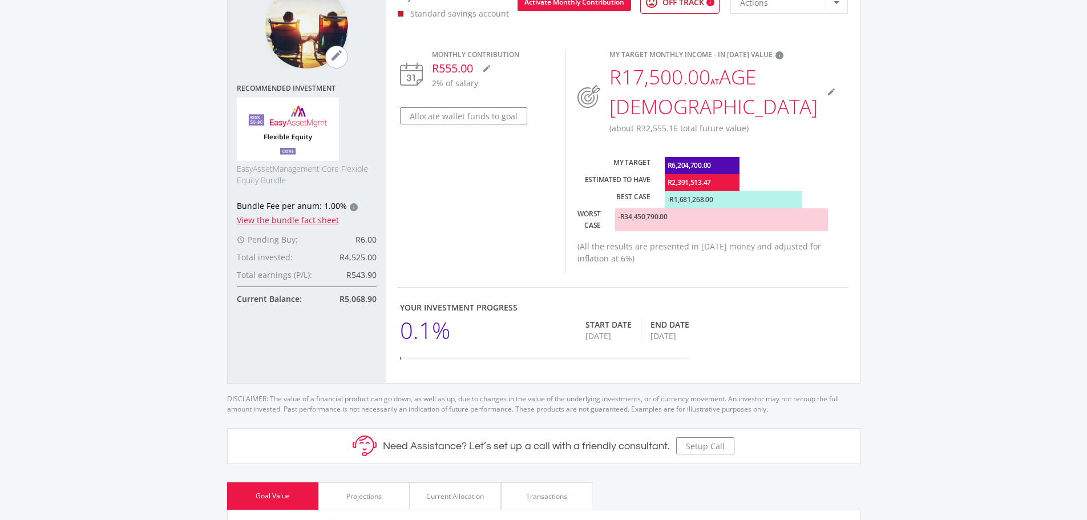
scroll to position [0, 0]
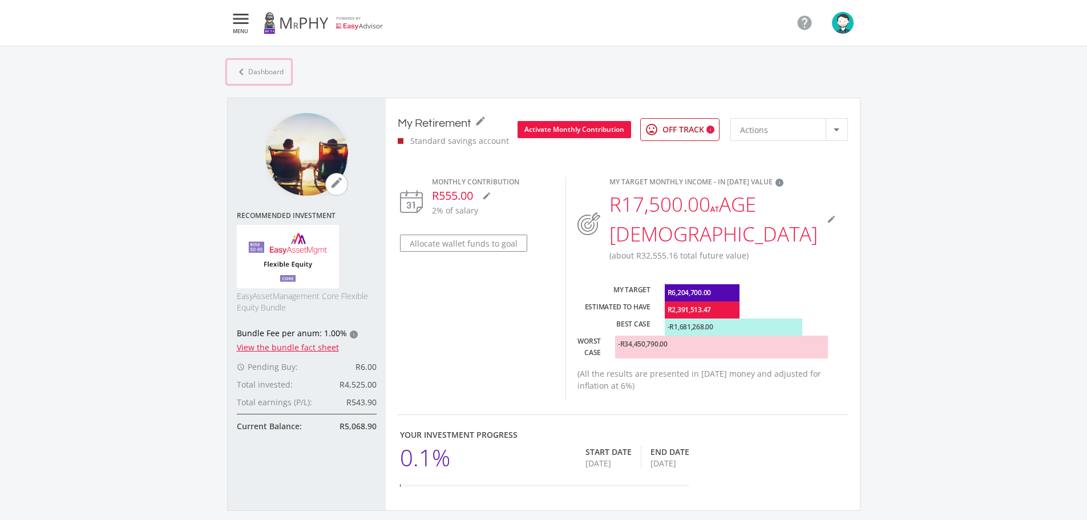
click at [244, 69] on icon "chevron_left" at bounding box center [242, 72] width 14 height 14
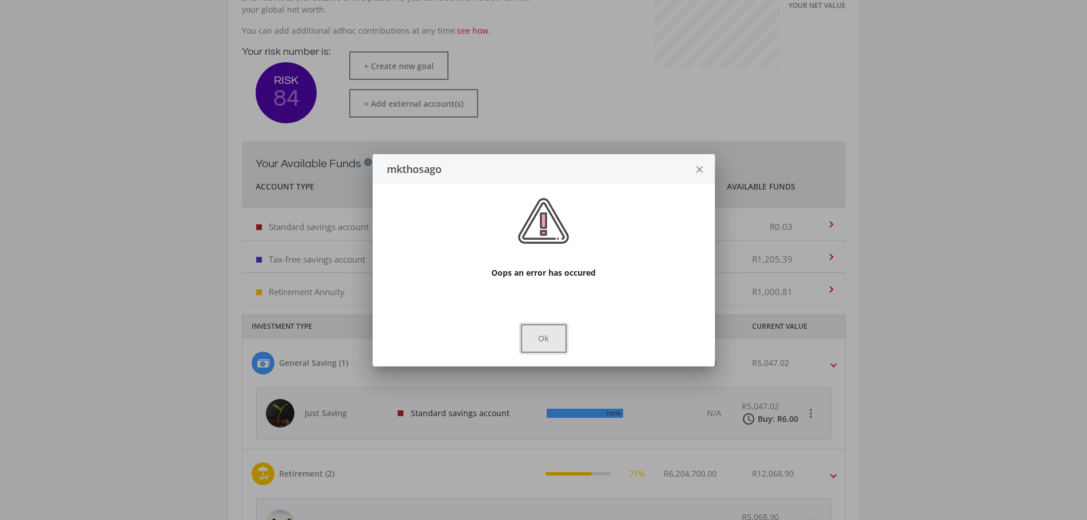
click at [560, 340] on button "Ok" at bounding box center [544, 338] width 46 height 29
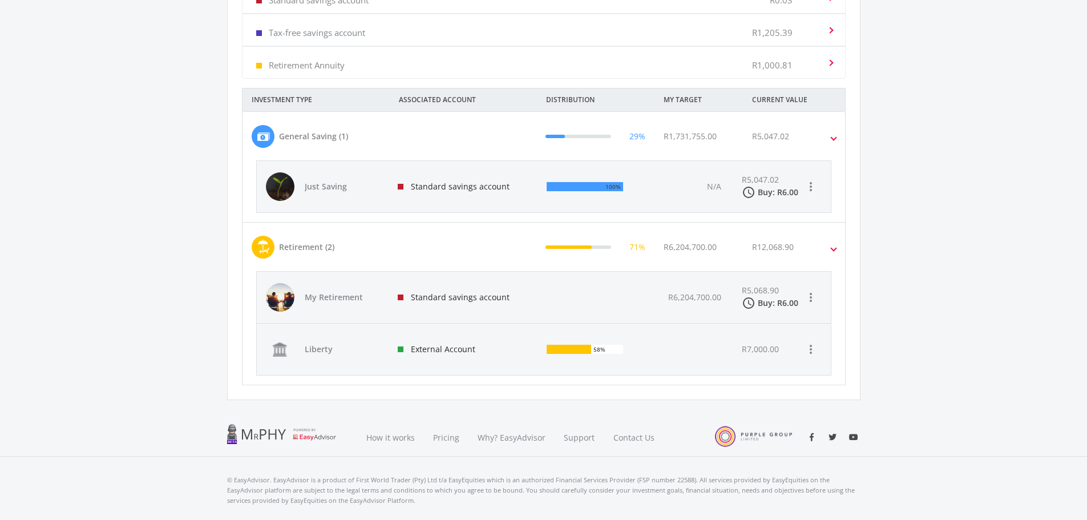
scroll to position [514, 0]
click at [635, 313] on div at bounding box center [595, 295] width 115 height 51
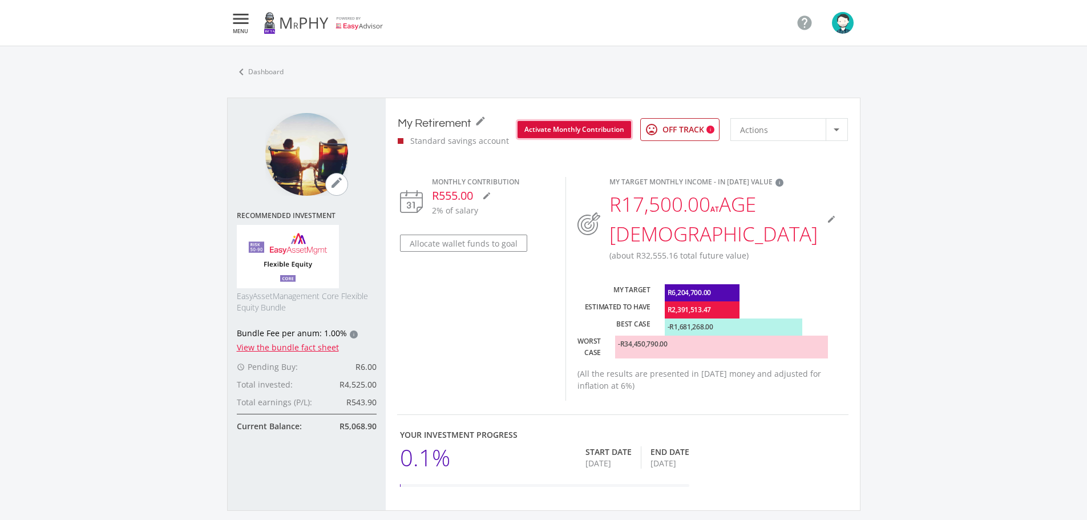
click at [589, 131] on button "Activate Monthly Contribution" at bounding box center [575, 129] width 114 height 17
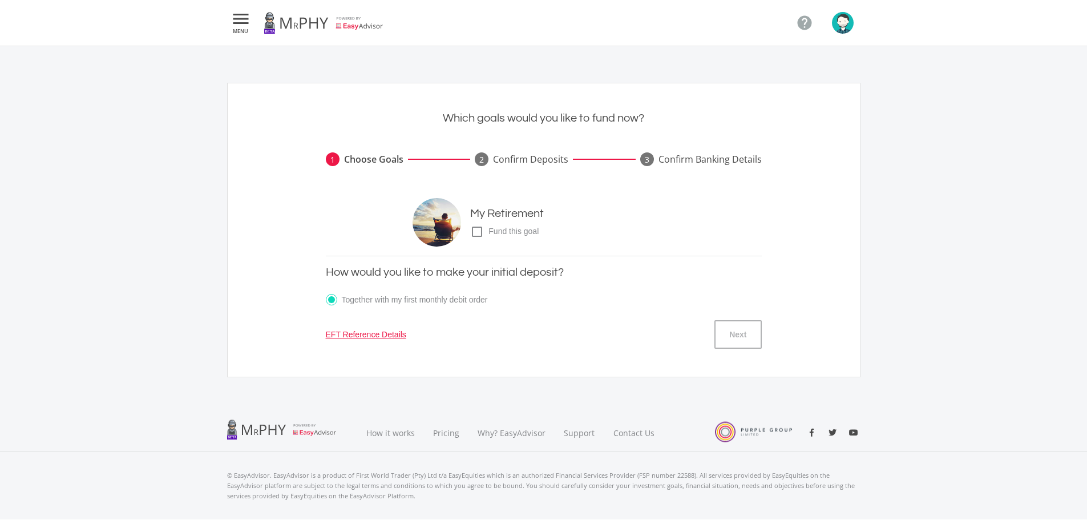
click at [479, 237] on icon "check_box_outline_blank" at bounding box center [477, 232] width 14 height 14
click at [459, 227] on input "check_box_outline_blank check_box Fund this goal" at bounding box center [459, 227] width 0 height 0
click at [740, 340] on button "Next" at bounding box center [738, 334] width 47 height 29
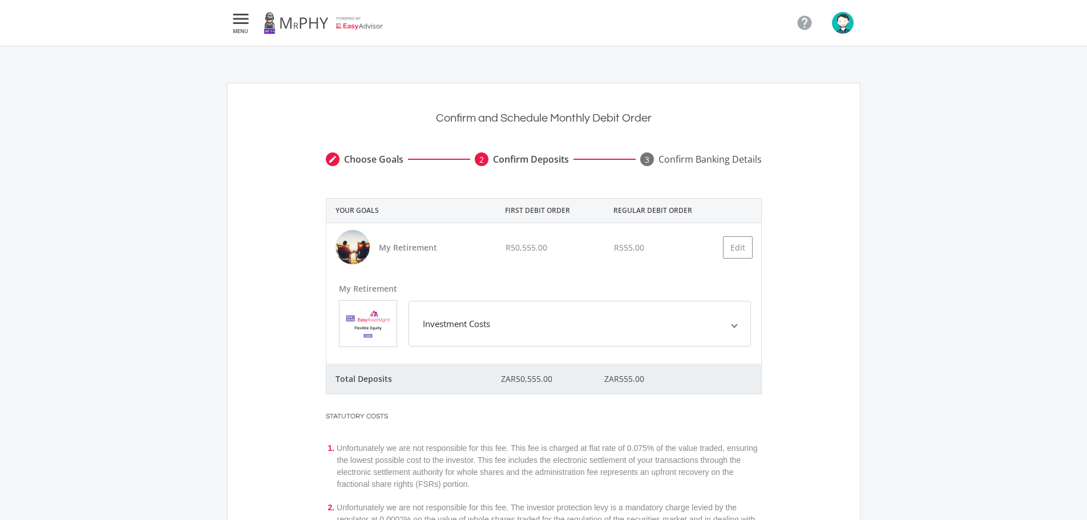
click at [245, 18] on icon "" at bounding box center [241, 19] width 21 height 14
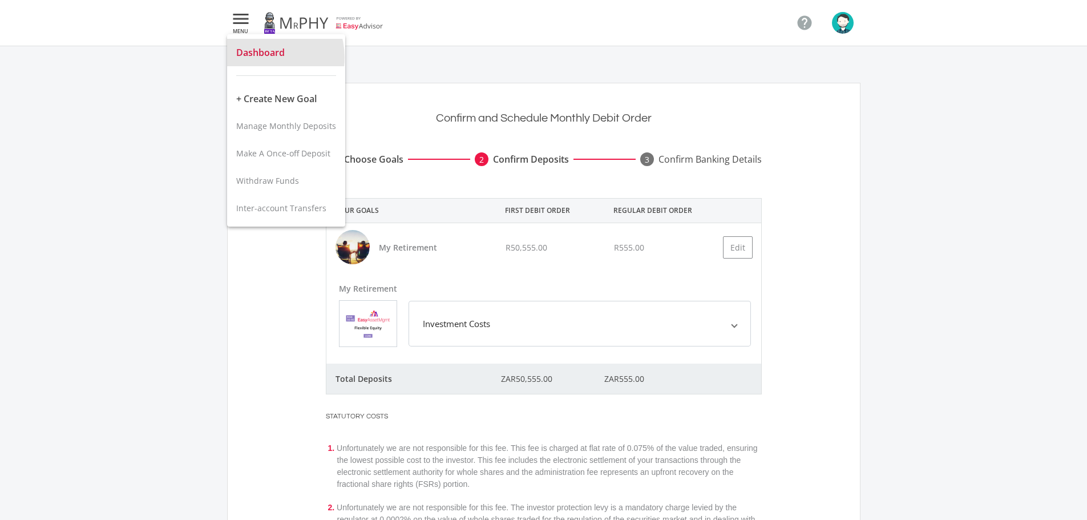
click at [265, 58] on span "Dashboard" at bounding box center [260, 52] width 49 height 13
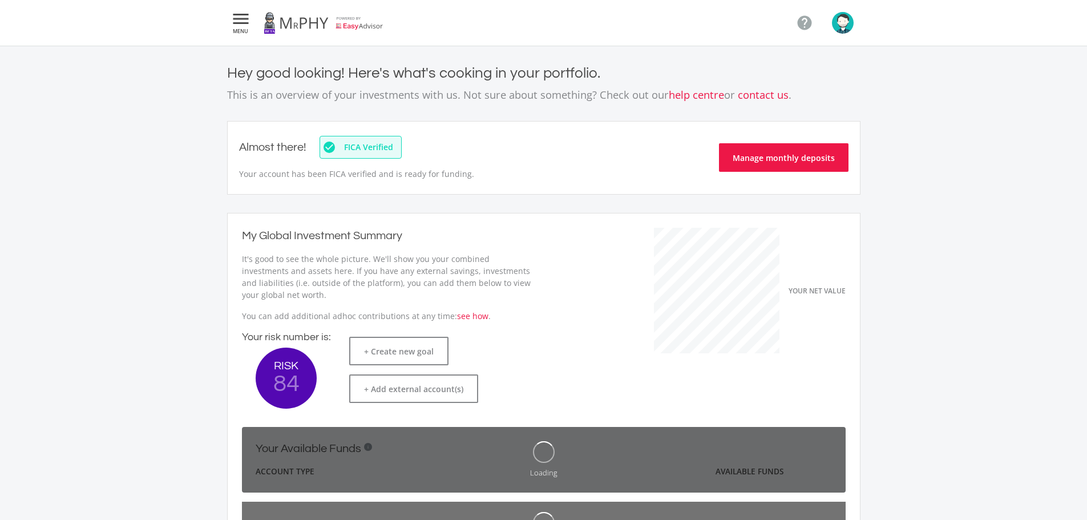
click at [235, 15] on icon "" at bounding box center [241, 19] width 21 height 14
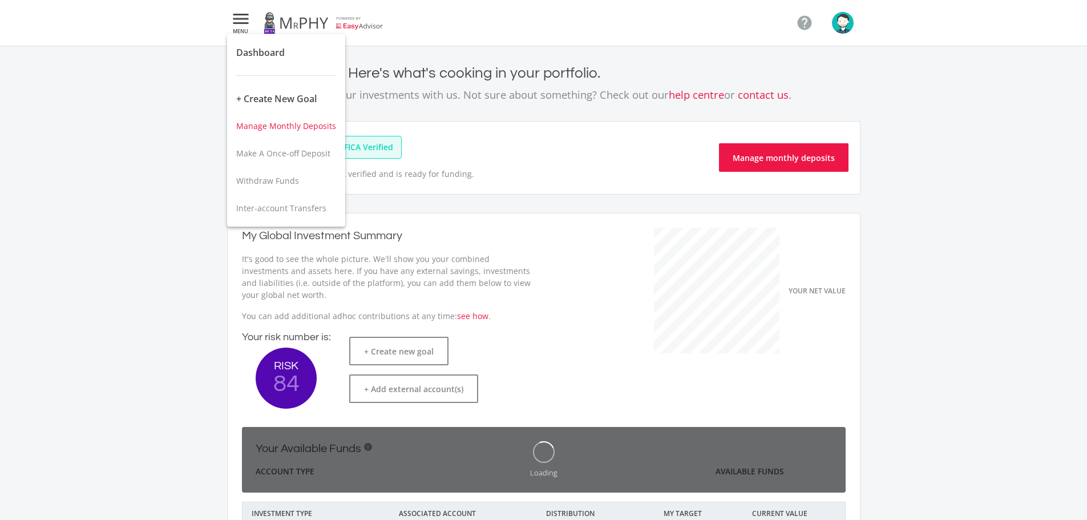
scroll to position [181, 313]
click at [256, 130] on span "Manage Monthly Deposits" at bounding box center [286, 125] width 100 height 11
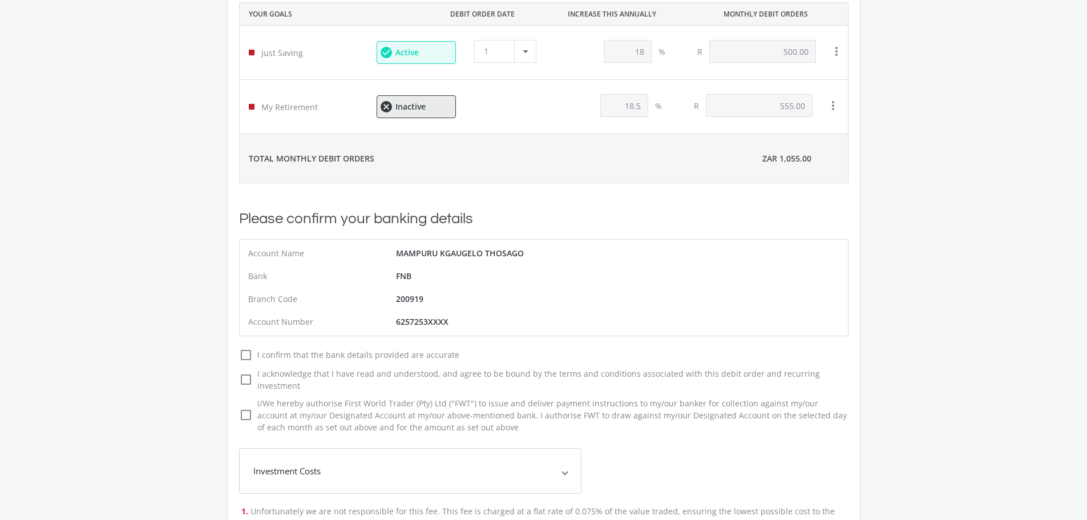
scroll to position [114, 0]
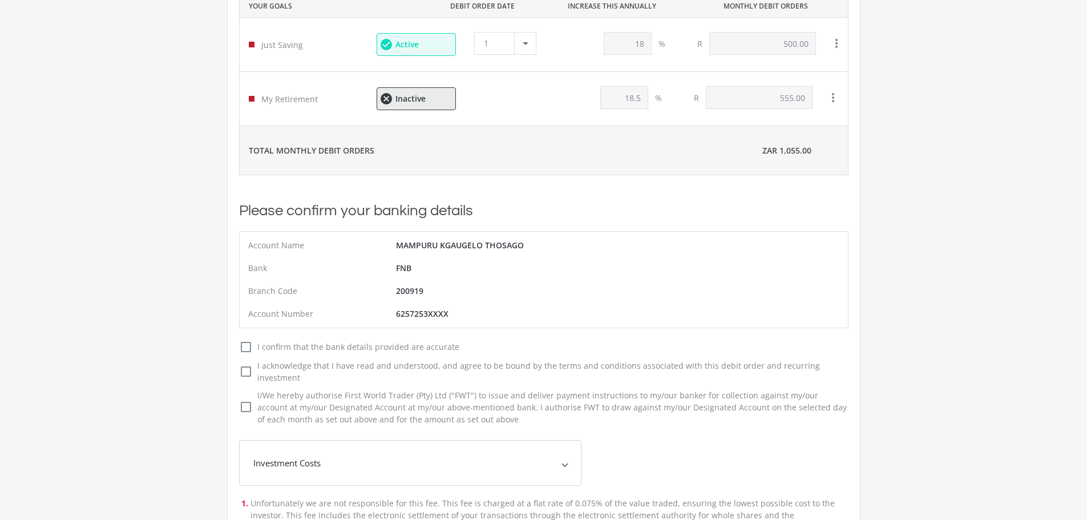
click at [243, 347] on icon "check_box_outline_blank" at bounding box center [246, 347] width 14 height 14
click at [228, 342] on input "check_box_outline_blank check_box I confirm that the bank details provided are …" at bounding box center [228, 342] width 0 height 0
click at [244, 365] on icon "check_box_outline_blank" at bounding box center [246, 372] width 14 height 14
click at [228, 362] on input "check_box_outline_blank check_box I acknowledge that I have read and understood…" at bounding box center [228, 362] width 0 height 0
click at [241, 400] on icon "check_box_outline_blank" at bounding box center [246, 407] width 14 height 14
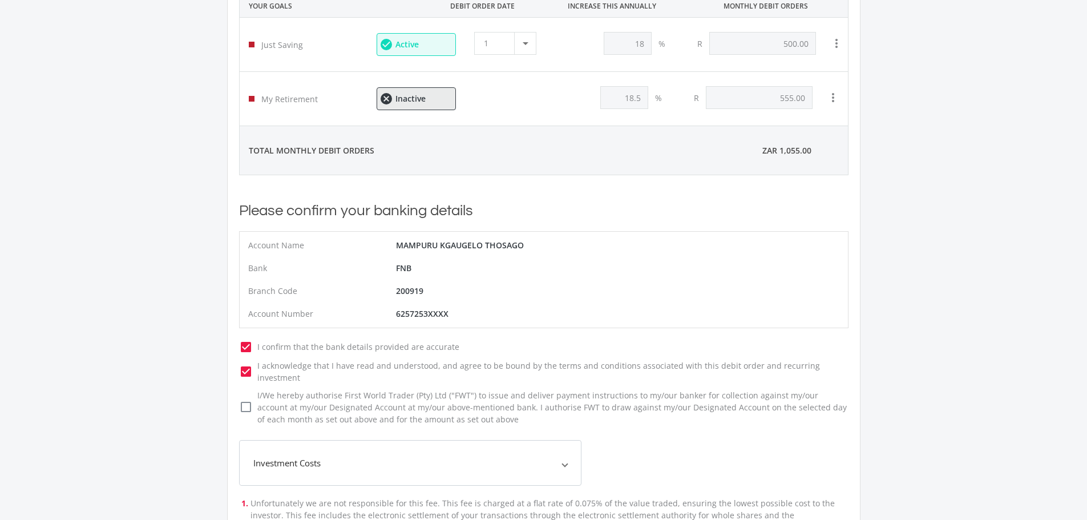
click at [228, 392] on input "check_box_outline_blank check_box I/We hereby authorise First World Trader (Pty…" at bounding box center [228, 392] width 0 height 0
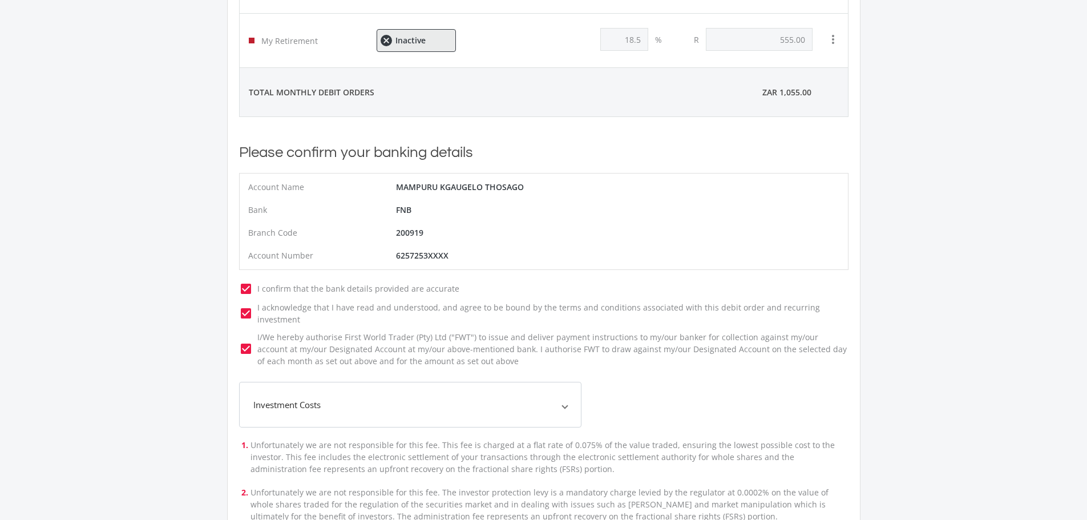
scroll to position [400, 0]
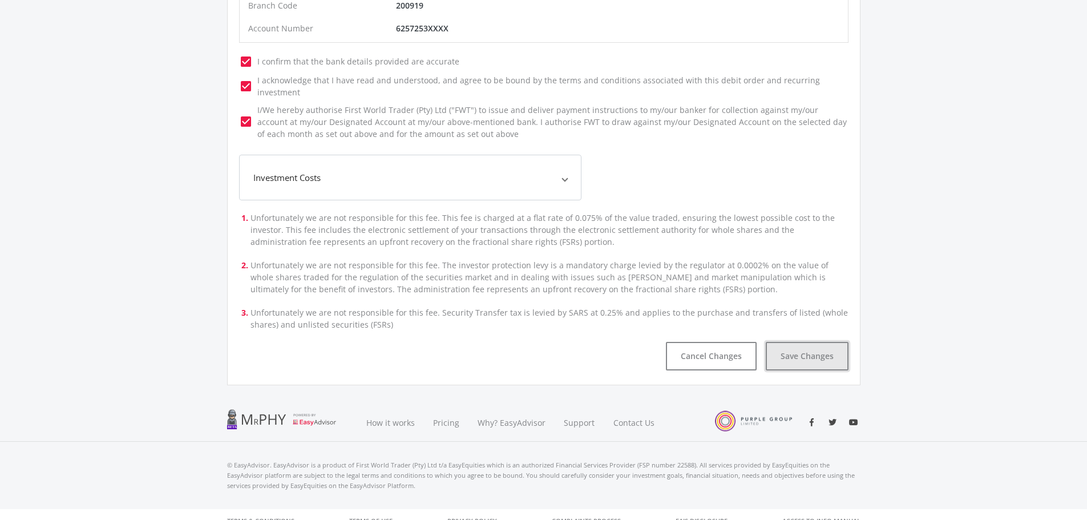
click at [782, 348] on button "Save Changes" at bounding box center [807, 356] width 83 height 29
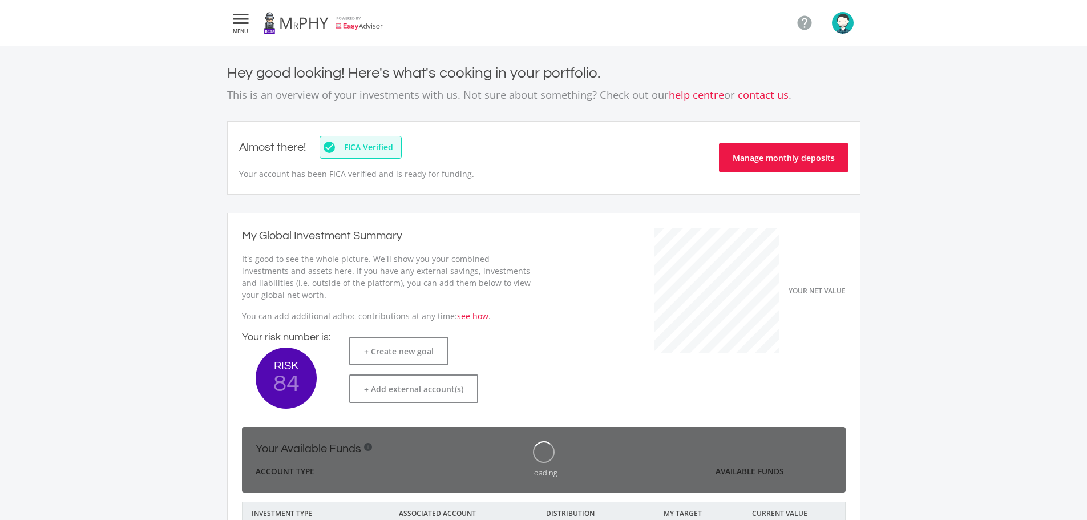
scroll to position [181, 313]
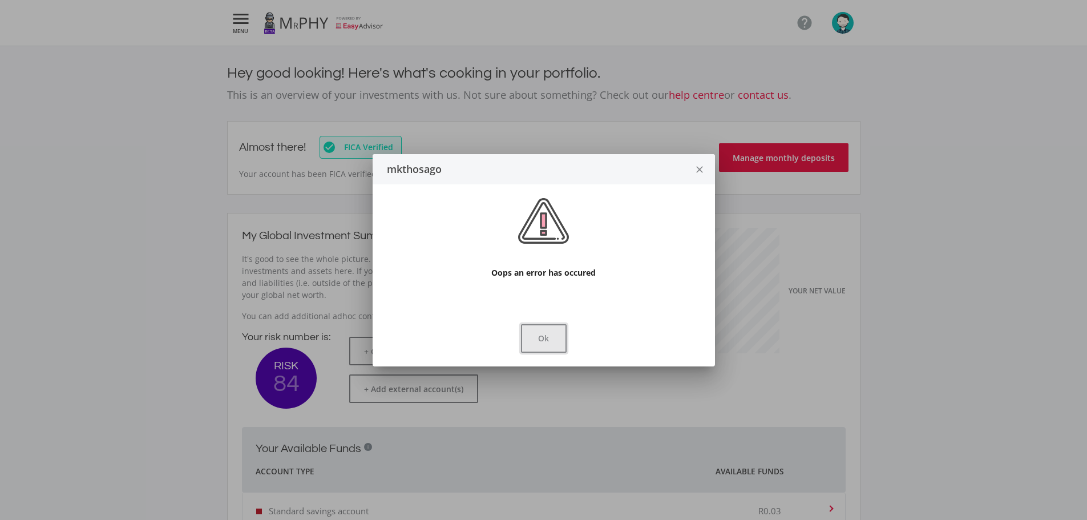
click at [564, 334] on button "Ok" at bounding box center [544, 338] width 46 height 29
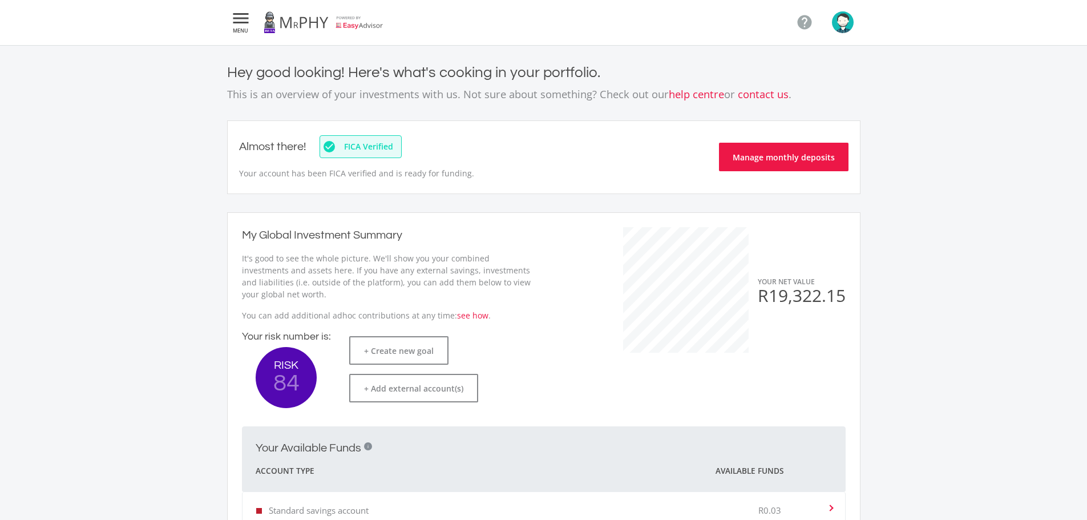
scroll to position [0, 0]
